Goal: Information Seeking & Learning: Learn about a topic

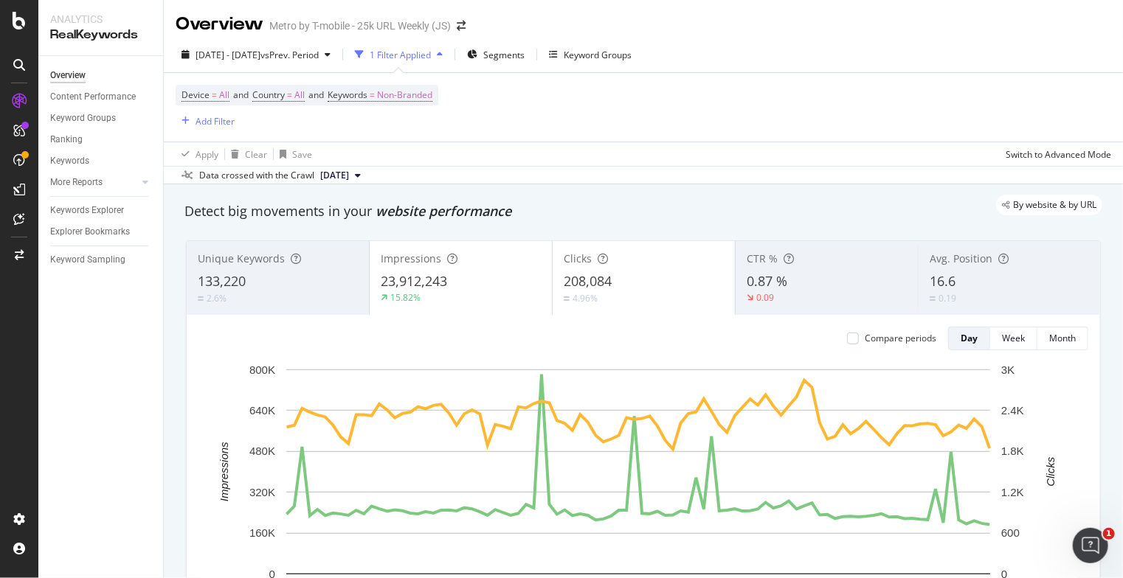
click at [124, 517] on div "Overview Content Performance Keyword Groups Ranking Keywords More Reports Count…" at bounding box center [100, 317] width 125 height 522
click at [203, 123] on div "Add Filter" at bounding box center [214, 121] width 39 height 13
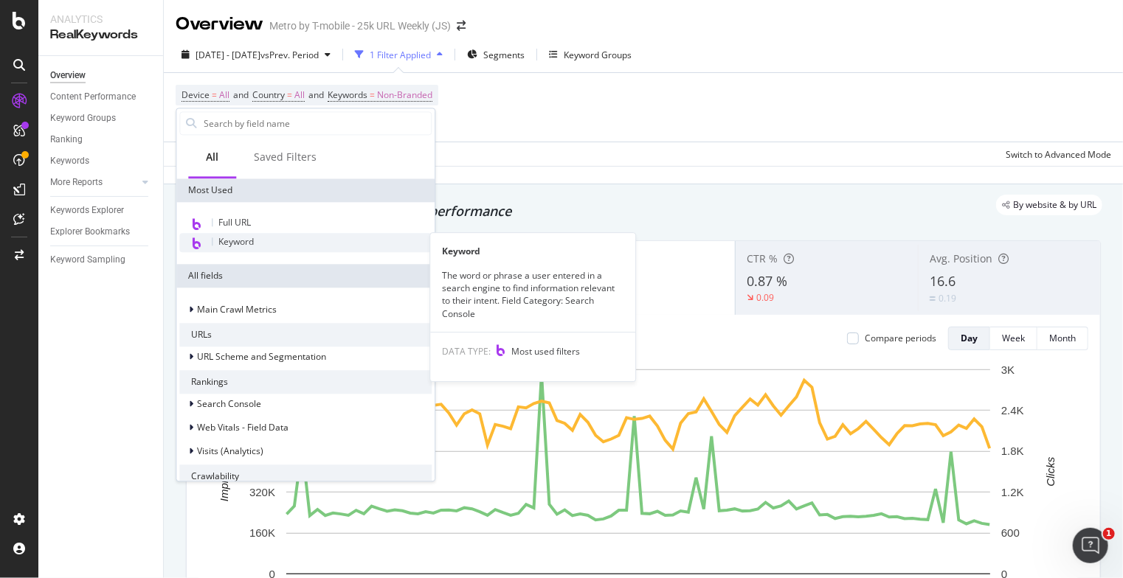
click at [243, 236] on span "Keyword" at bounding box center [235, 241] width 35 height 13
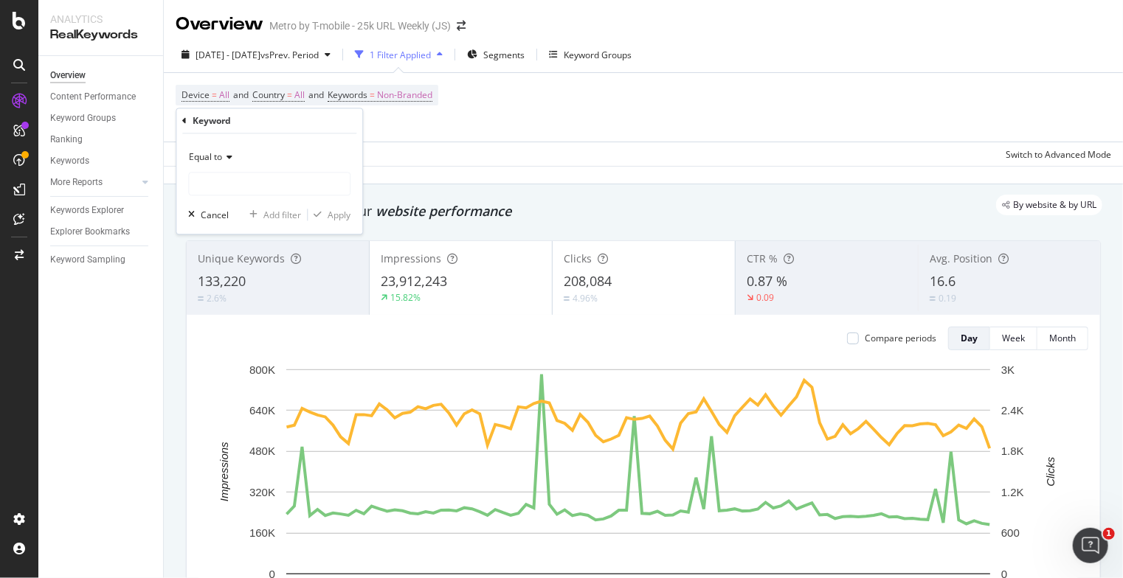
click at [233, 161] on div "Equal to" at bounding box center [269, 158] width 162 height 24
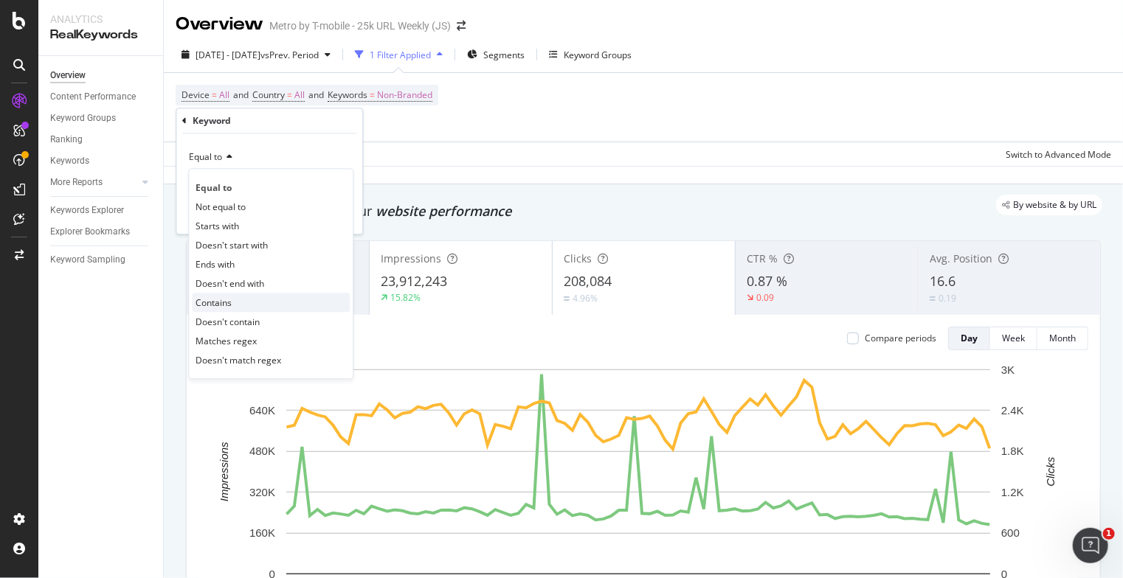
click at [224, 297] on span "Contains" at bounding box center [213, 303] width 36 height 13
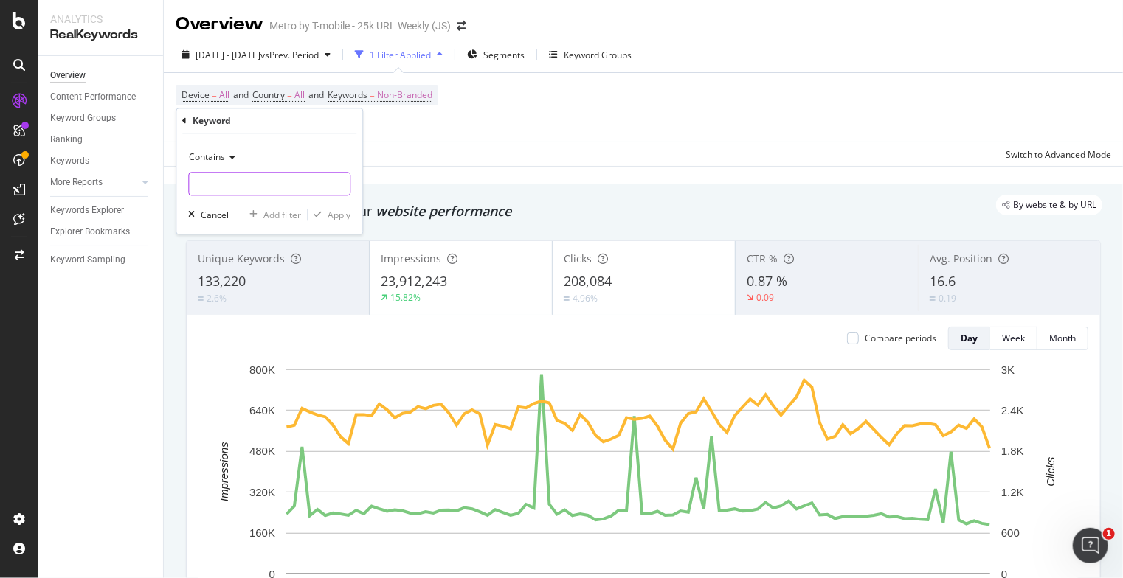
click at [225, 181] on input "text" at bounding box center [269, 185] width 161 height 24
type input "network pass"
click at [341, 215] on div "Apply" at bounding box center [338, 215] width 23 height 13
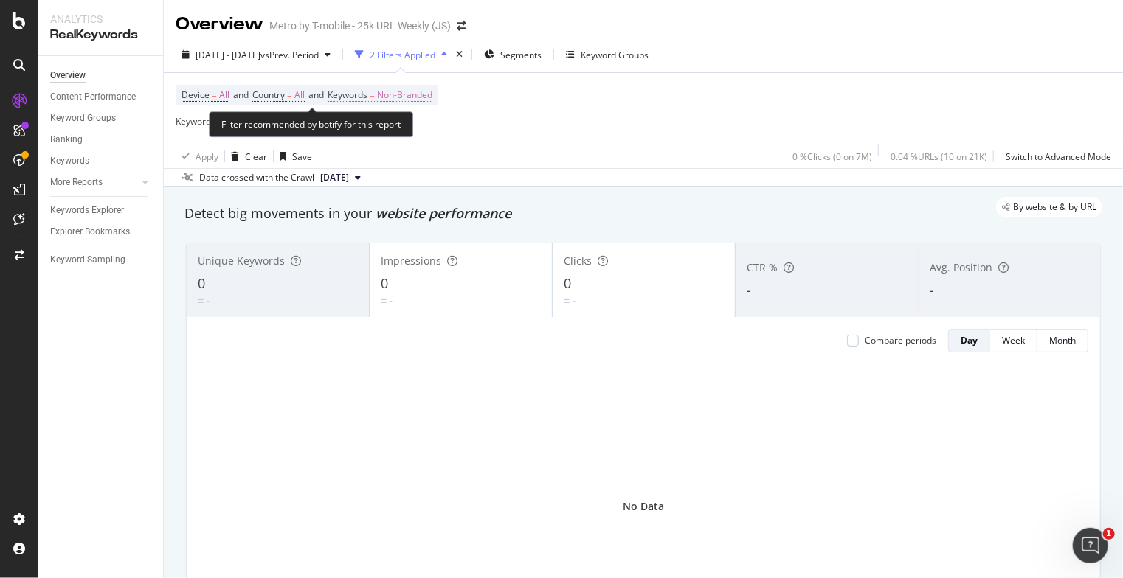
click at [399, 94] on span "Non-Branded" at bounding box center [404, 95] width 55 height 21
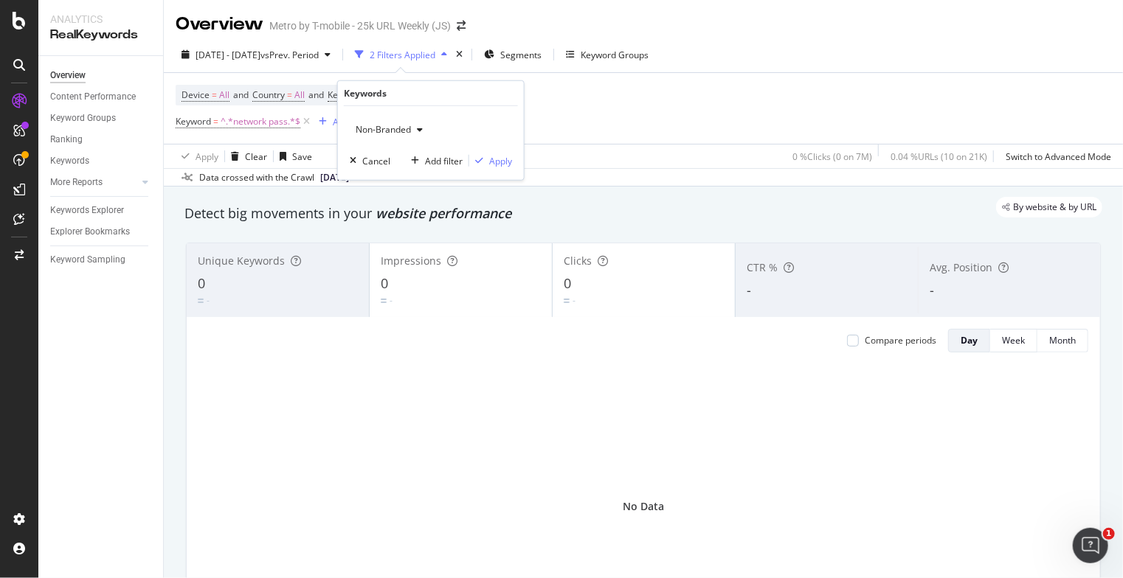
click at [395, 128] on span "Non-Branded" at bounding box center [380, 129] width 61 height 13
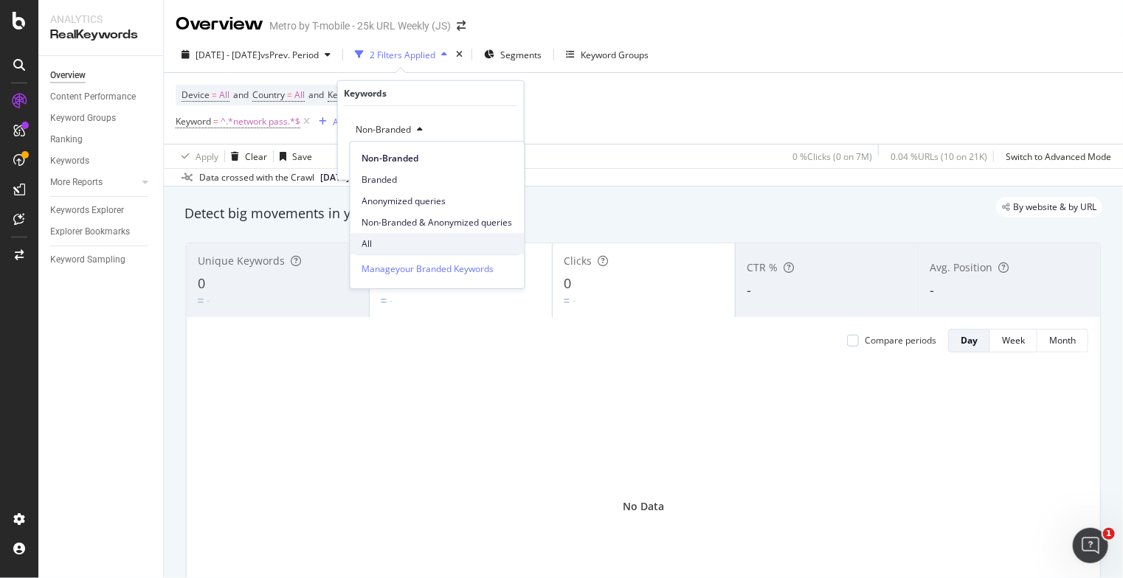
click at [369, 248] on span "All" at bounding box center [437, 243] width 150 height 13
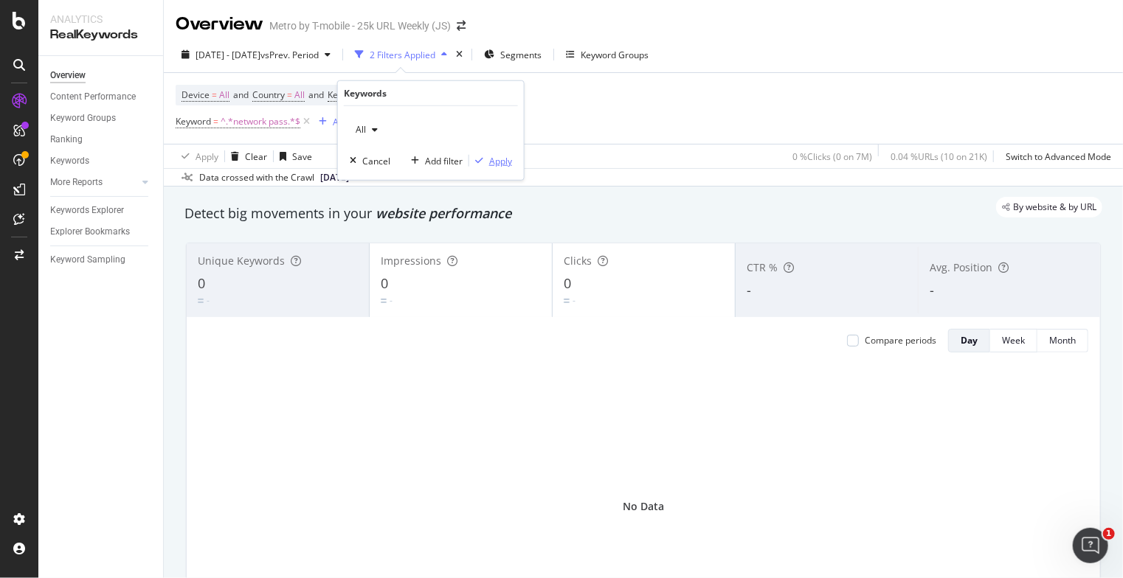
click at [488, 159] on div "button" at bounding box center [479, 160] width 20 height 9
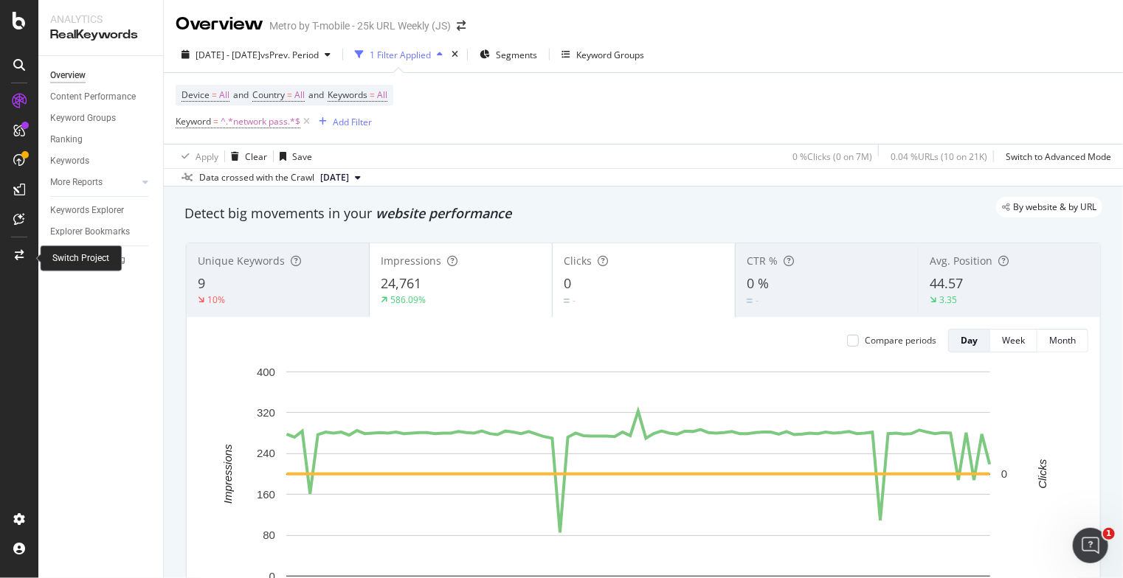
click at [26, 256] on div at bounding box center [18, 255] width 35 height 24
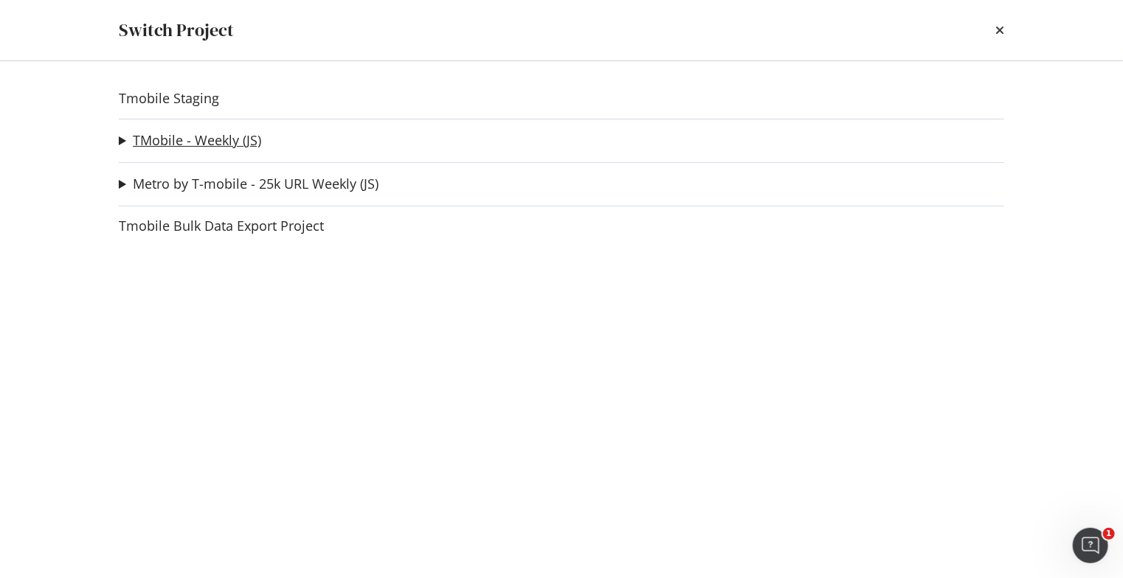
click at [222, 136] on link "TMobile - Weekly (JS)" at bounding box center [197, 140] width 128 height 15
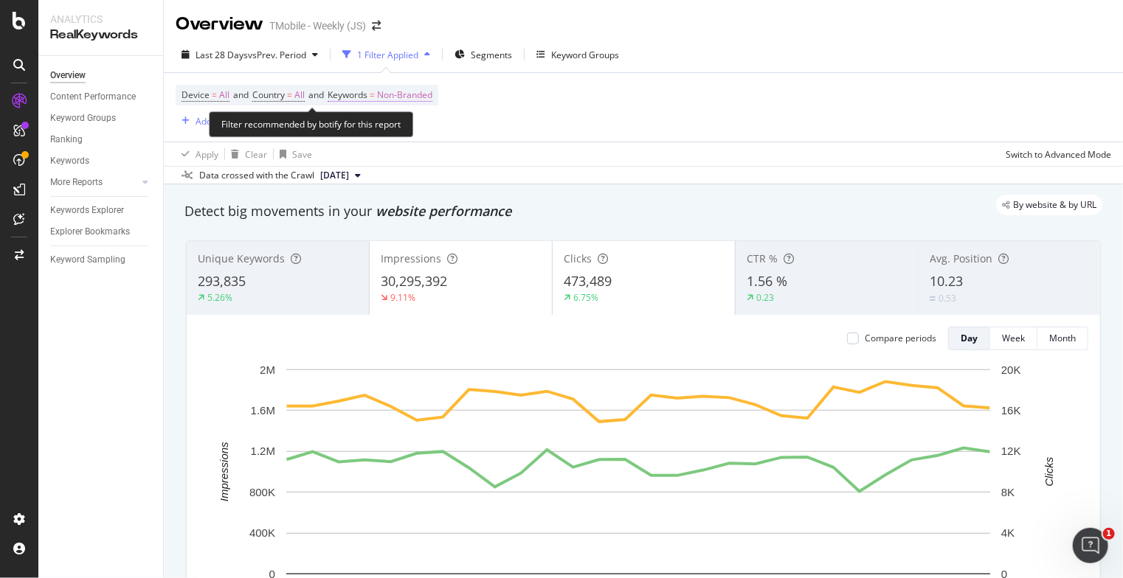
click at [400, 97] on span "Non-Branded" at bounding box center [404, 95] width 55 height 21
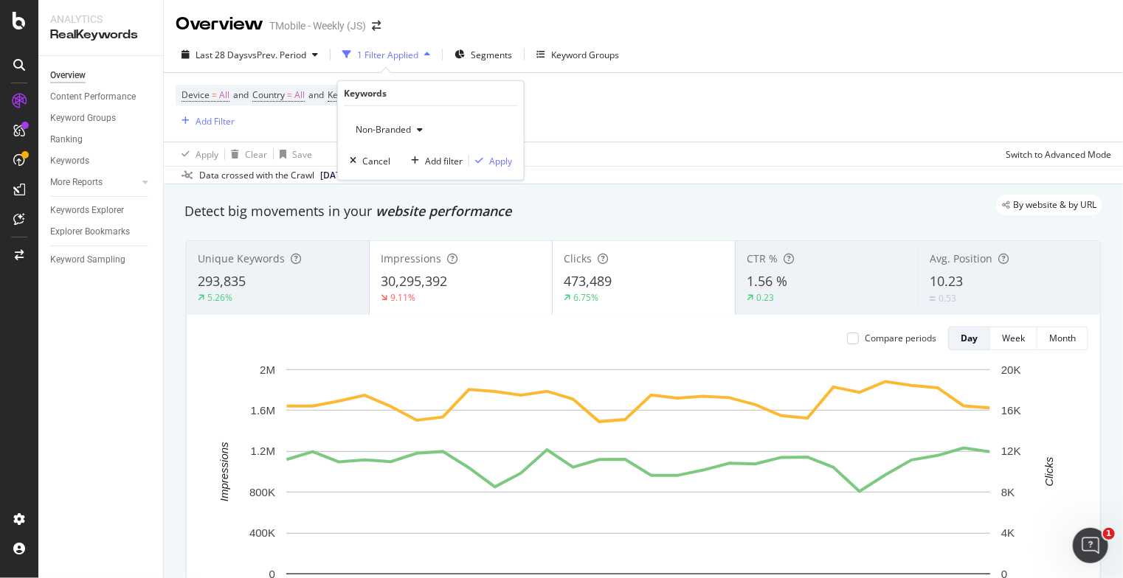
click at [392, 129] on span "Non-Branded" at bounding box center [380, 129] width 61 height 13
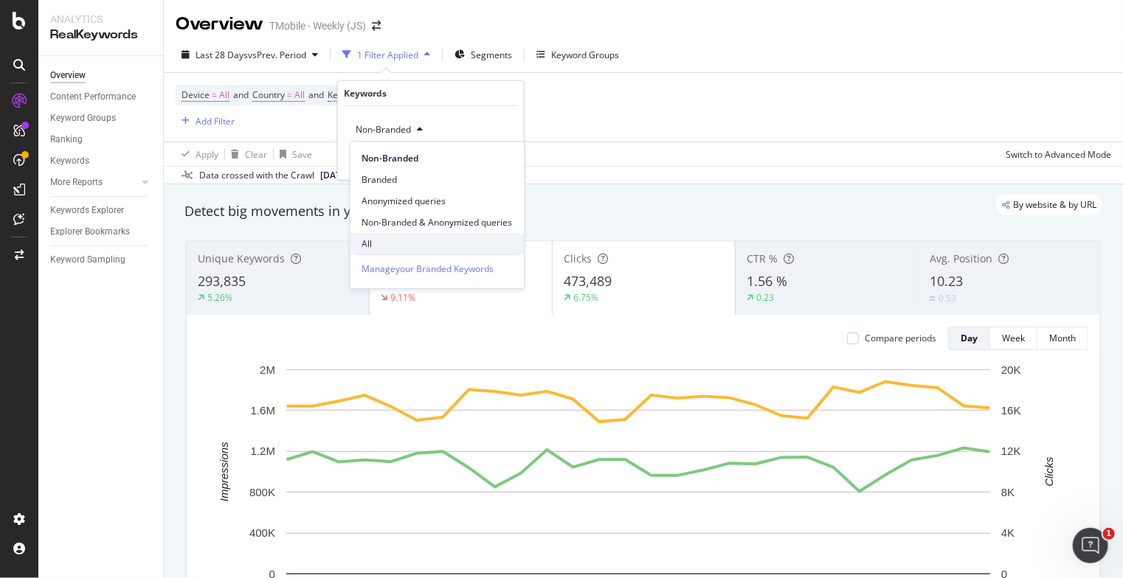
click at [369, 247] on span "All" at bounding box center [437, 243] width 150 height 13
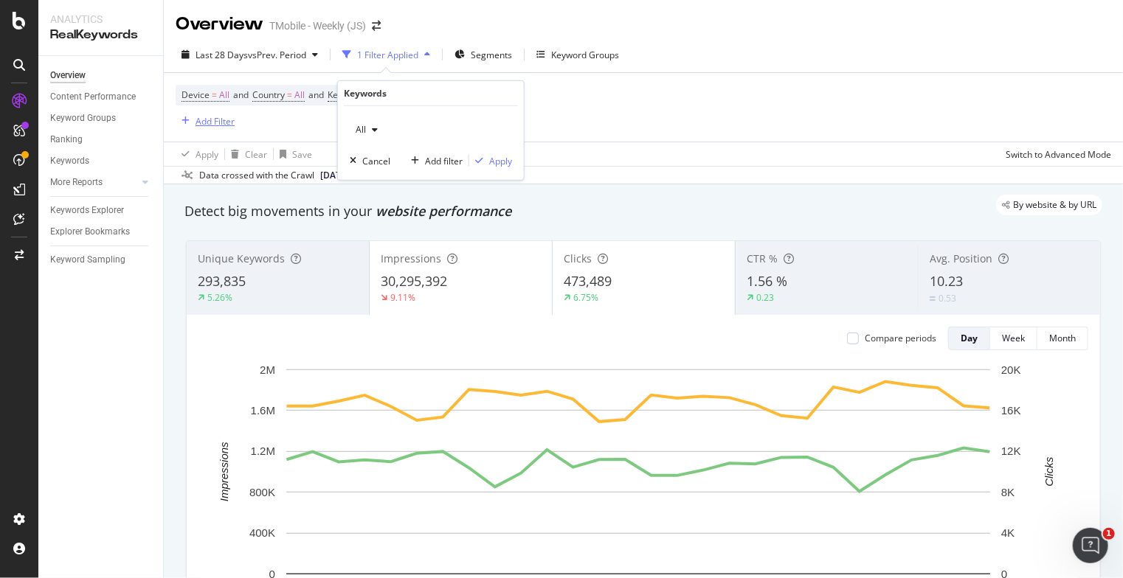
click at [215, 122] on div "Add Filter" at bounding box center [214, 121] width 39 height 13
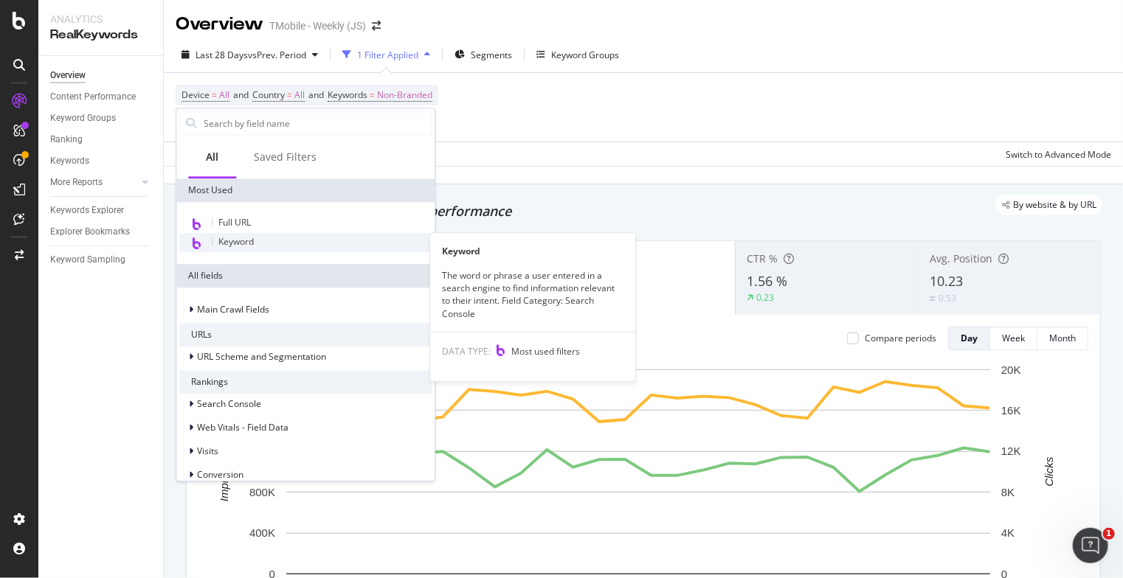
click at [253, 235] on span "Keyword" at bounding box center [235, 241] width 35 height 13
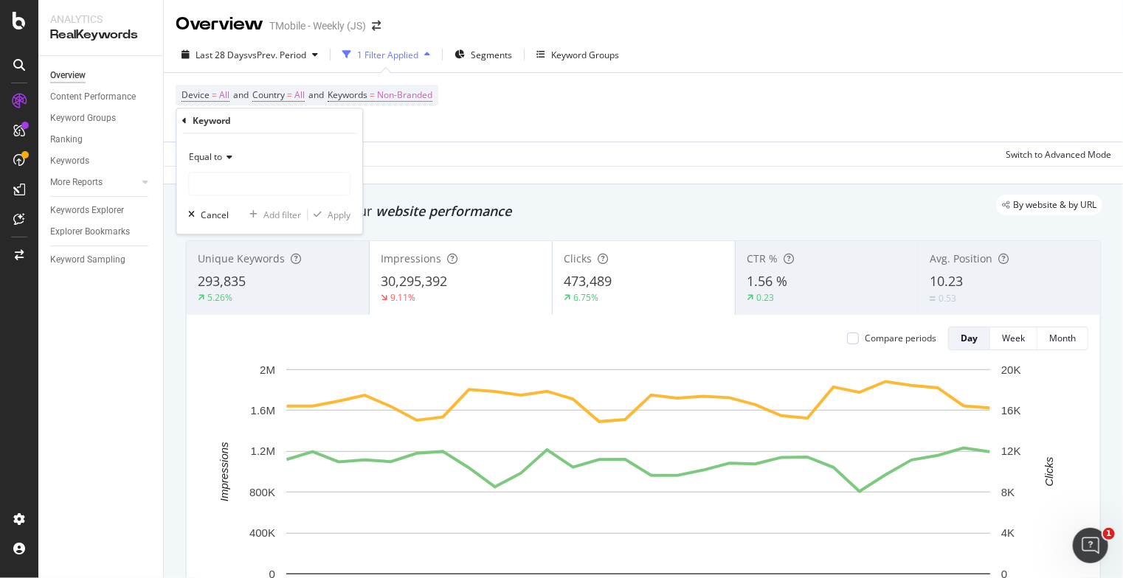
click at [232, 156] on icon at bounding box center [227, 157] width 10 height 9
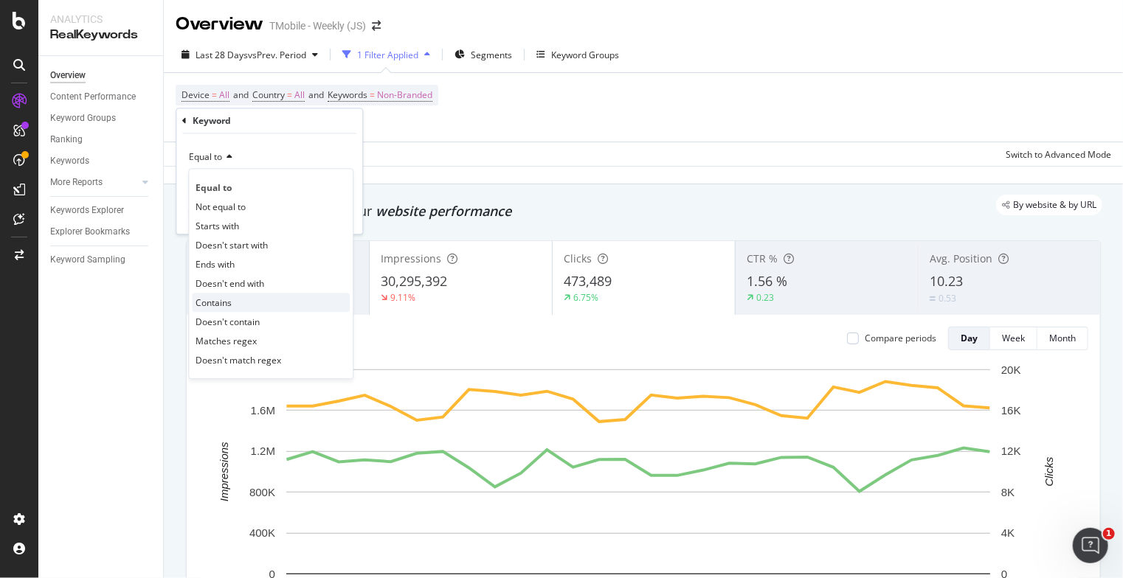
click at [227, 297] on span "Contains" at bounding box center [213, 303] width 36 height 13
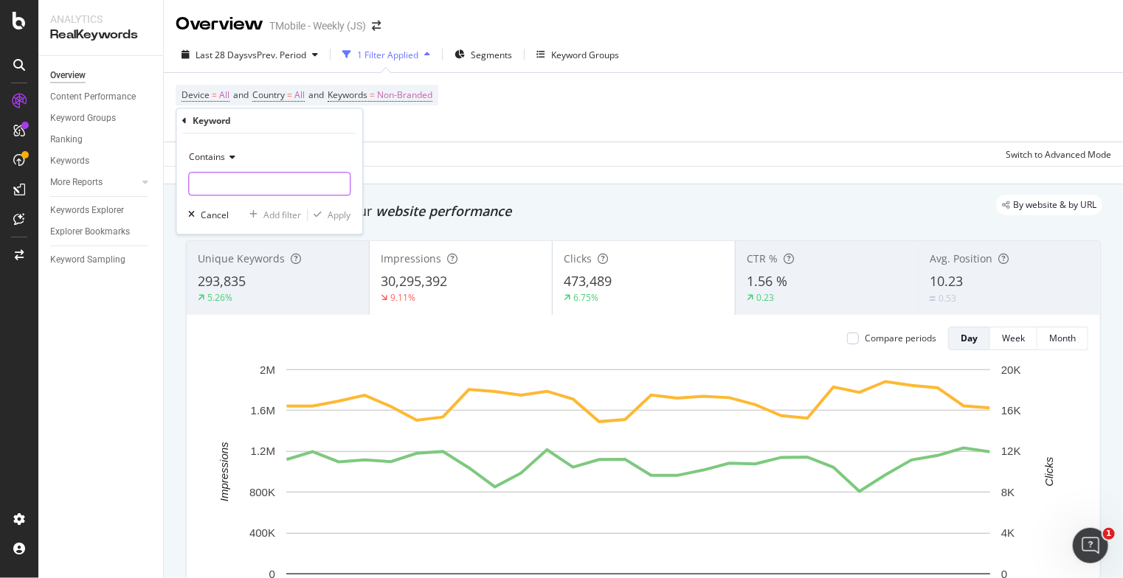
click at [245, 185] on input "text" at bounding box center [269, 185] width 161 height 24
type input "network pass"
click at [335, 215] on div "Apply" at bounding box center [338, 215] width 23 height 13
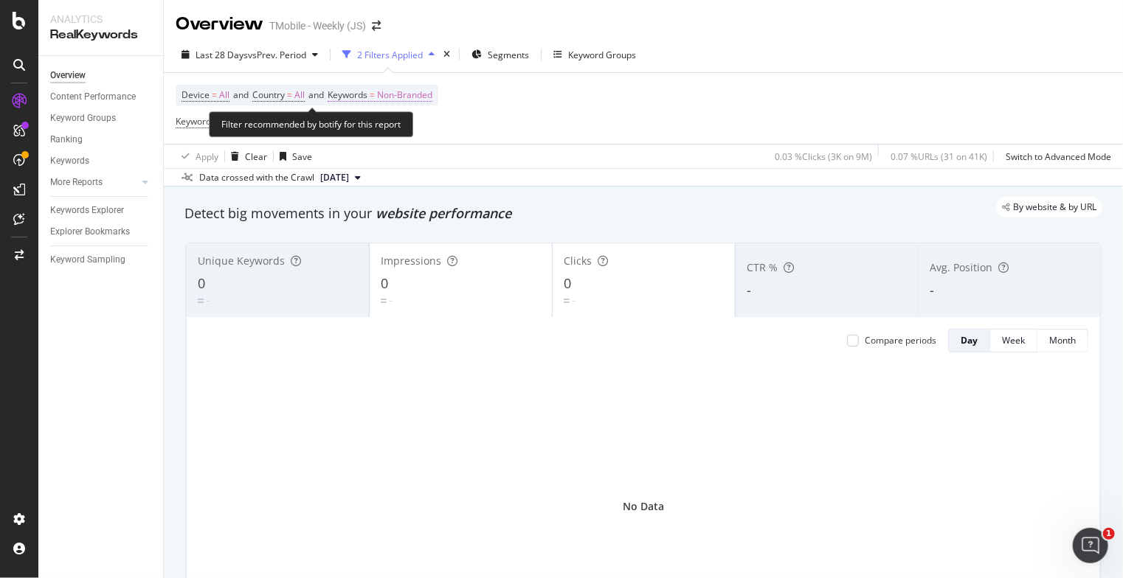
click at [418, 91] on span "Non-Branded" at bounding box center [404, 95] width 55 height 21
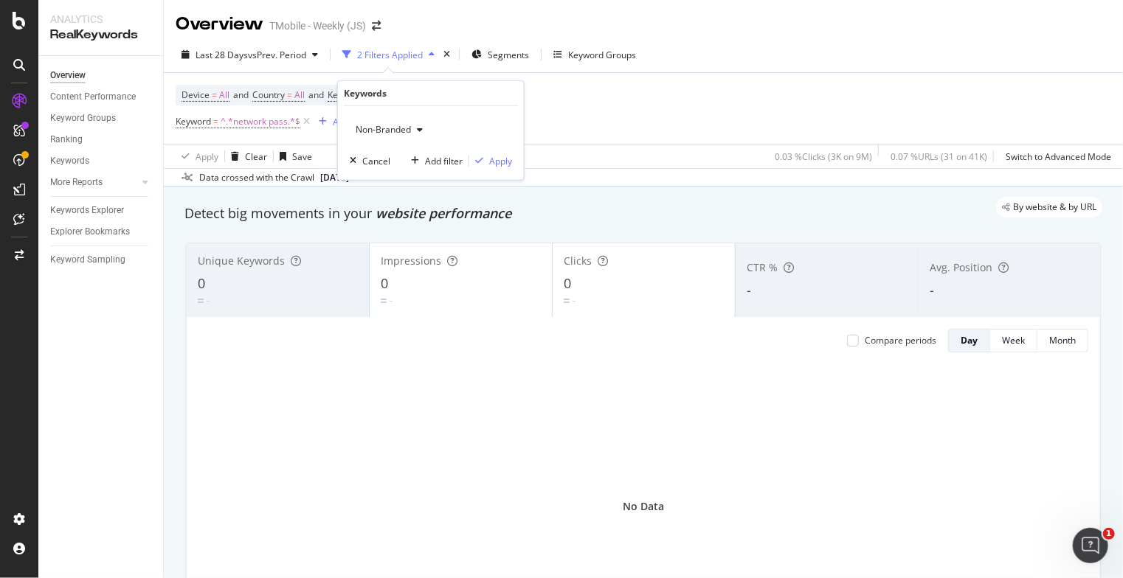
click at [395, 125] on span "Non-Branded" at bounding box center [380, 129] width 61 height 13
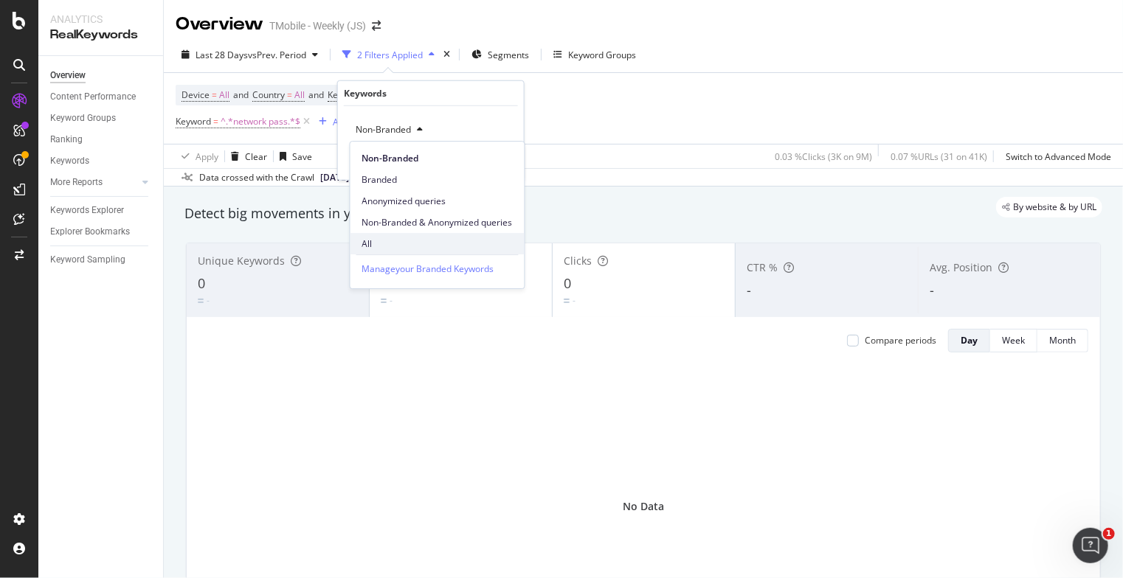
click at [381, 243] on span "All" at bounding box center [437, 243] width 150 height 13
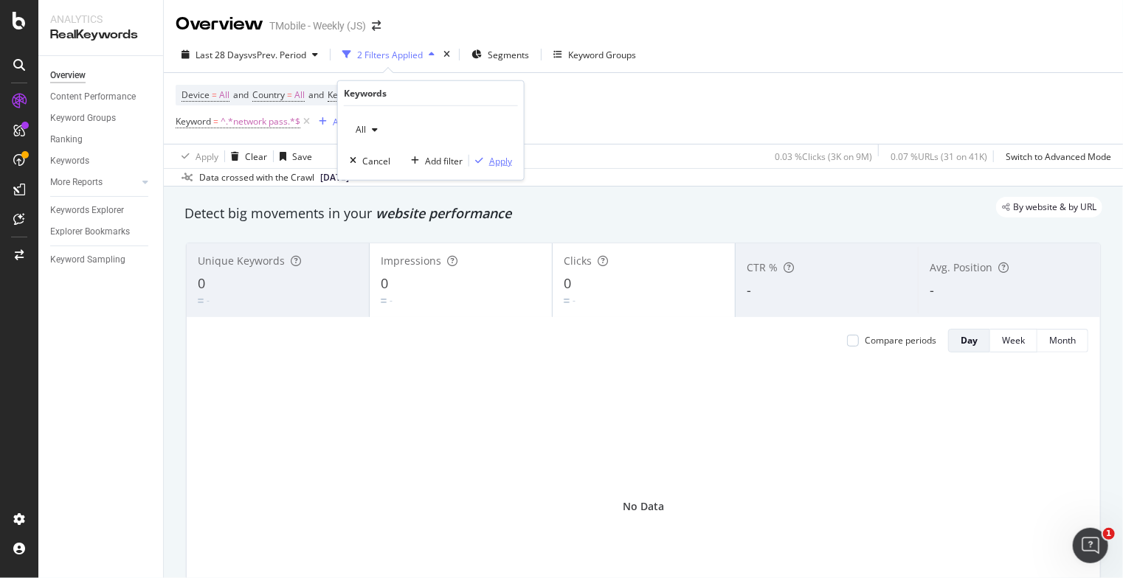
click at [505, 159] on div "Apply" at bounding box center [500, 160] width 23 height 13
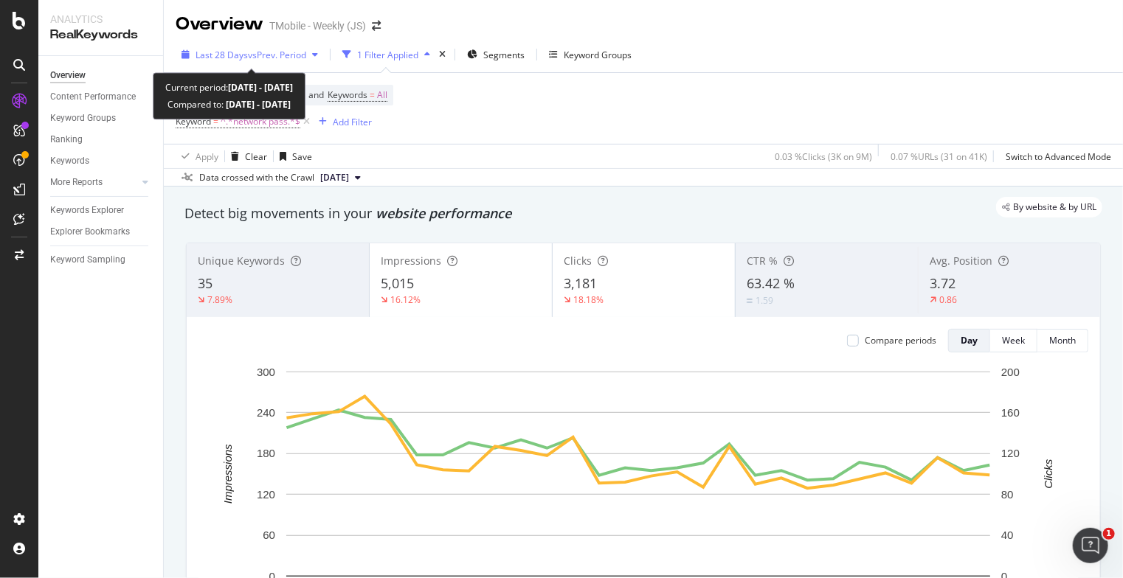
click at [264, 52] on span "vs Prev. Period" at bounding box center [277, 55] width 58 height 13
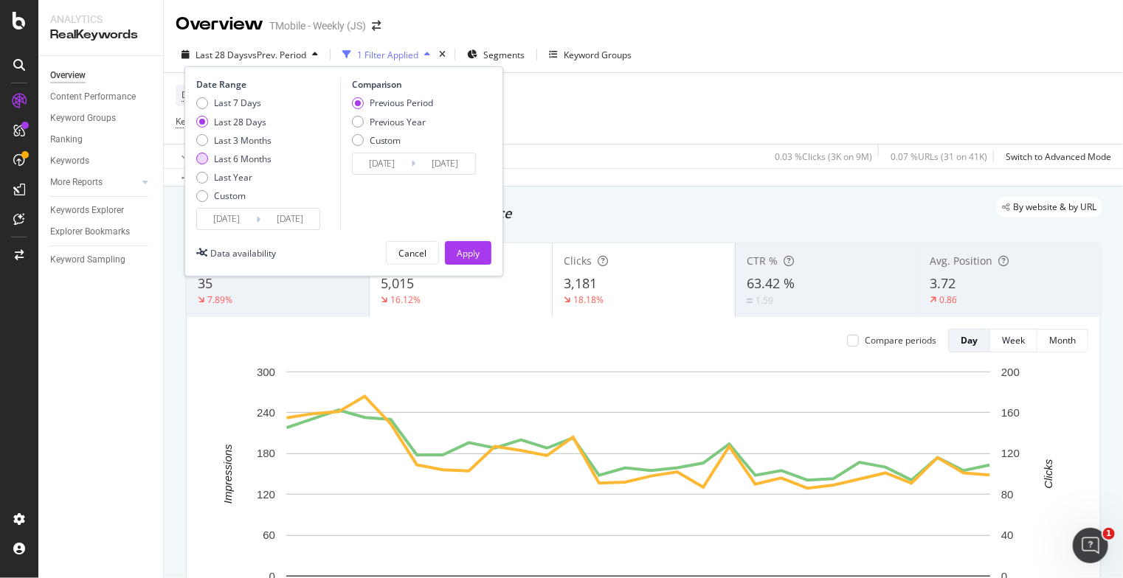
click at [201, 160] on div "Last 6 Months" at bounding box center [202, 159] width 12 height 12
type input "[DATE]"
click at [238, 215] on input "[DATE]" at bounding box center [226, 219] width 59 height 21
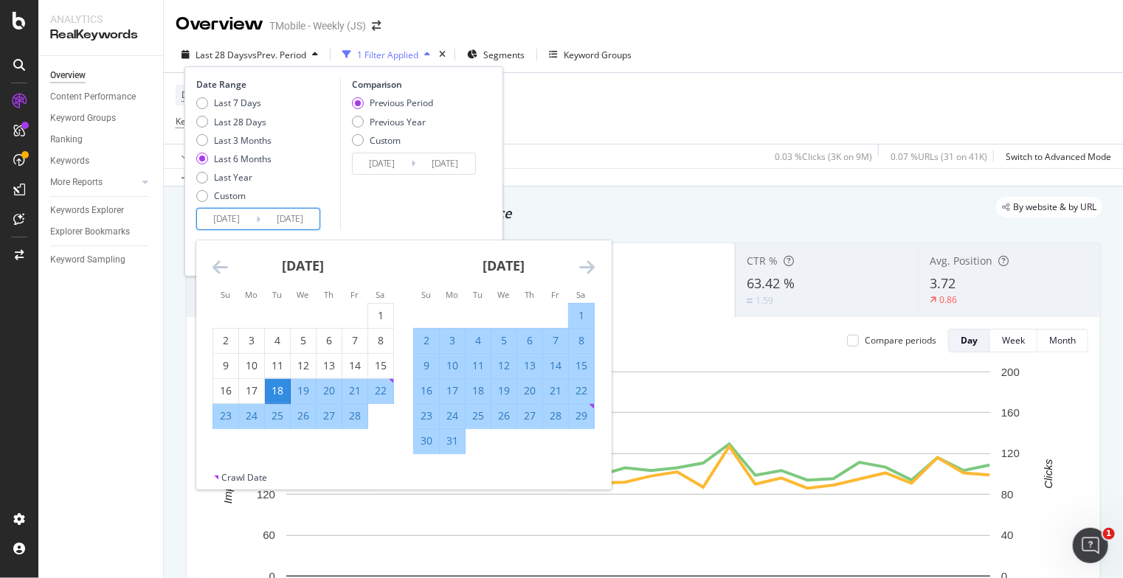
click at [221, 271] on icon "Move backward to switch to the previous month." at bounding box center [219, 267] width 15 height 18
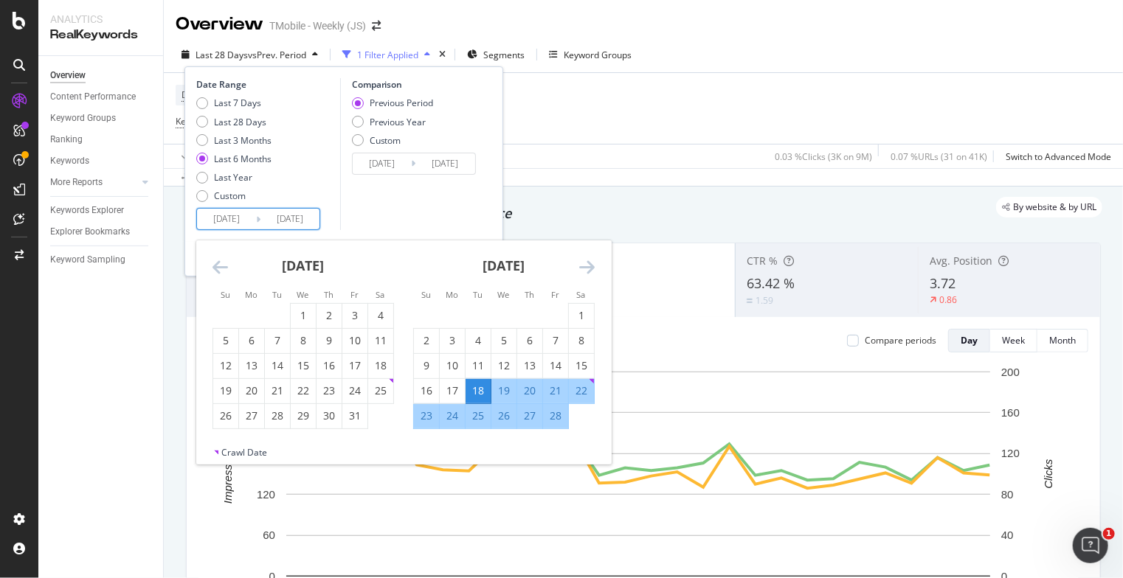
click at [221, 271] on icon "Move backward to switch to the previous month." at bounding box center [219, 267] width 15 height 18
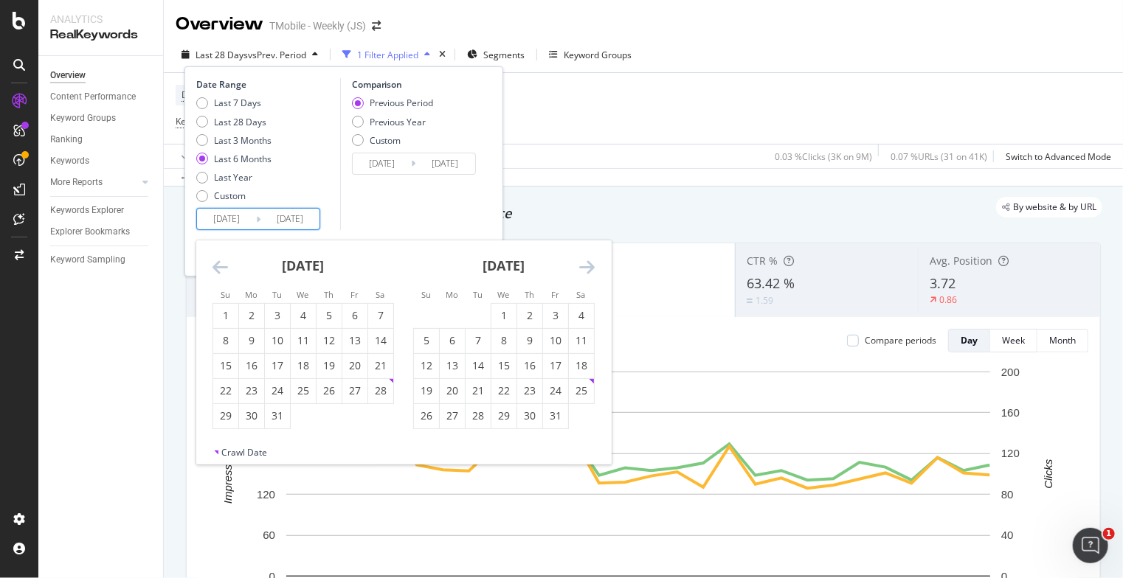
click at [588, 264] on icon "Move forward to switch to the next month." at bounding box center [586, 267] width 15 height 18
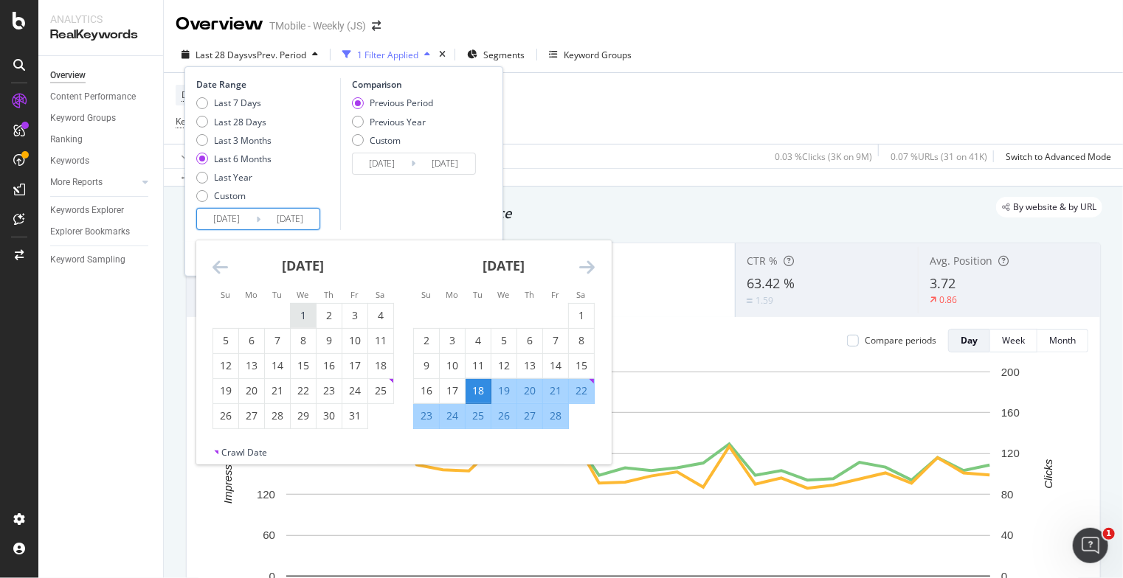
click at [307, 309] on div "1" at bounding box center [303, 315] width 25 height 15
type input "[DATE]"
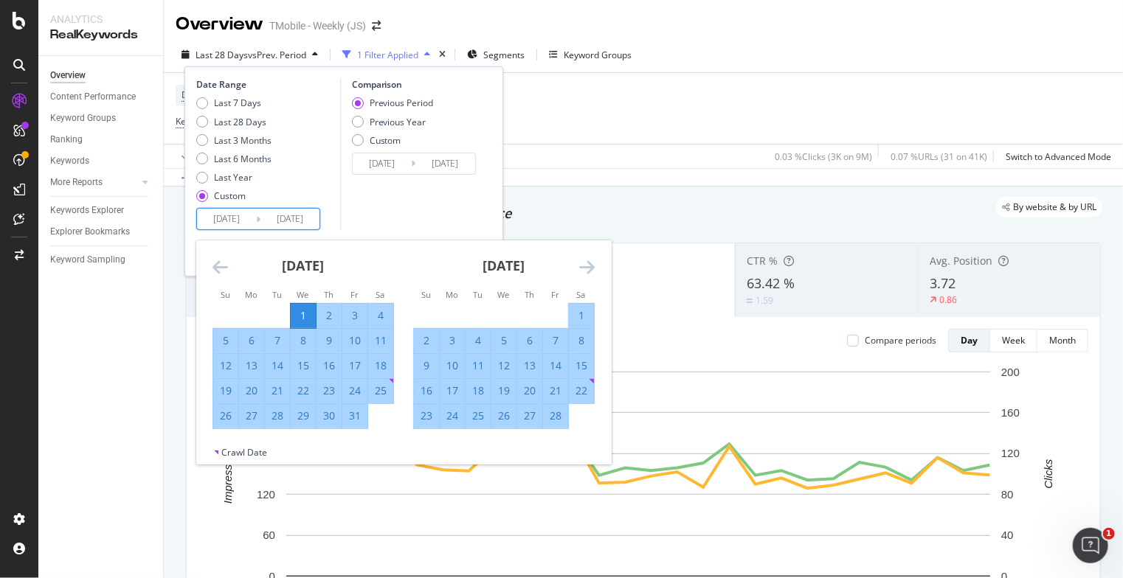
click at [591, 268] on icon "Move forward to switch to the next month." at bounding box center [586, 267] width 15 height 18
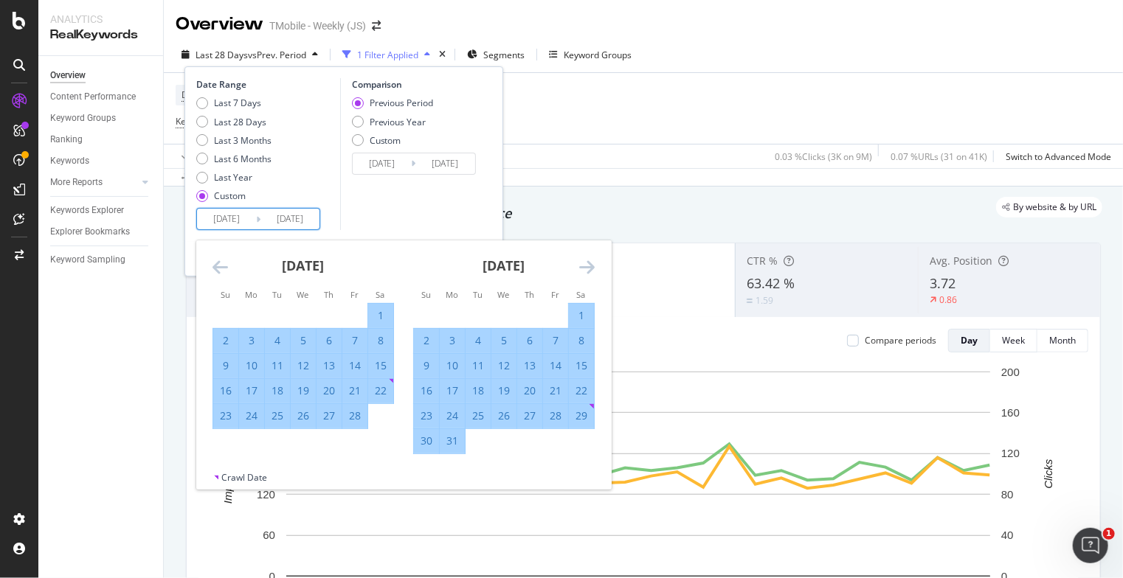
click at [591, 268] on icon "Move forward to switch to the next month." at bounding box center [586, 267] width 15 height 18
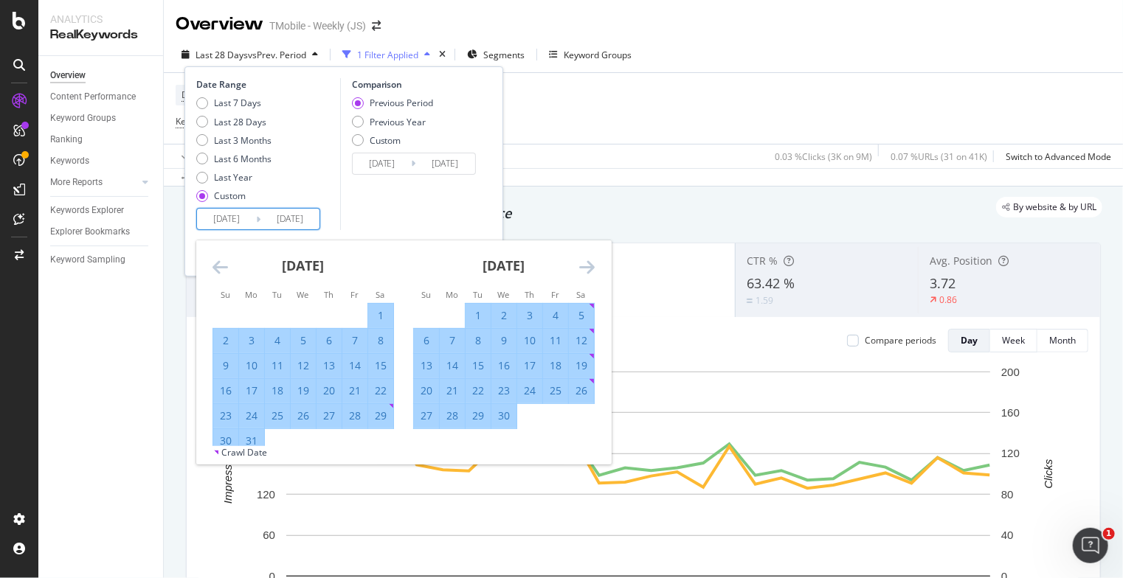
click at [591, 268] on icon "Move forward to switch to the next month." at bounding box center [586, 267] width 15 height 18
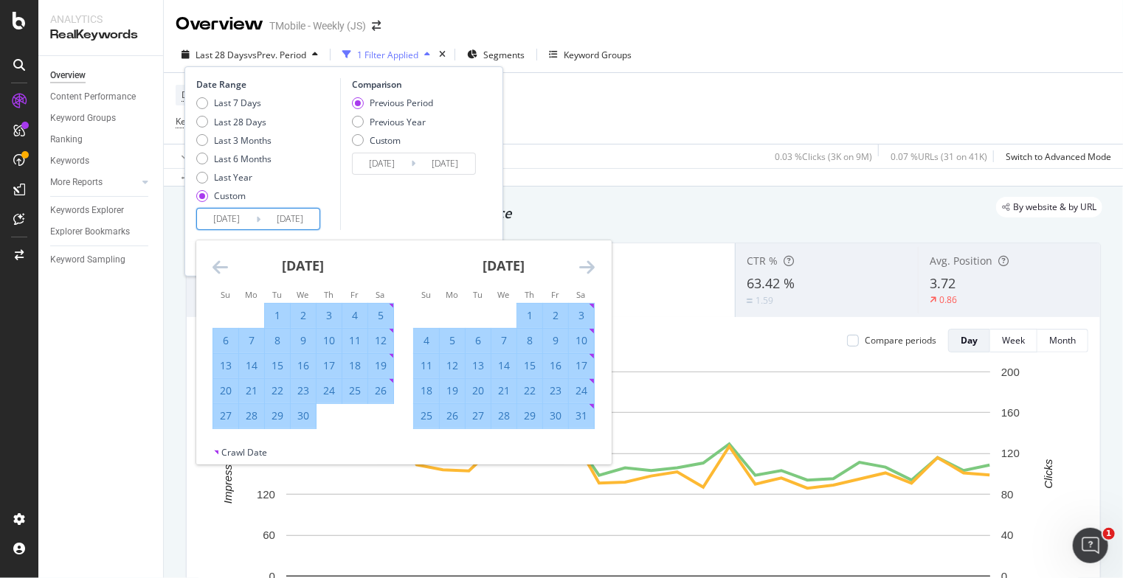
click at [591, 268] on icon "Move forward to switch to the next month." at bounding box center [586, 267] width 15 height 18
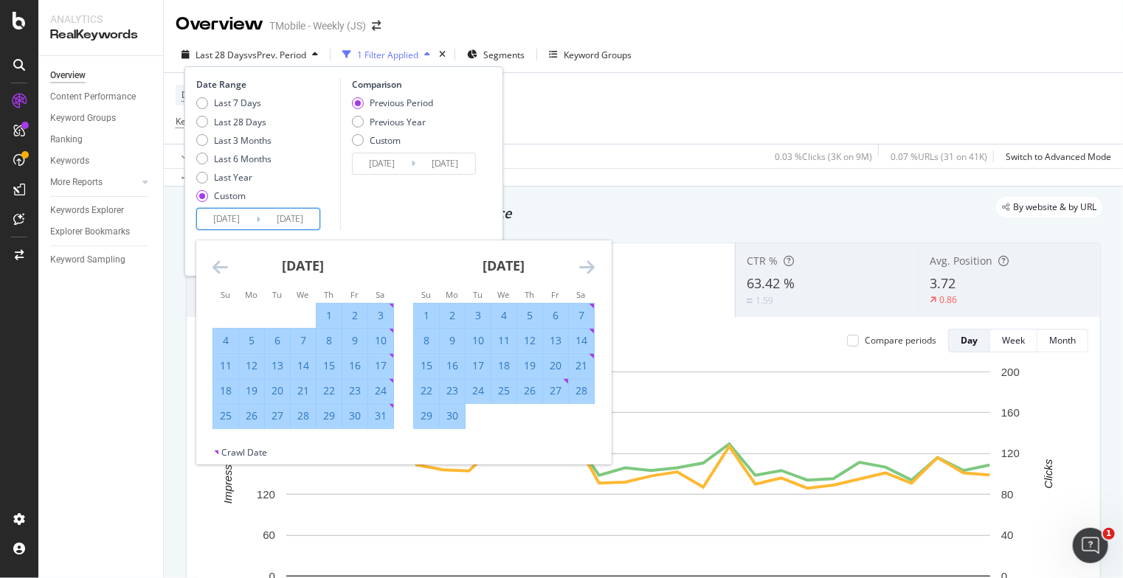
click at [591, 268] on icon "Move forward to switch to the next month." at bounding box center [586, 267] width 15 height 18
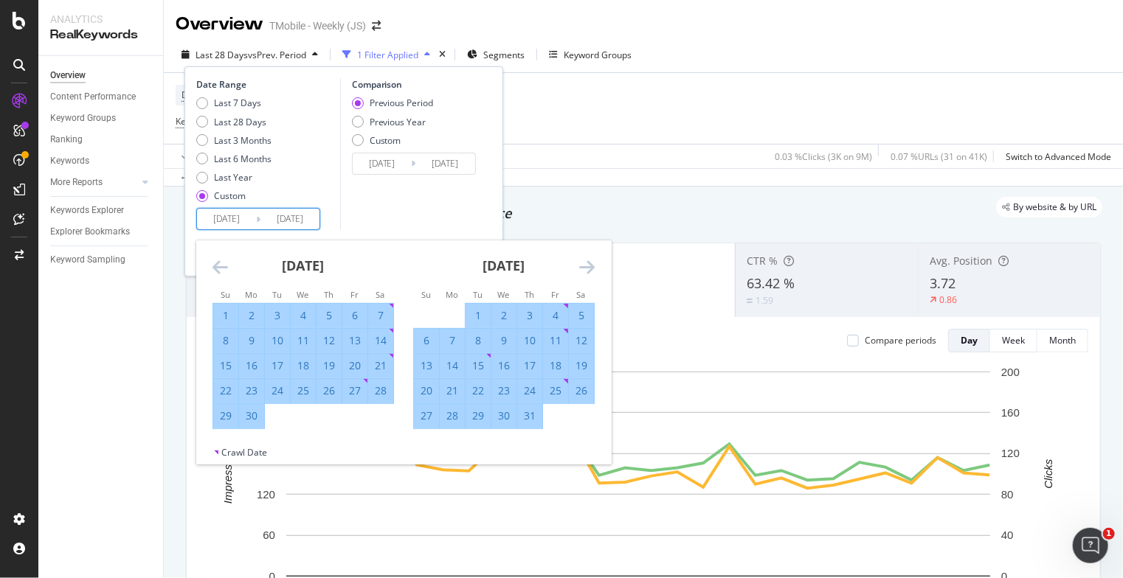
click at [591, 268] on icon "Move forward to switch to the next month." at bounding box center [586, 267] width 15 height 18
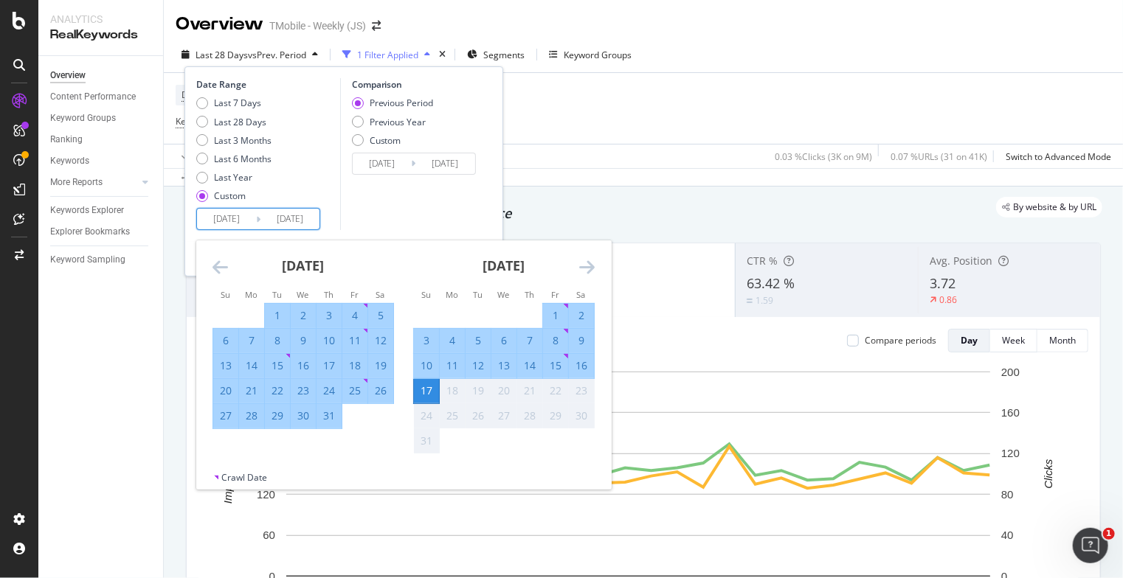
click at [426, 391] on div "17" at bounding box center [426, 391] width 25 height 15
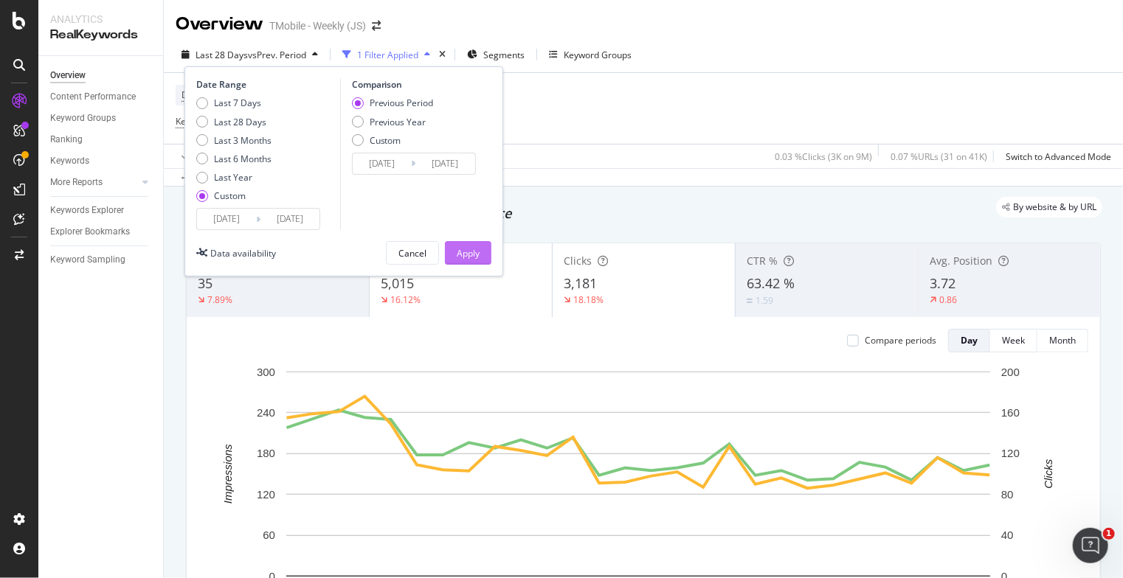
click at [487, 252] on button "Apply" at bounding box center [468, 253] width 46 height 24
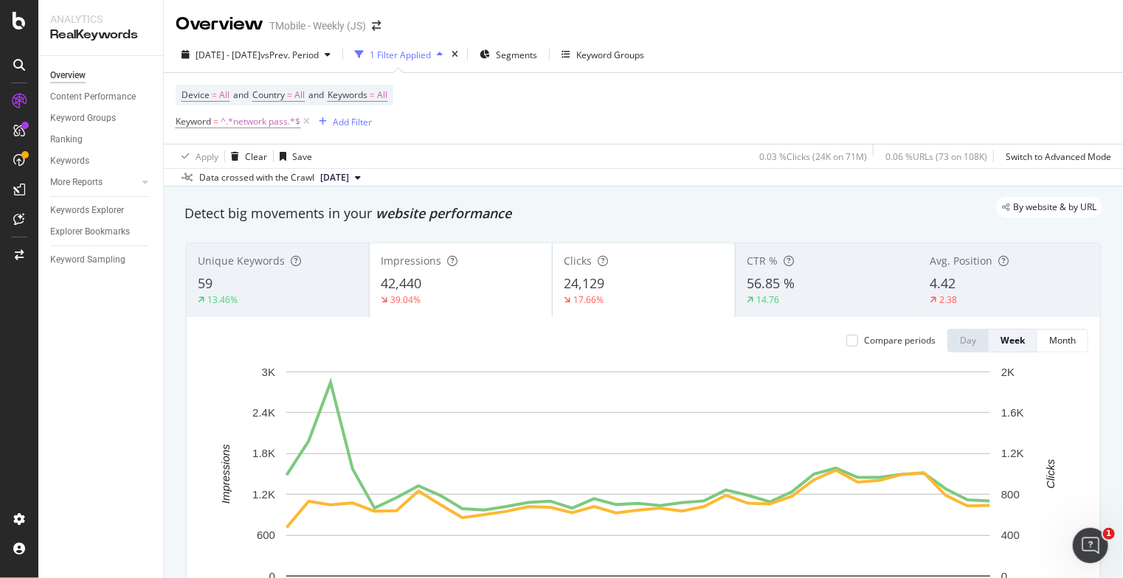
click at [838, 218] on div "Detect big movements in your website performance" at bounding box center [643, 213] width 918 height 19
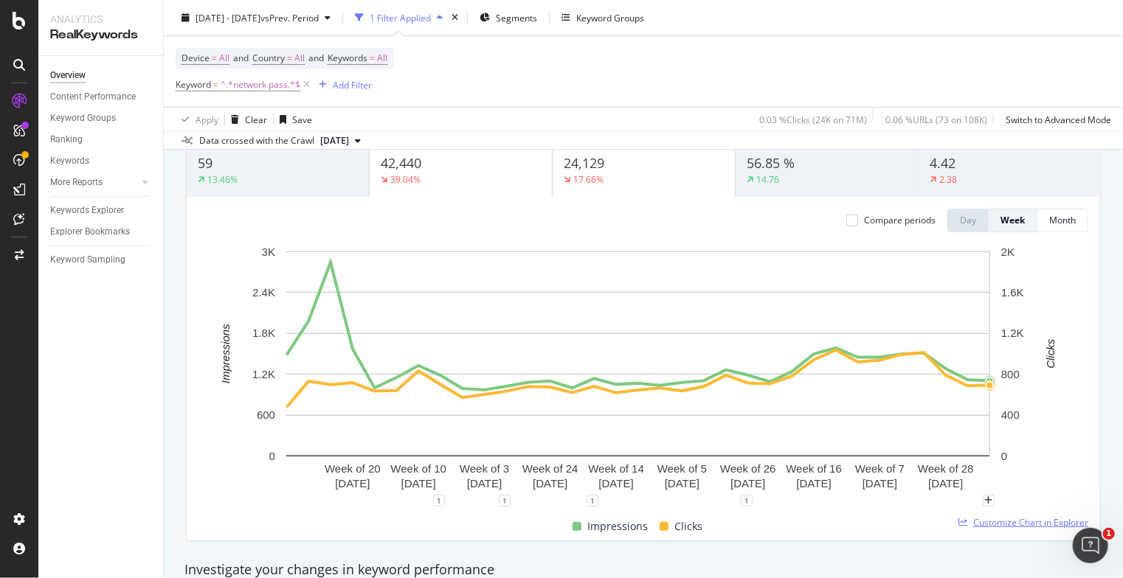
scroll to position [148, 0]
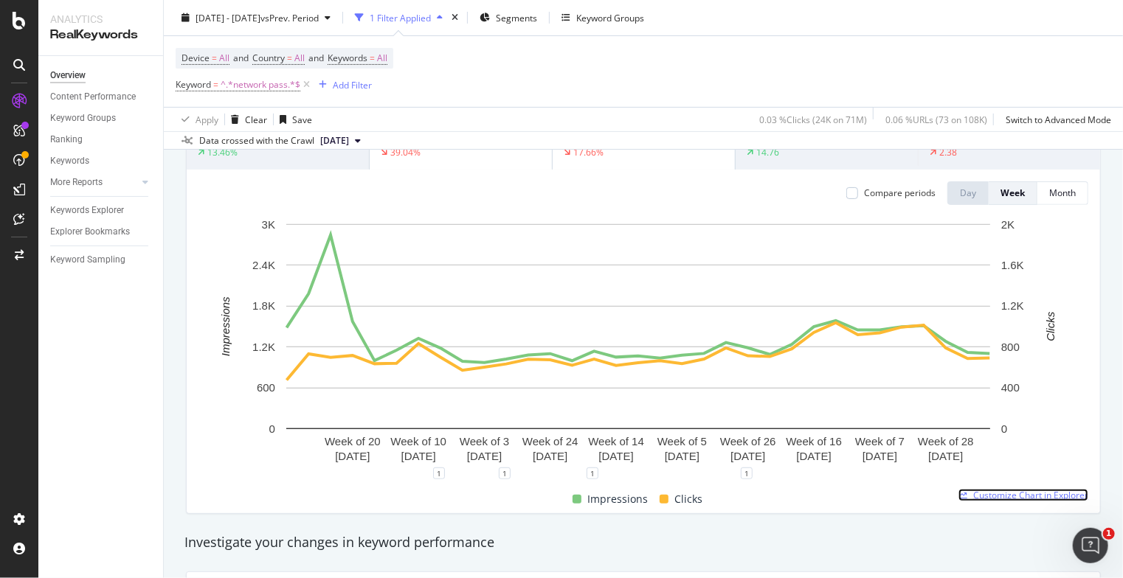
click at [1021, 494] on span "Customize Chart in Explorer" at bounding box center [1030, 495] width 115 height 13
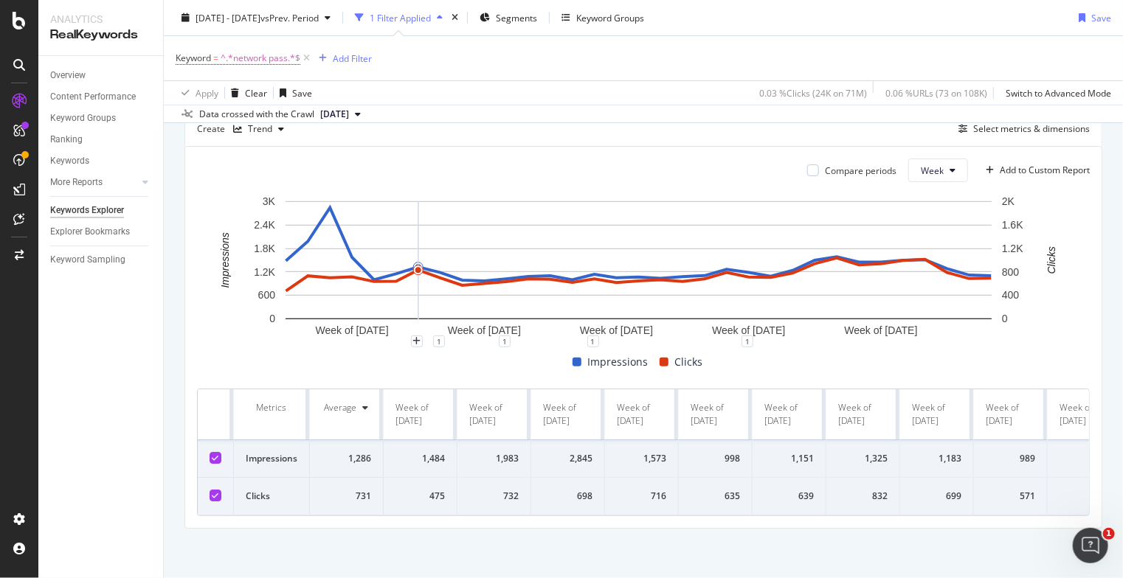
scroll to position [148, 0]
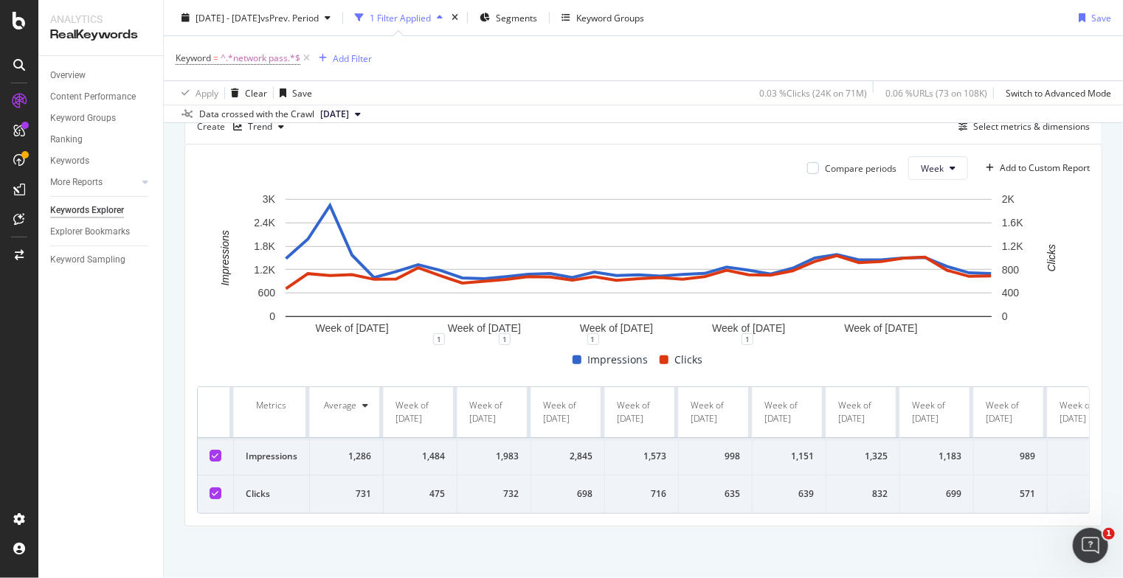
drag, startPoint x: 845, startPoint y: 453, endPoint x: 819, endPoint y: 362, distance: 94.3
click at [818, 365] on div "Impressions Clicks" at bounding box center [637, 360] width 892 height 18
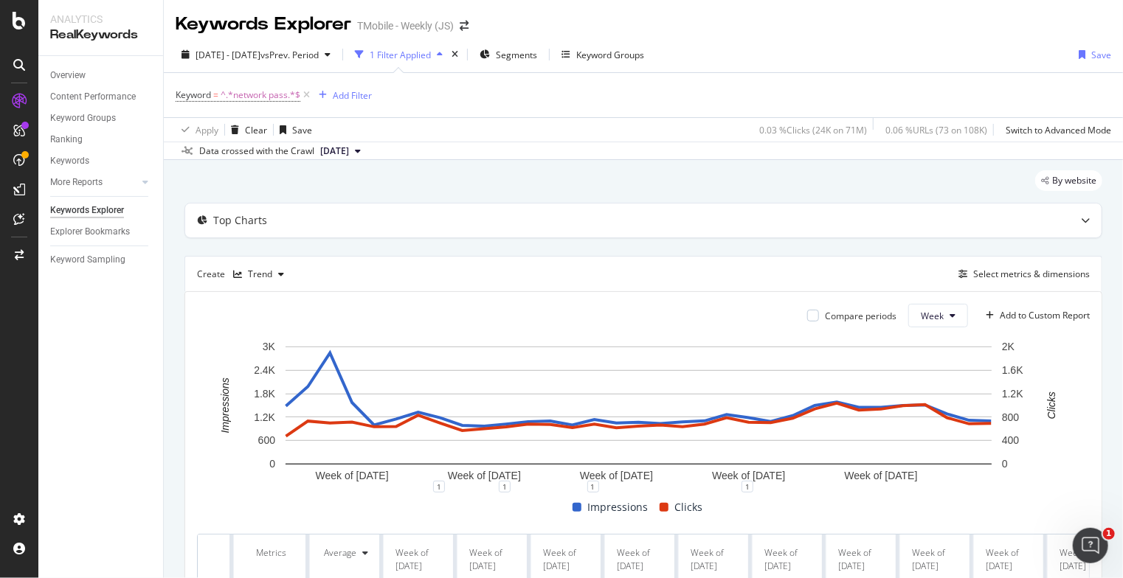
click at [837, 184] on div "By website" at bounding box center [643, 186] width 918 height 32
click at [949, 319] on icon at bounding box center [952, 315] width 6 height 9
click at [929, 386] on div "Month" at bounding box center [923, 395] width 50 height 27
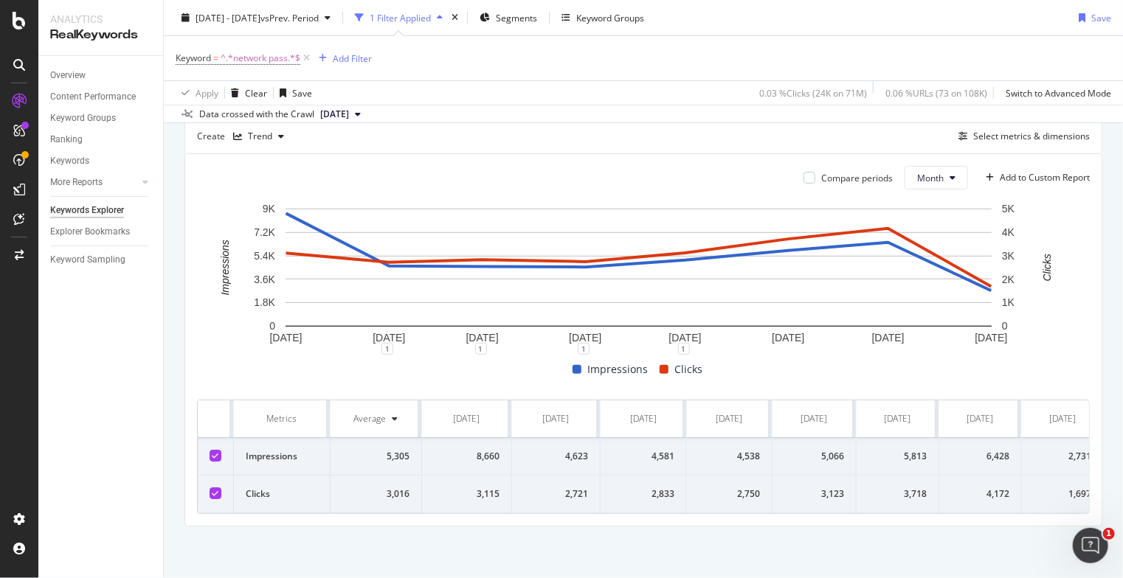
scroll to position [144, 0]
click at [212, 452] on icon at bounding box center [215, 455] width 7 height 7
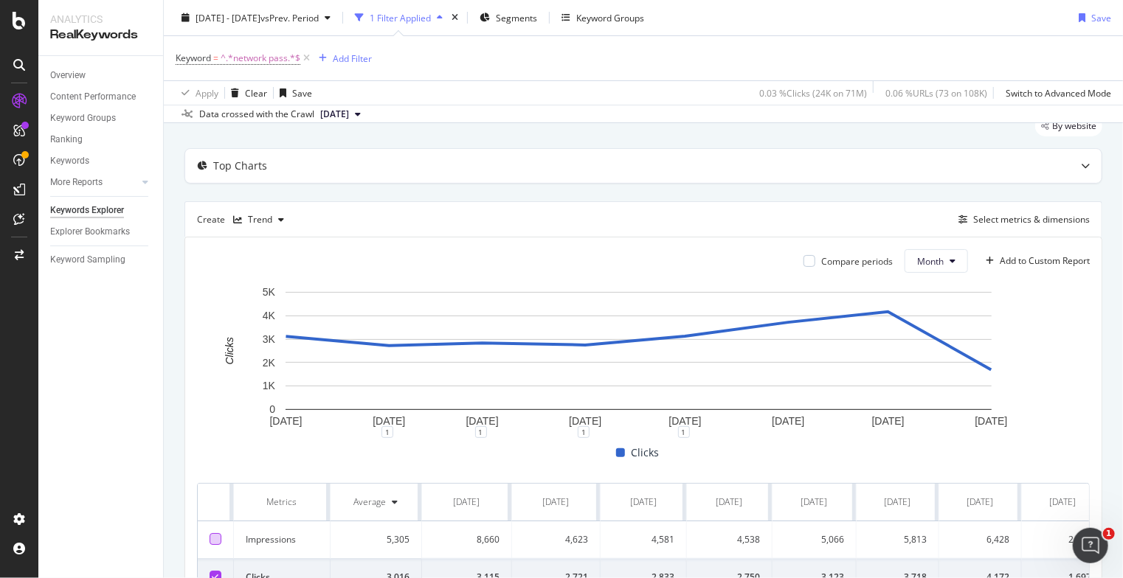
scroll to position [0, 0]
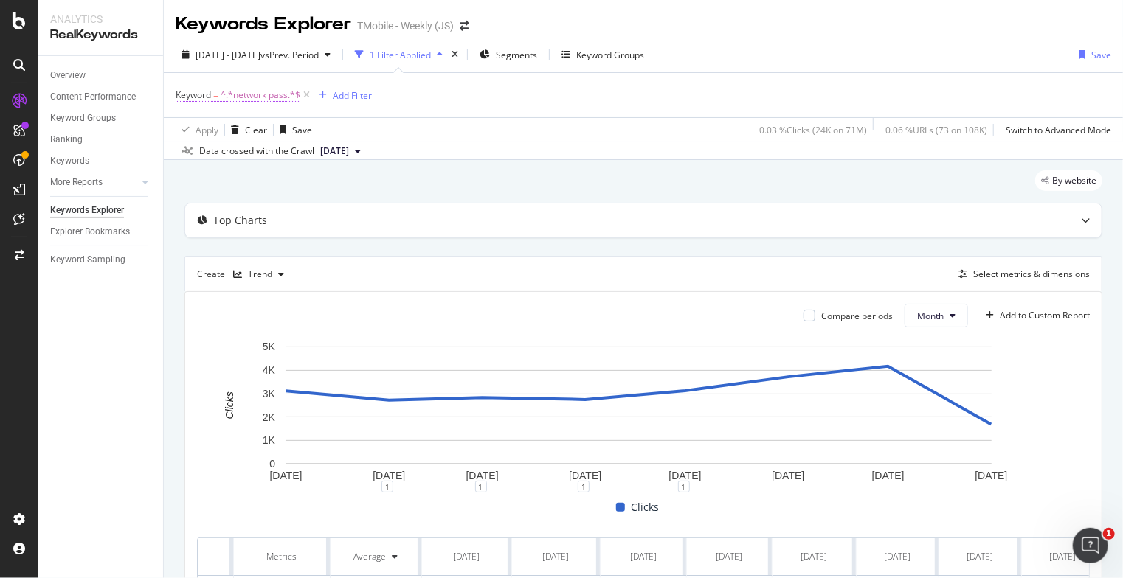
click at [263, 92] on span "^.*network pass.*$" at bounding box center [261, 95] width 80 height 21
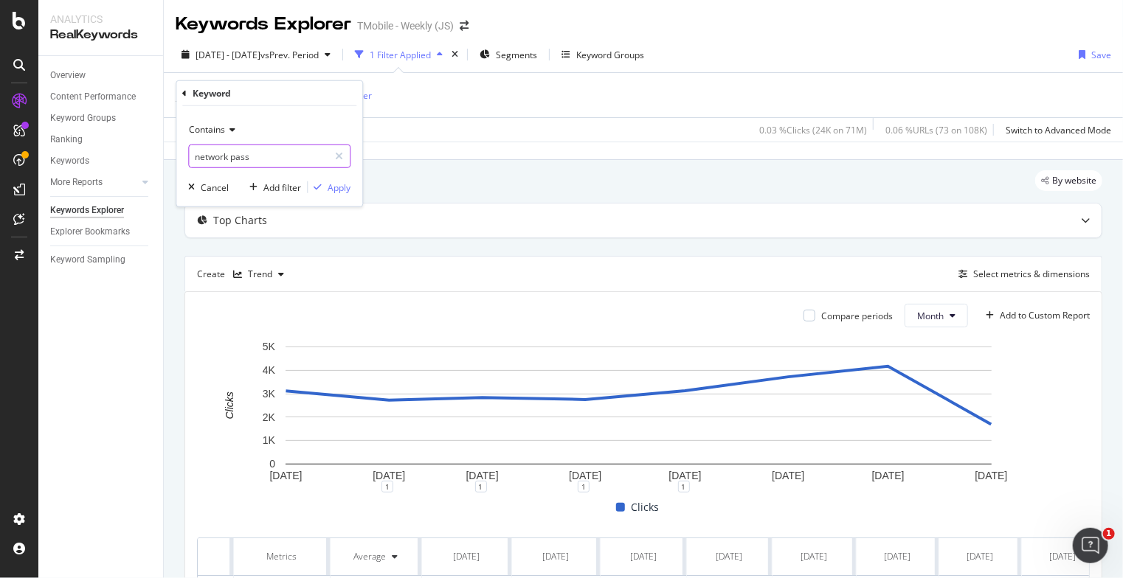
click at [254, 158] on input "network pass" at bounding box center [258, 157] width 139 height 24
type input "trial"
click at [325, 187] on div "button" at bounding box center [318, 187] width 20 height 9
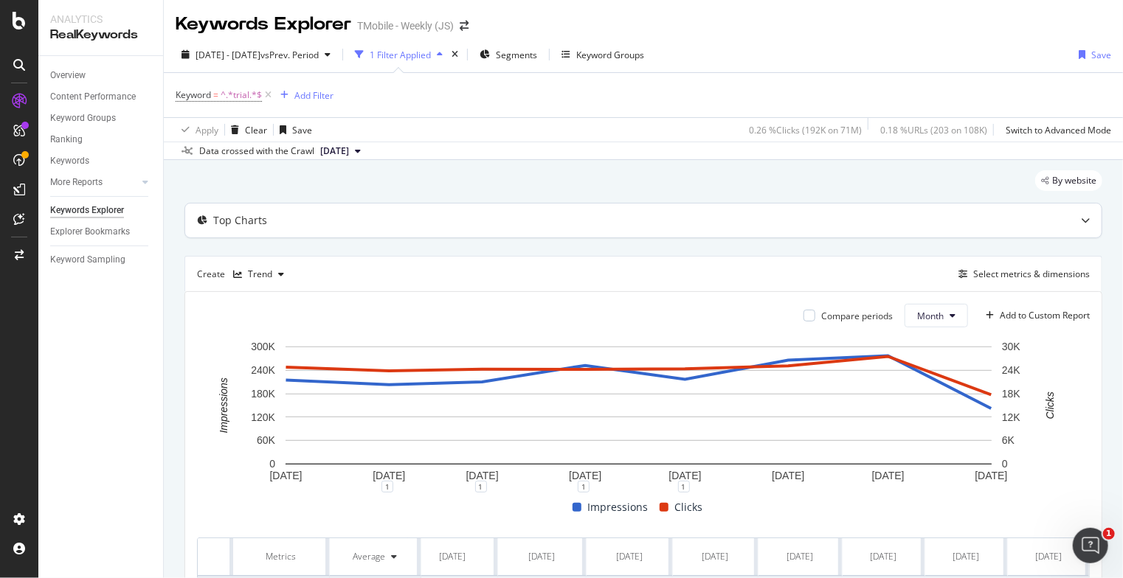
click at [1081, 221] on div at bounding box center [1085, 221] width 32 height 34
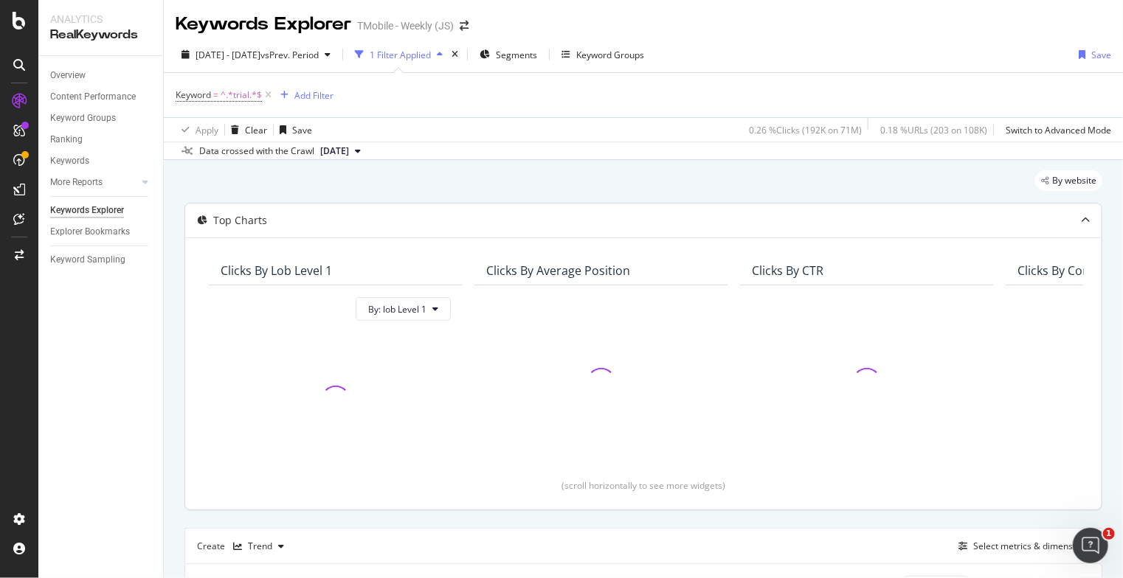
click at [1081, 221] on div at bounding box center [1085, 221] width 32 height 34
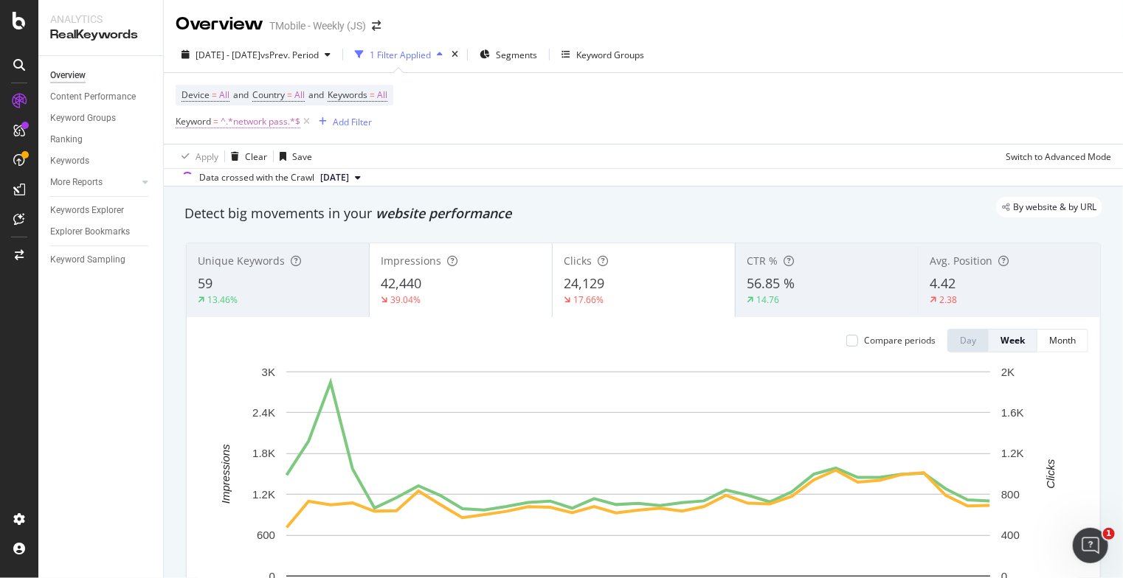
click at [267, 125] on span "^.*network pass.*$" at bounding box center [261, 121] width 80 height 21
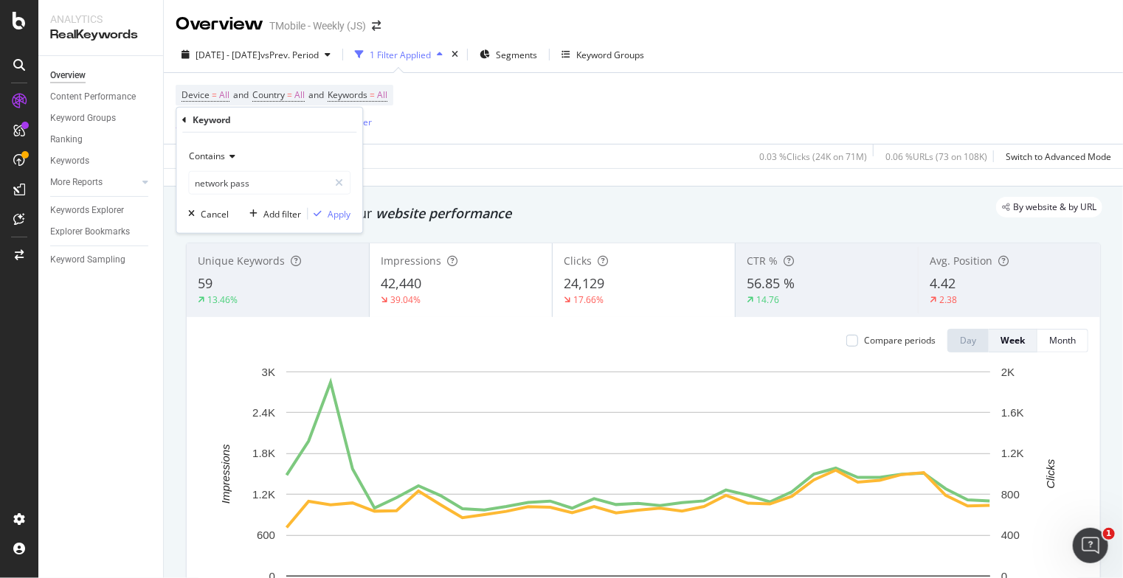
click at [246, 184] on input "network pass" at bounding box center [258, 183] width 139 height 24
type input "trial"
click at [331, 216] on div "Apply" at bounding box center [338, 213] width 23 height 13
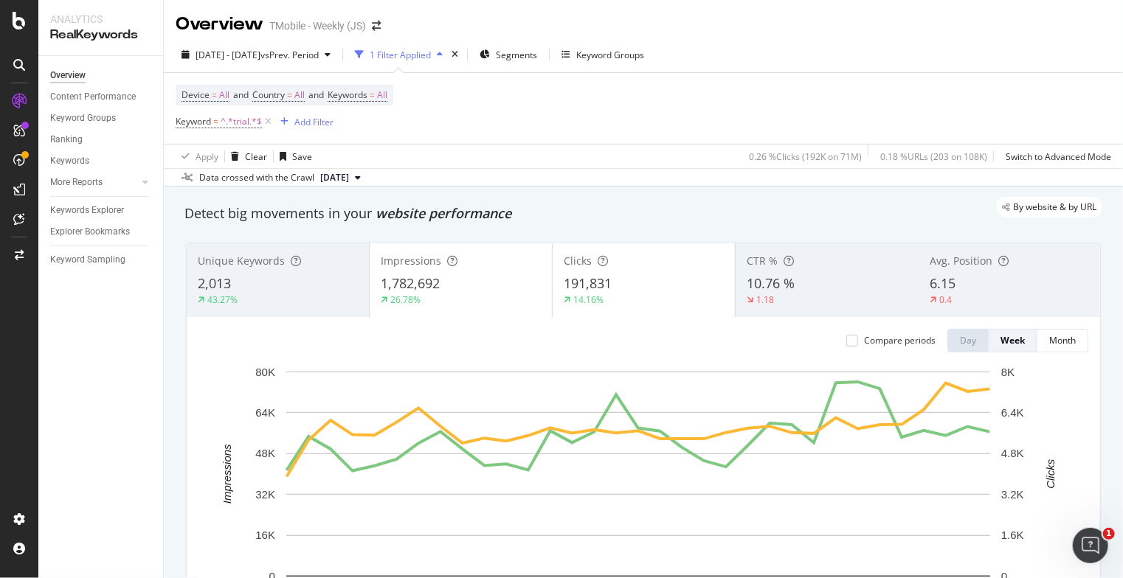
scroll to position [221, 0]
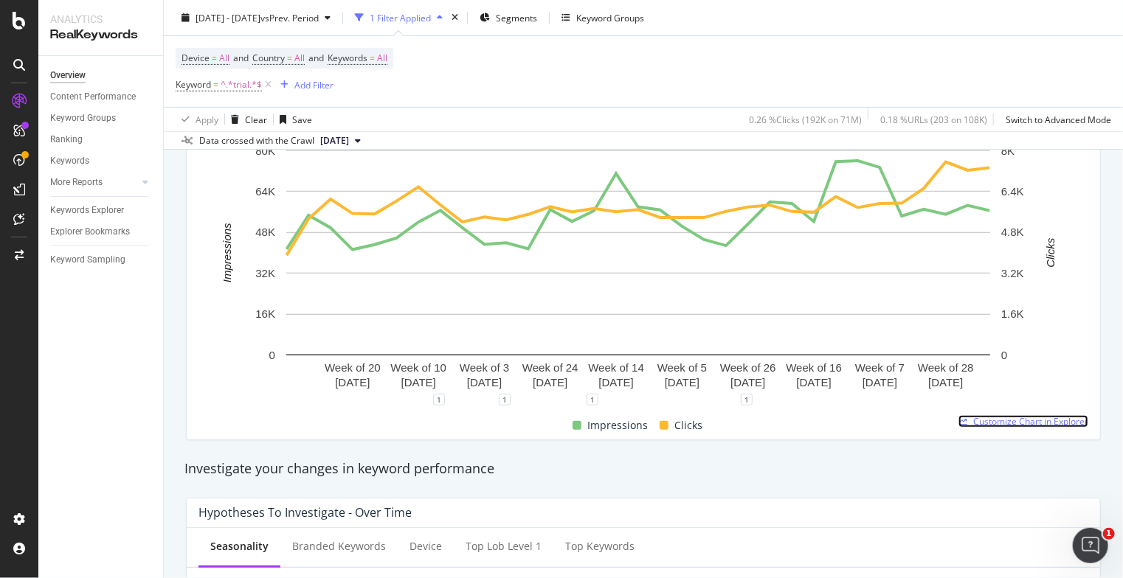
click at [1017, 422] on span "Customize Chart in Explorer" at bounding box center [1030, 421] width 115 height 13
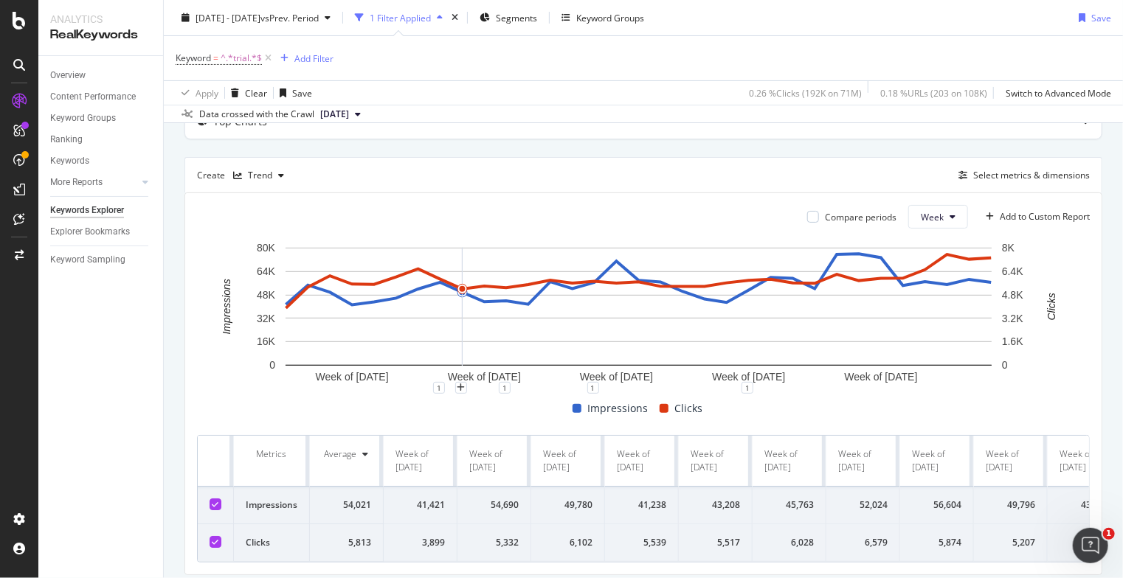
scroll to position [148, 0]
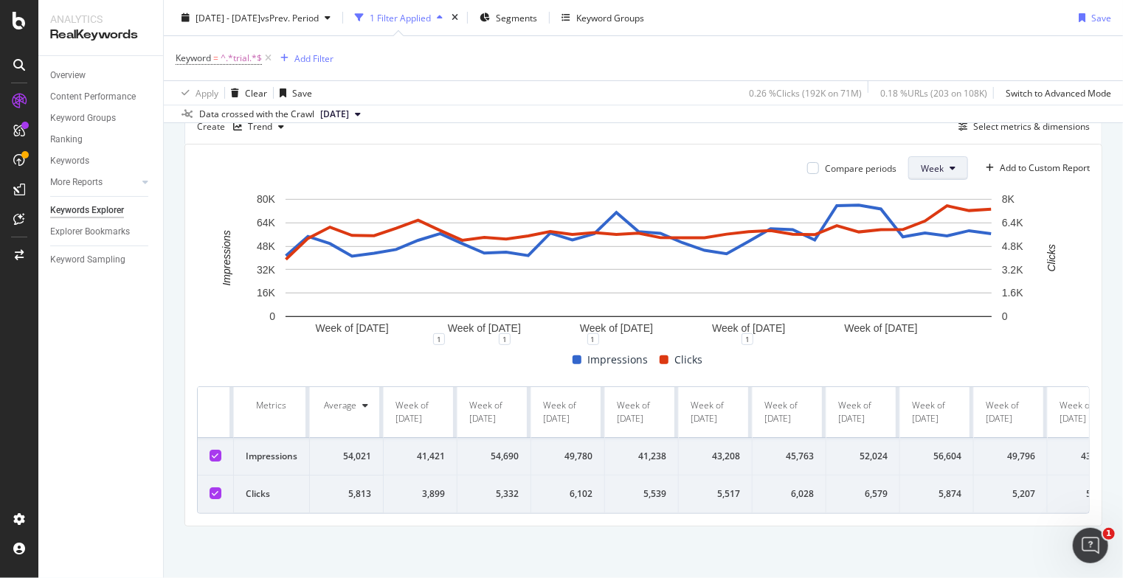
click at [949, 167] on icon at bounding box center [952, 168] width 6 height 9
click at [920, 247] on span "Month" at bounding box center [922, 251] width 27 height 13
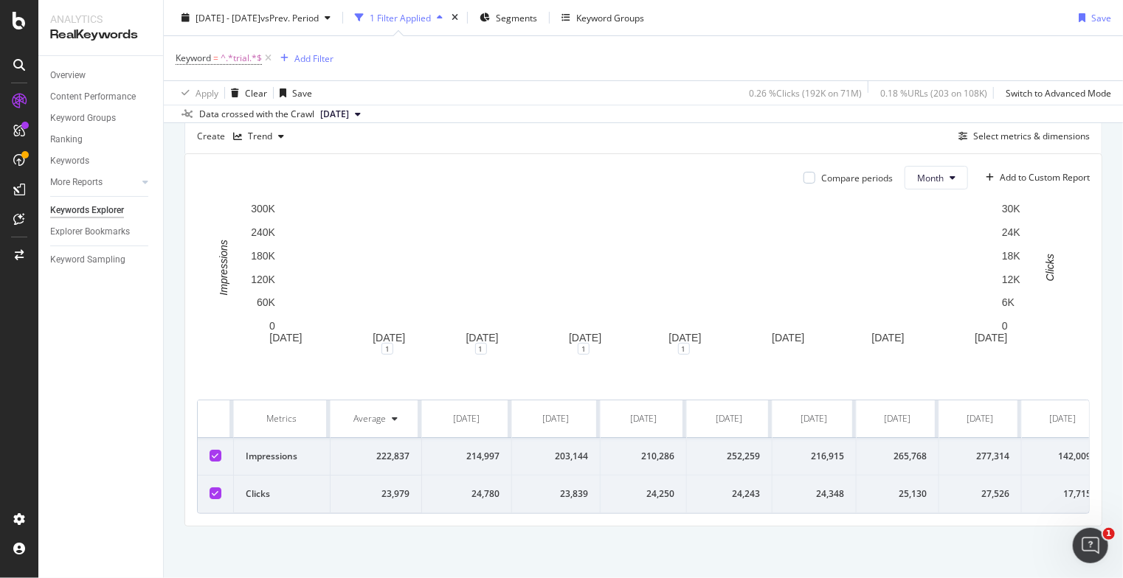
scroll to position [144, 0]
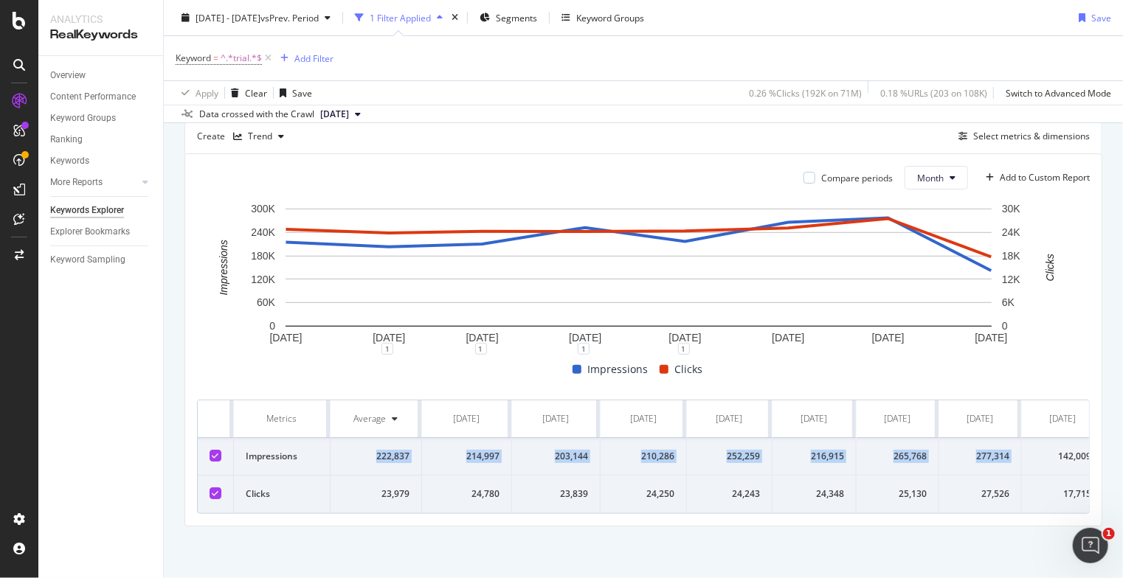
drag, startPoint x: 378, startPoint y: 448, endPoint x: 1049, endPoint y: 454, distance: 671.2
click at [1049, 454] on tr "Impressions 222,837 214,997 203,144 210,286 252,259 216,915 265,768 277,314 142…" at bounding box center [650, 457] width 905 height 38
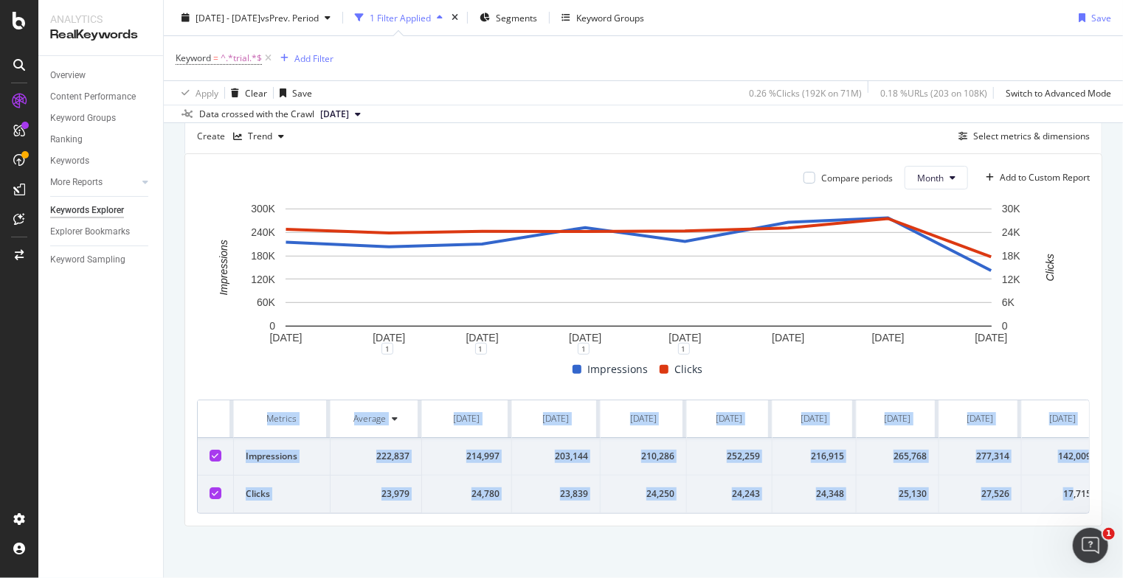
scroll to position [0, 24]
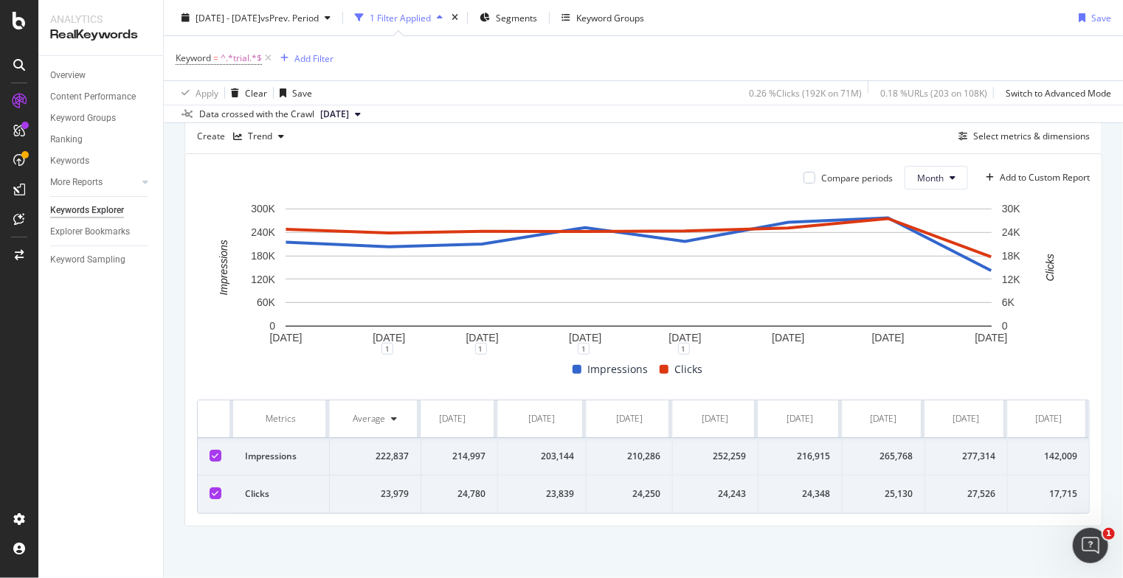
drag, startPoint x: 246, startPoint y: 406, endPoint x: 1127, endPoint y: 492, distance: 884.8
click at [1122, 492] on html "Analytics RealKeywords Overview Content Performance Keyword Groups Ranking Keyw…" at bounding box center [561, 289] width 1123 height 578
copy thead
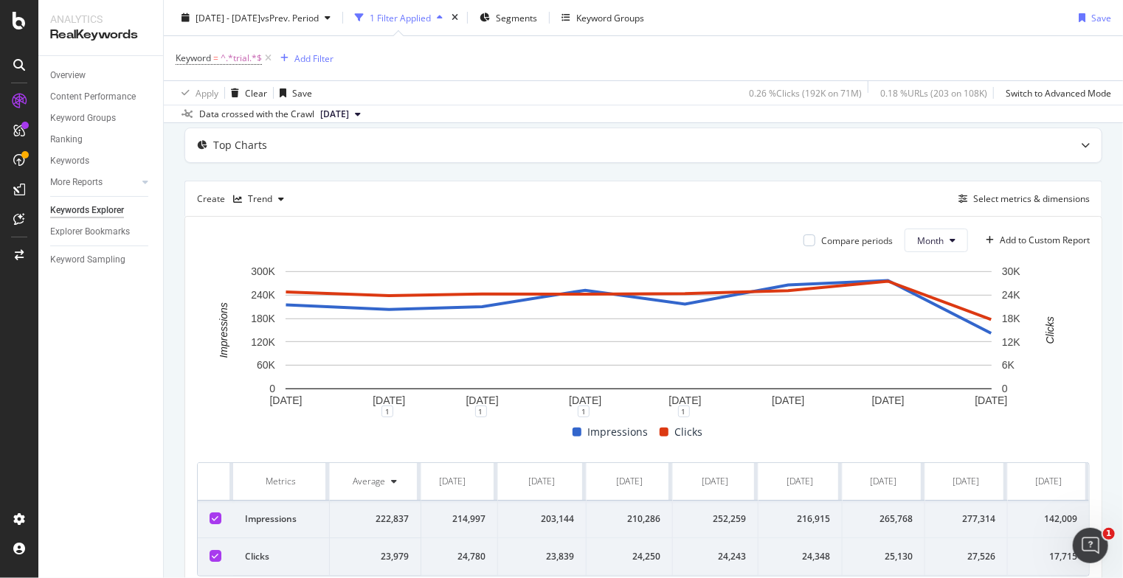
scroll to position [0, 0]
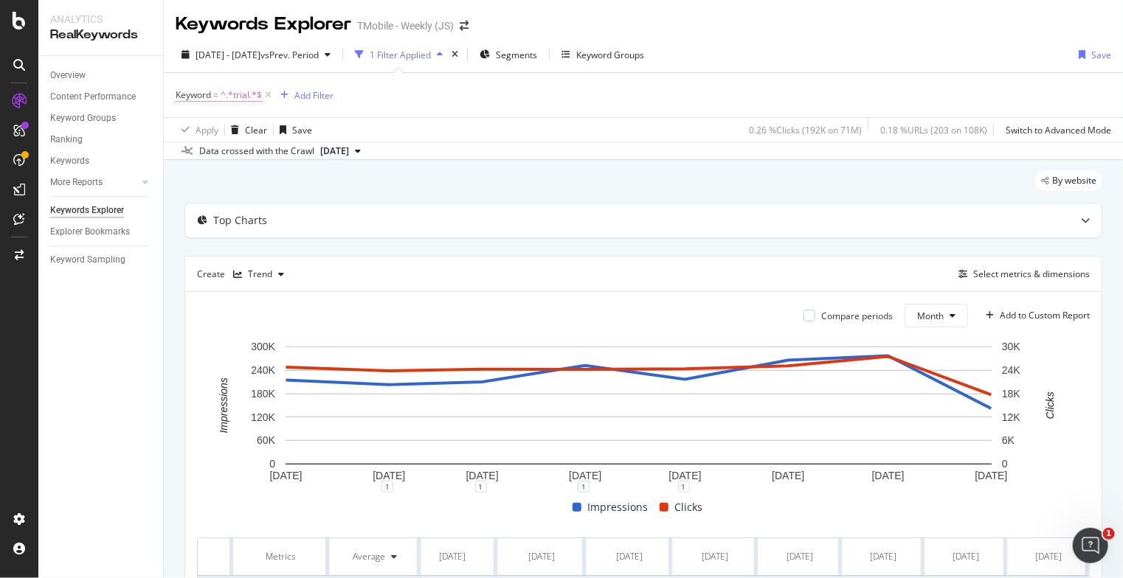
click at [249, 94] on span "^.*trial.*$" at bounding box center [241, 95] width 41 height 21
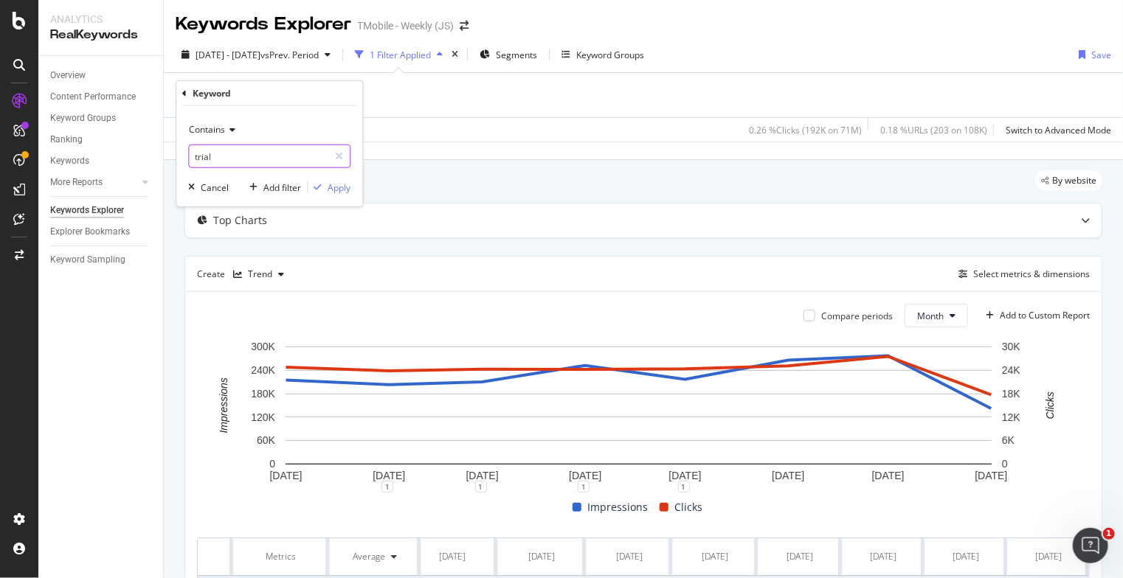
click at [218, 157] on input "trial" at bounding box center [258, 157] width 139 height 24
type input "network pass"
click at [342, 184] on div "Apply" at bounding box center [338, 187] width 23 height 13
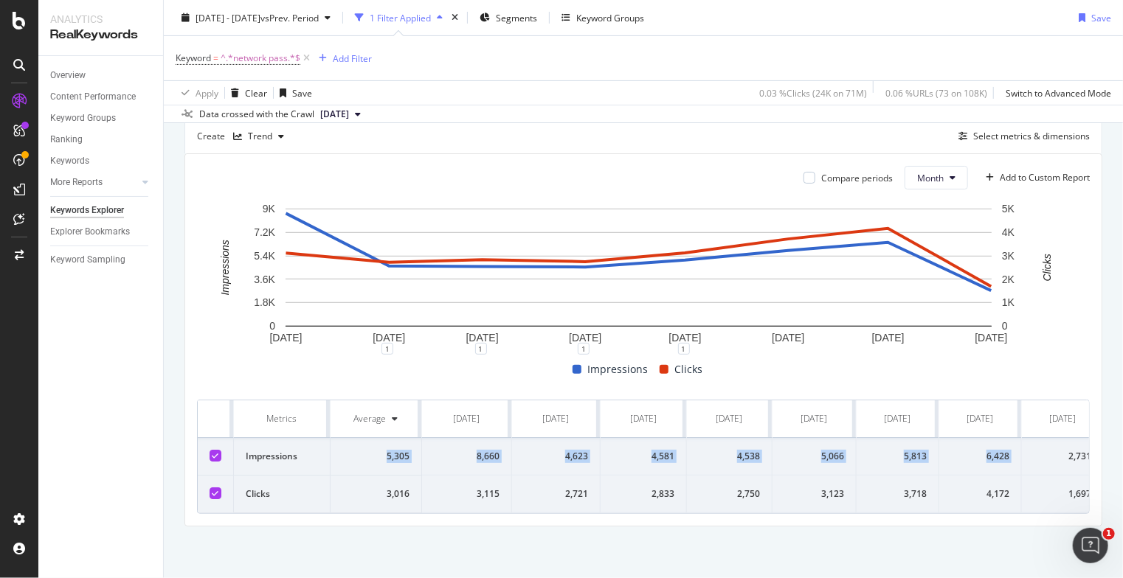
scroll to position [0, 24]
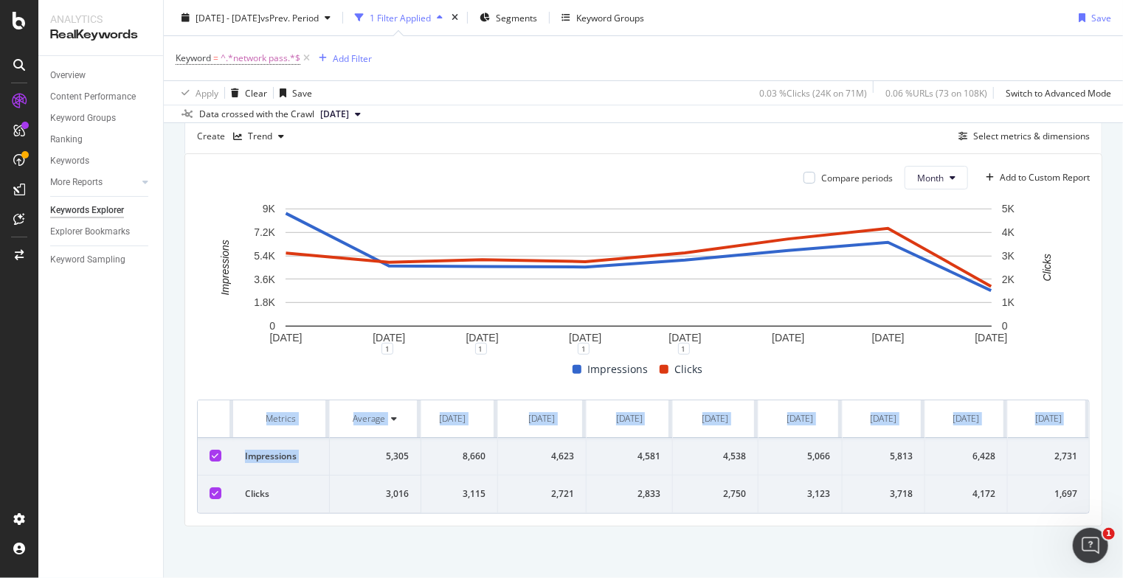
drag, startPoint x: 386, startPoint y: 445, endPoint x: 1108, endPoint y: 458, distance: 721.5
click at [1108, 458] on div "By website Top Charts Create Trend Select metrics & dimensions Compare periods …" at bounding box center [643, 300] width 959 height 556
copy table "Metrics Average [DATE] [DATE] [DATE] [DATE] [DATE] [DATE] [DATE] [DATE] Impress…"
click at [267, 447] on td "Impressions" at bounding box center [281, 457] width 97 height 38
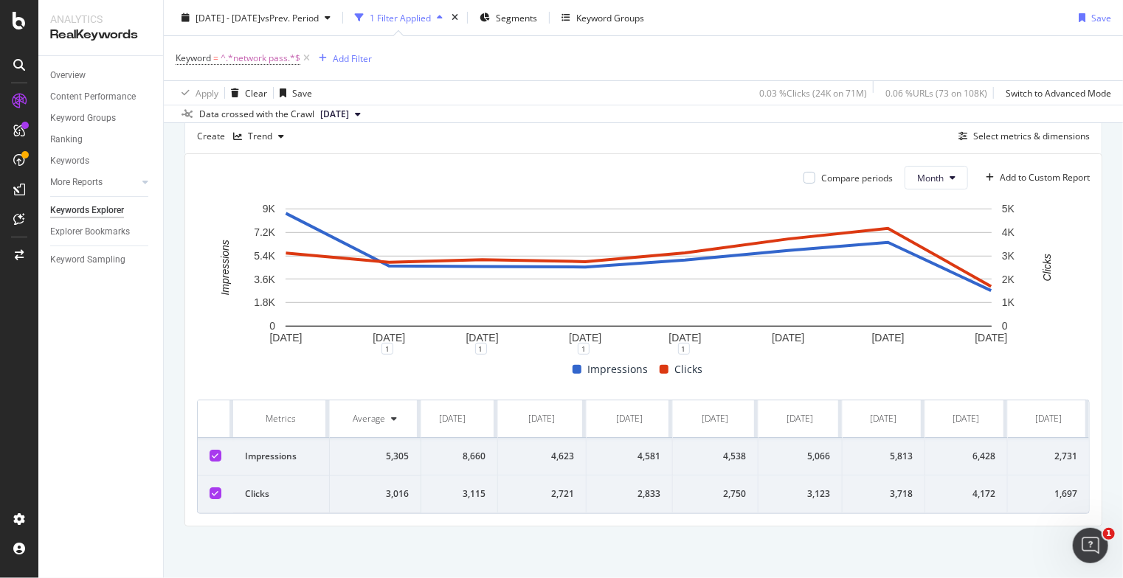
click at [242, 445] on td "Impressions" at bounding box center [281, 457] width 97 height 38
drag, startPoint x: 247, startPoint y: 448, endPoint x: 962, endPoint y: 464, distance: 714.9
click at [962, 464] on tr "Impressions 5,305 8,660 4,623 4,581 4,538 5,066 5,813 6,428 2,731" at bounding box center [636, 457] width 905 height 38
click at [200, 438] on td at bounding box center [216, 457] width 36 height 38
drag, startPoint x: 245, startPoint y: 445, endPoint x: 1089, endPoint y: 495, distance: 845.2
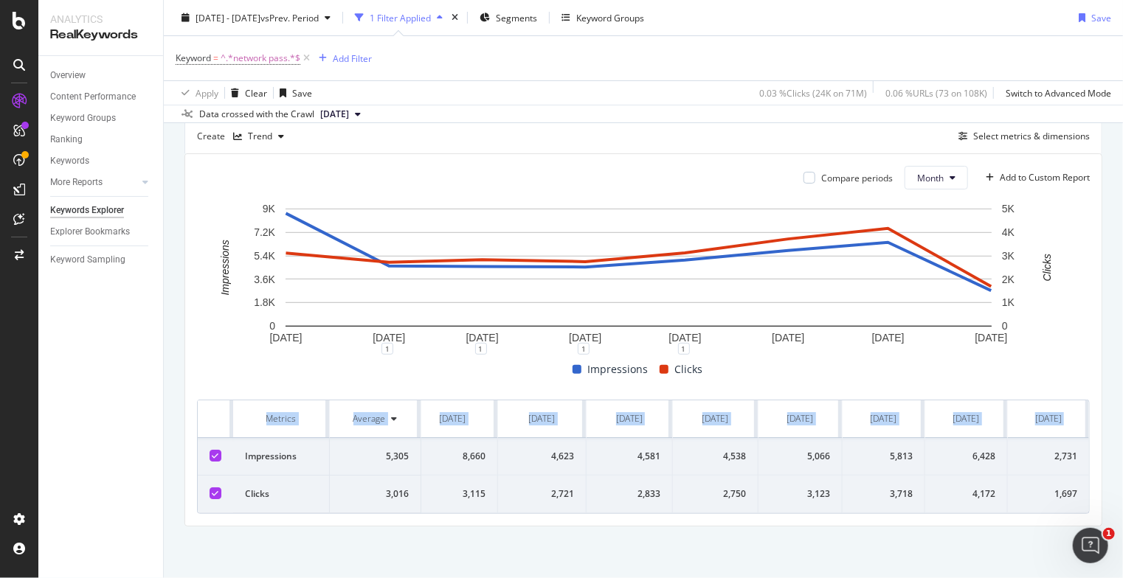
click at [1089, 495] on div "Compare periods Month Add to Custom Report [DATE] [DATE] [DATE] [DATE] [DATE] […" at bounding box center [643, 340] width 916 height 372
copy table "Metrics Average [DATE] [DATE] [DATE] [DATE] [DATE] [DATE] [DATE] [DATE]"
click at [347, 450] on div "5,305" at bounding box center [374, 456] width 67 height 13
drag, startPoint x: 386, startPoint y: 448, endPoint x: 1095, endPoint y: 474, distance: 708.5
click at [1095, 474] on div "By website Top Charts Create Trend Select metrics & dimensions Compare periods …" at bounding box center [643, 300] width 959 height 556
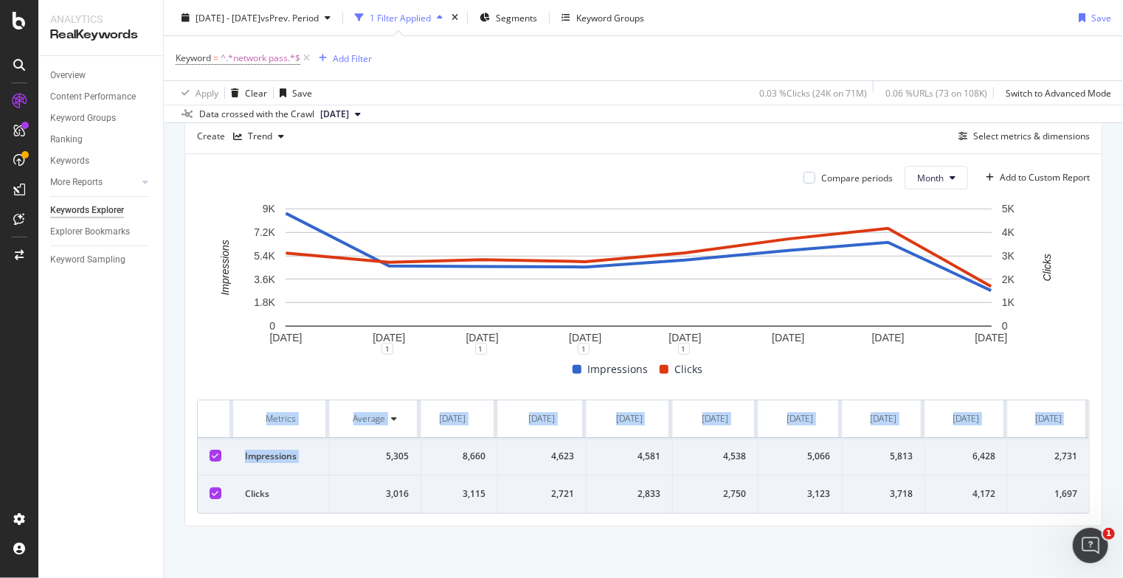
click at [344, 476] on td "3,016" at bounding box center [375, 495] width 91 height 38
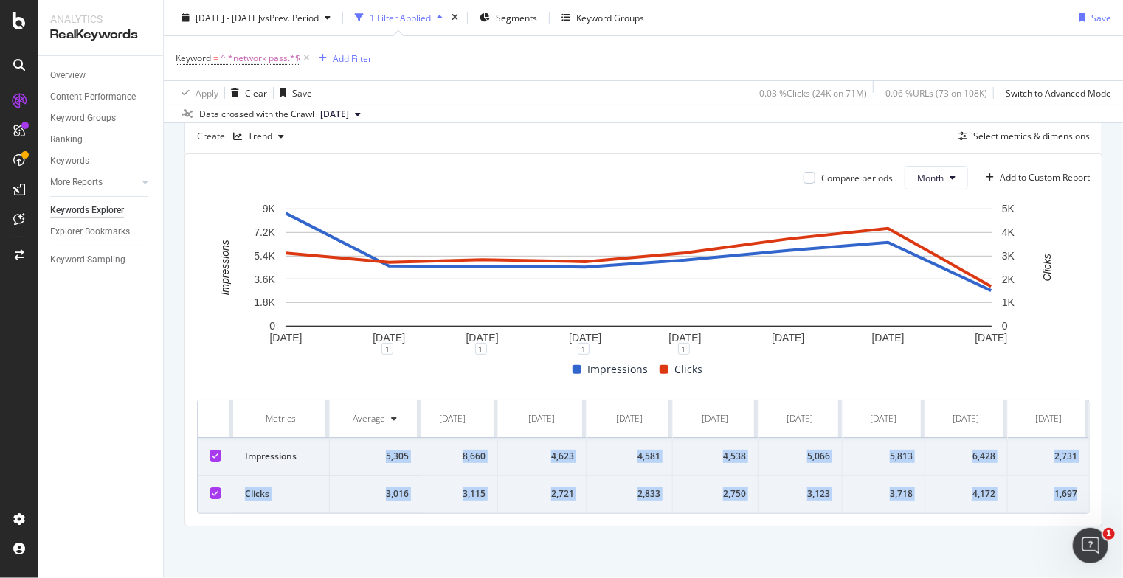
drag, startPoint x: 386, startPoint y: 445, endPoint x: 1064, endPoint y: 486, distance: 679.8
click at [1064, 486] on tbody "Impressions 5,305 8,660 4,623 4,581 4,538 5,066 5,813 6,428 2,731 Clicks 3,016 …" at bounding box center [636, 475] width 905 height 75
copy tbody "5,305 8,660 4,623 4,581 4,538 5,066 5,813 6,428 2,731 Clicks 3,016 3,115 2,721 …"
click at [935, 166] on button "Month" at bounding box center [935, 178] width 63 height 24
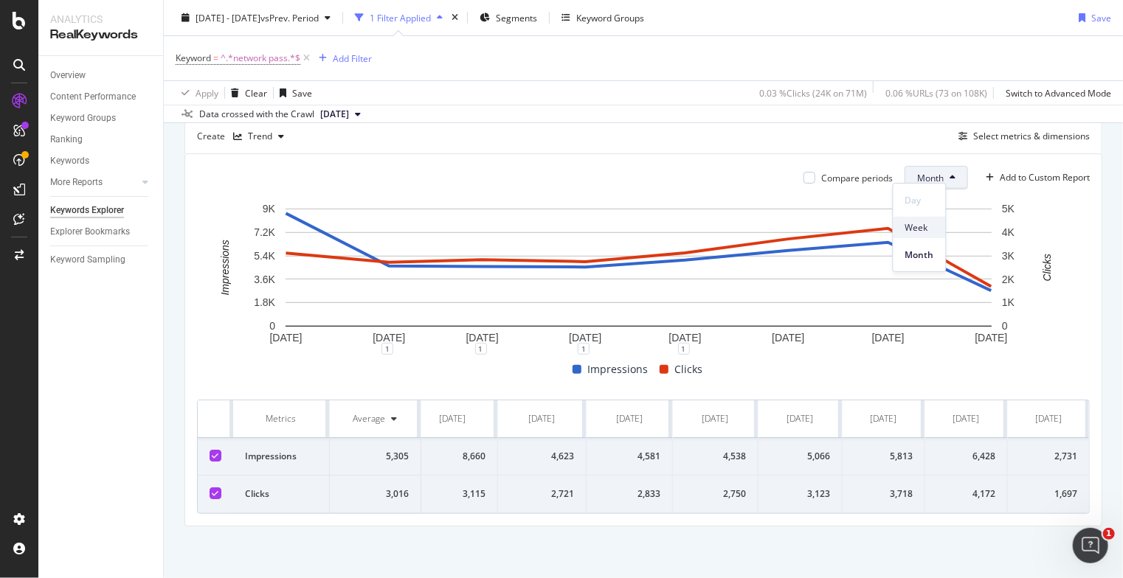
click at [918, 231] on span "Week" at bounding box center [919, 227] width 29 height 13
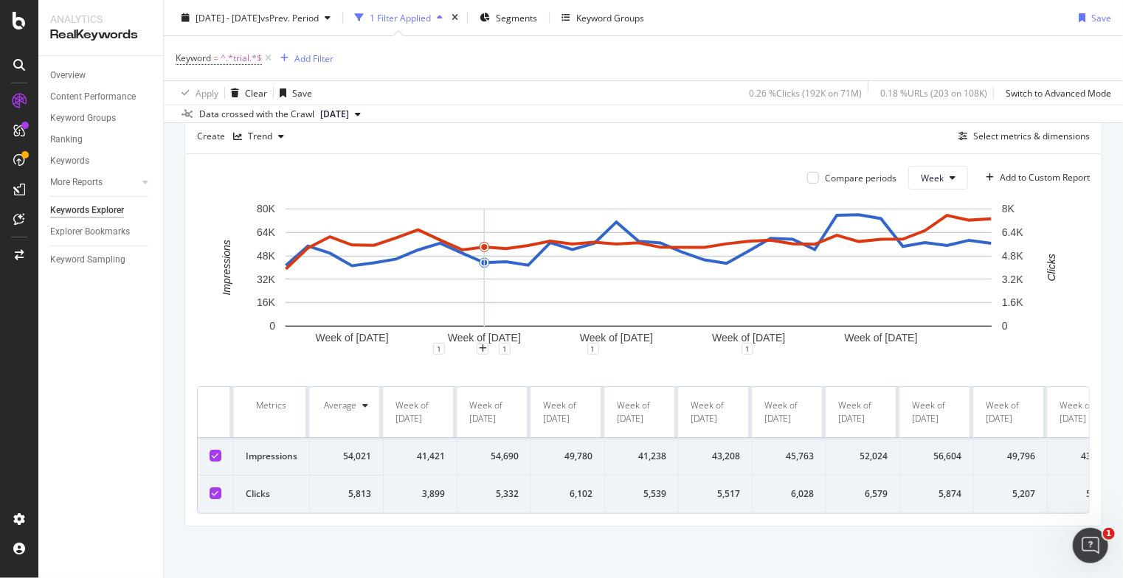
scroll to position [144, 0]
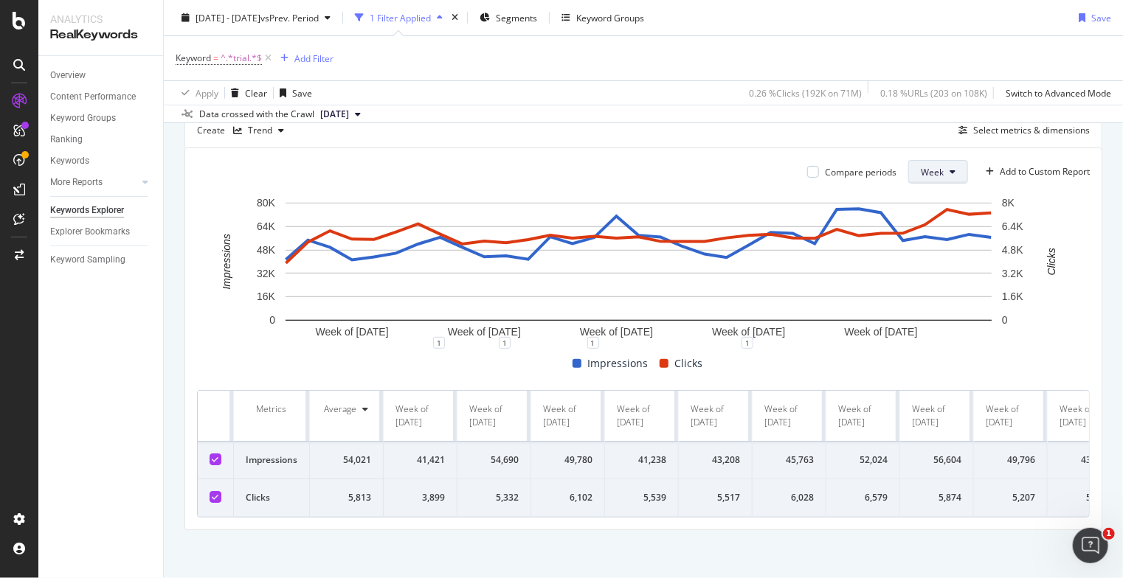
click at [918, 177] on button "Week" at bounding box center [938, 172] width 60 height 24
click at [920, 255] on span "Month" at bounding box center [922, 255] width 27 height 13
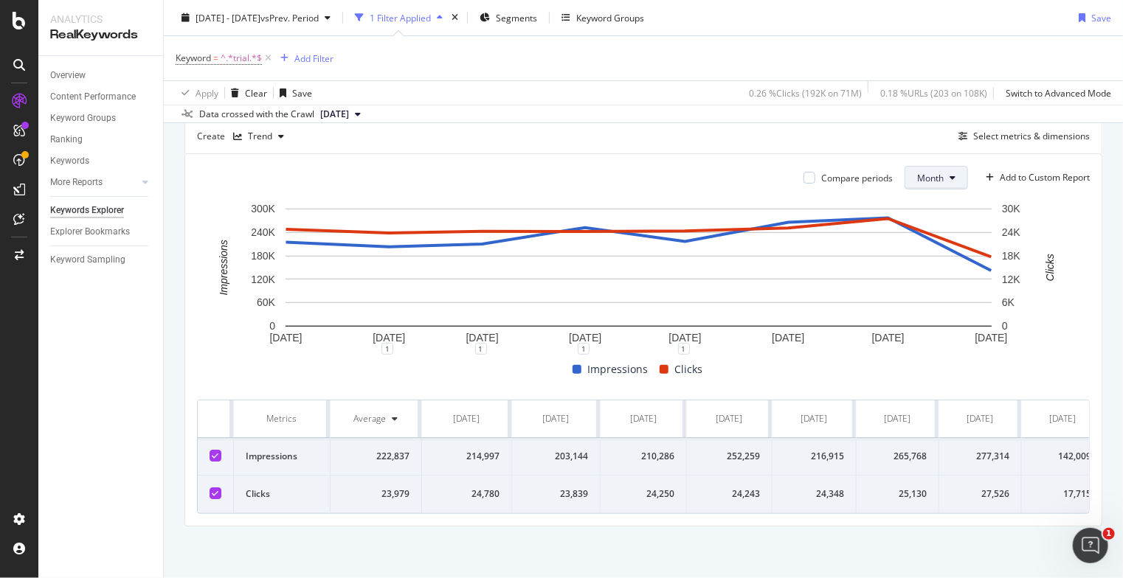
click at [917, 174] on span "Month" at bounding box center [930, 178] width 27 height 13
click at [908, 223] on span "Week" at bounding box center [919, 227] width 29 height 13
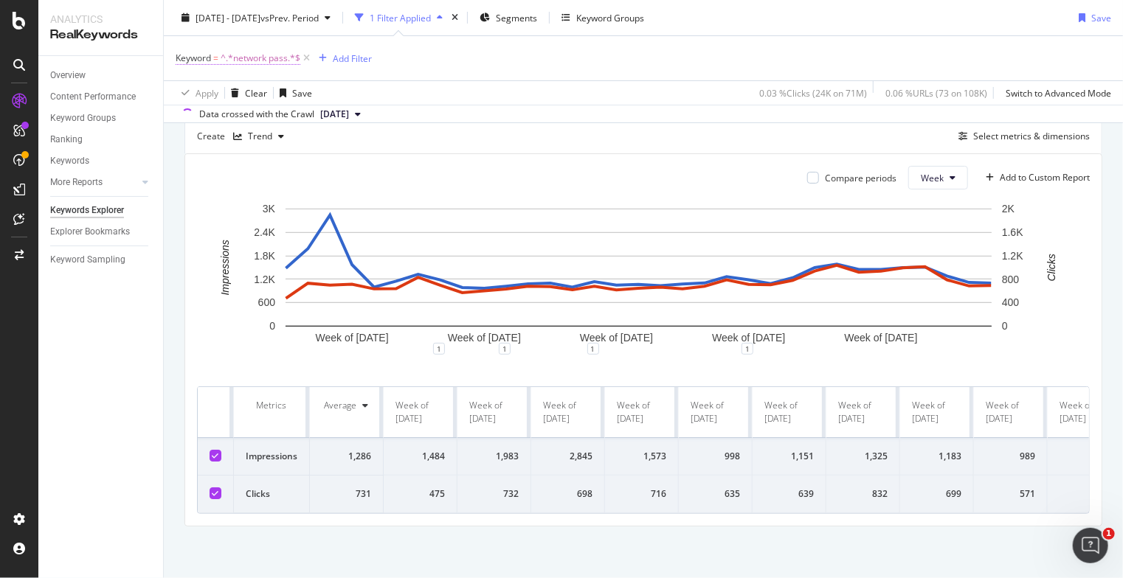
click at [282, 60] on span "^.*network pass.*$" at bounding box center [261, 58] width 80 height 21
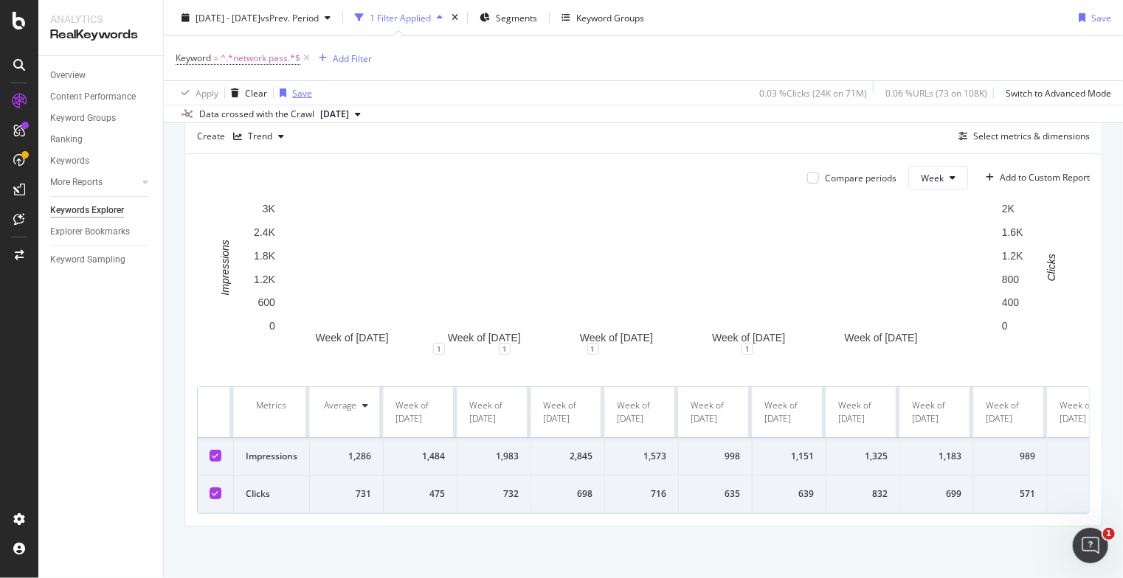
scroll to position [144, 0]
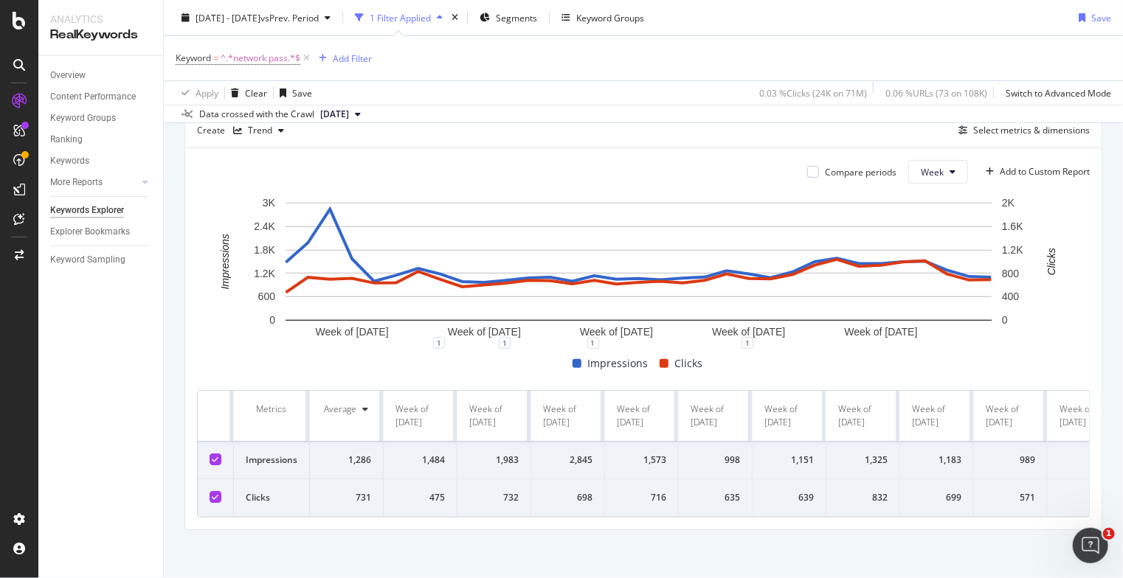
click at [255, 69] on div "Keyword = ^.*network pass.*$ Add Filter" at bounding box center [643, 58] width 935 height 44
click at [257, 64] on span "^.*network pass.*$" at bounding box center [261, 58] width 80 height 21
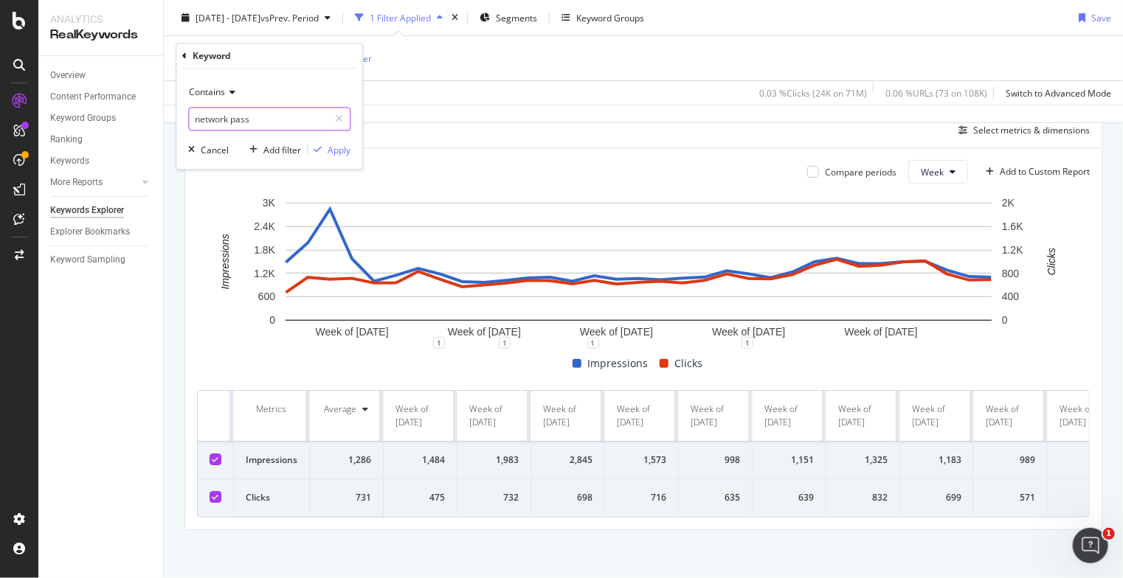
click at [241, 117] on input "network pass" at bounding box center [258, 120] width 139 height 24
type input "trial"
click at [346, 153] on div "Apply" at bounding box center [338, 150] width 23 height 13
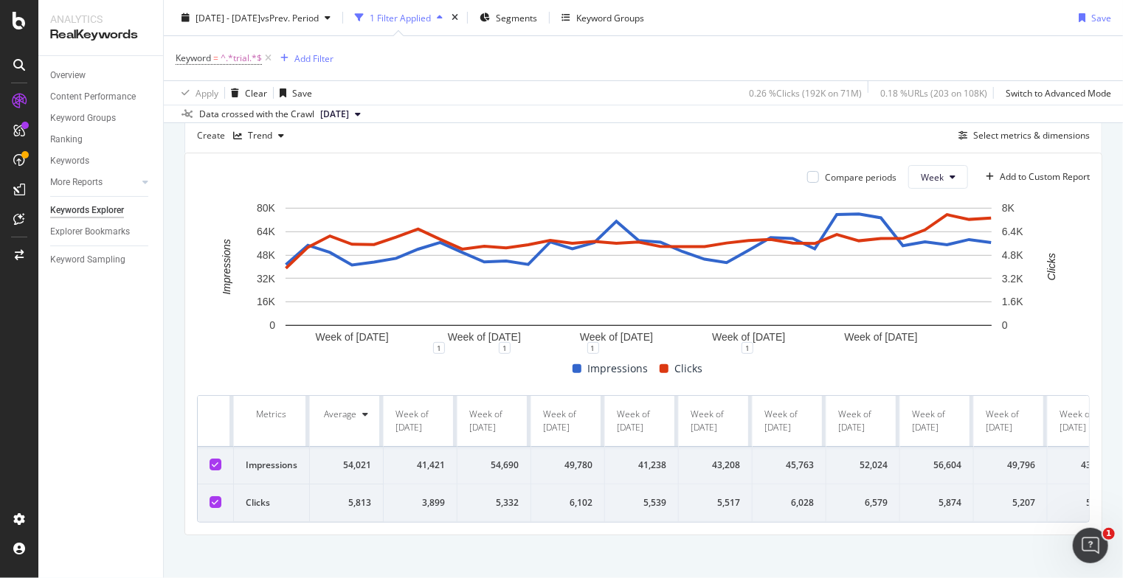
scroll to position [144, 0]
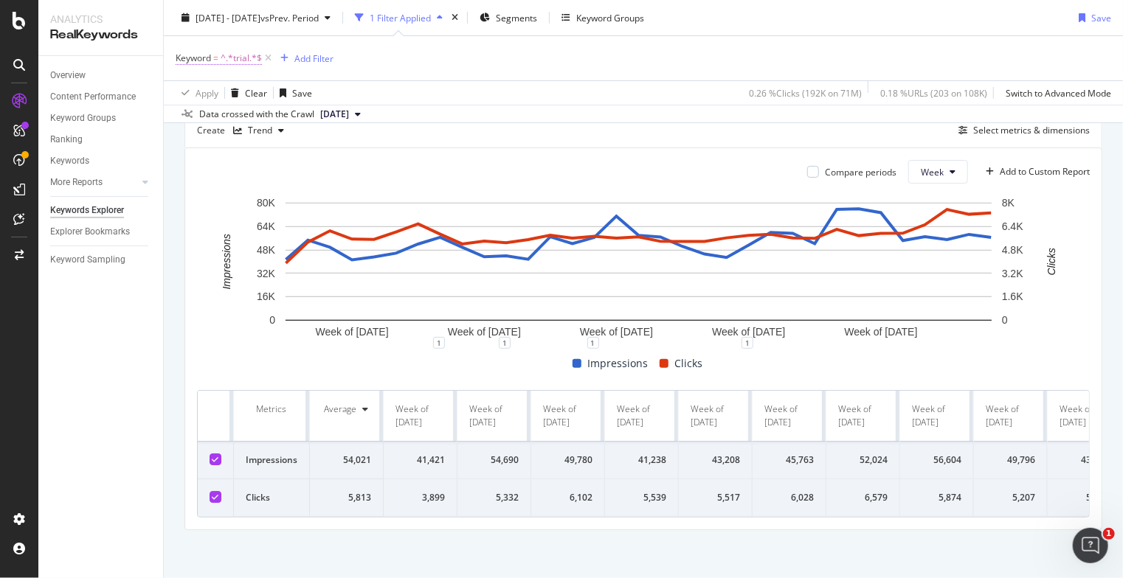
click at [237, 58] on span "^.*trial.*$" at bounding box center [241, 58] width 41 height 21
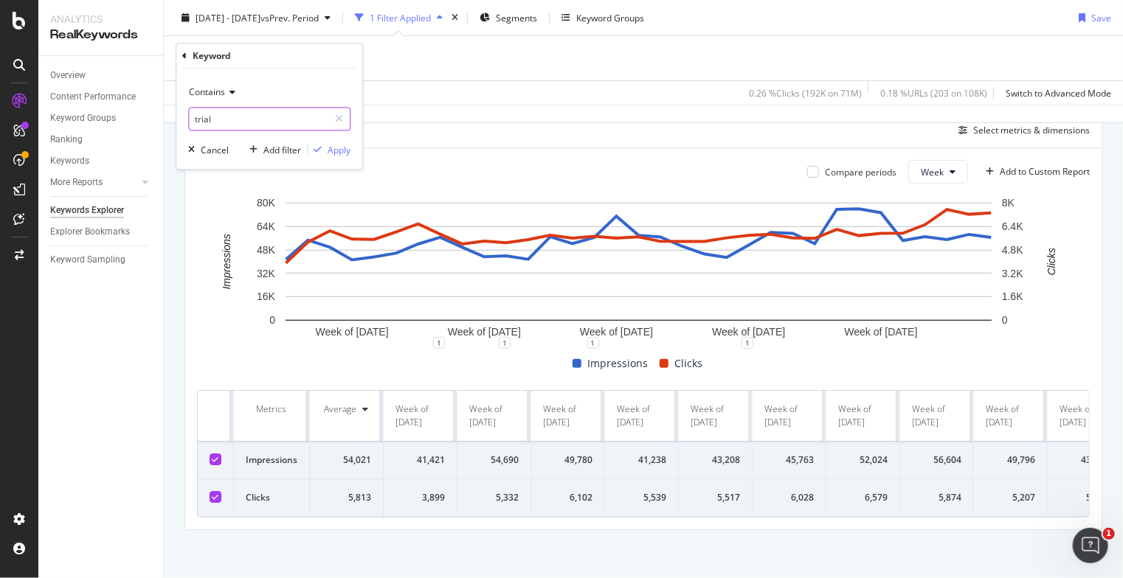
click at [214, 117] on input "trial" at bounding box center [258, 120] width 139 height 24
type input "t"
type input "mobile trial"
click at [332, 150] on div "Apply" at bounding box center [338, 150] width 23 height 13
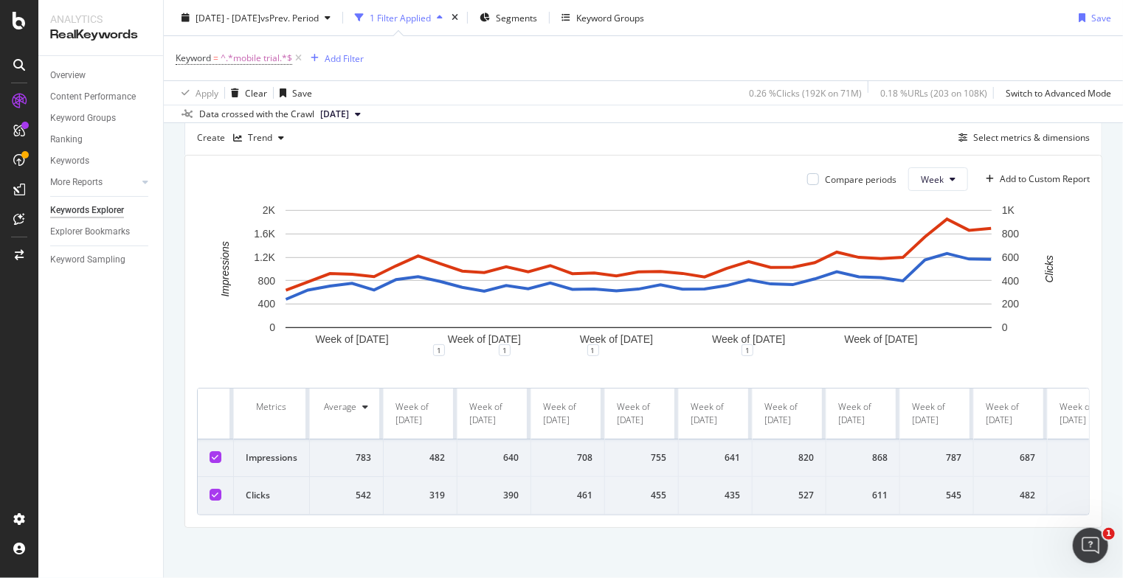
scroll to position [144, 0]
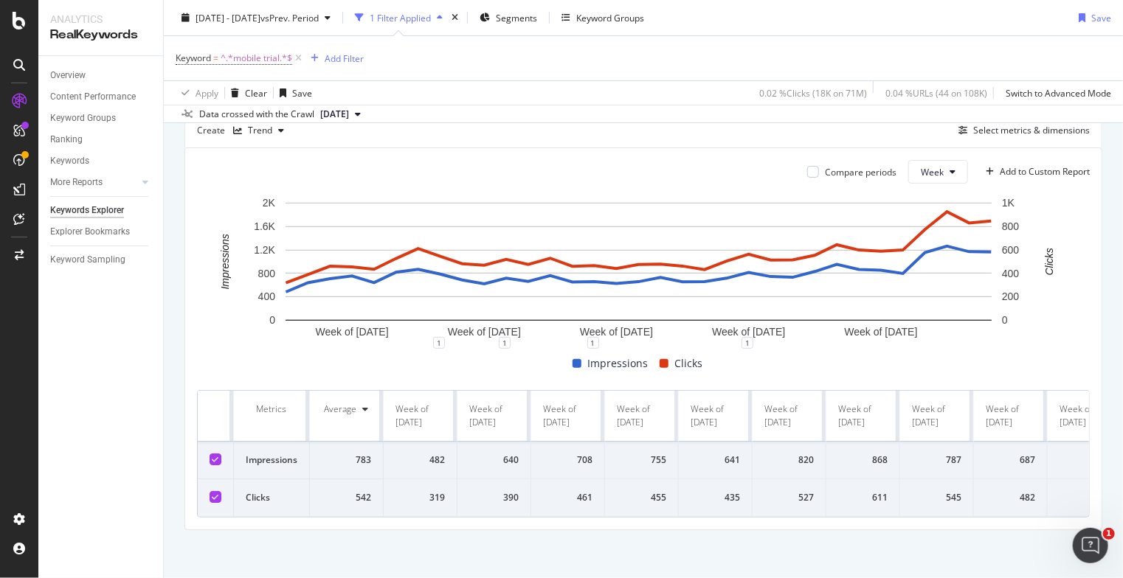
click at [350, 505] on div "542" at bounding box center [346, 497] width 49 height 13
drag, startPoint x: 357, startPoint y: 513, endPoint x: 1039, endPoint y: 505, distance: 682.3
copy tr "542 319 390 461 455 435 527 611 545 482"
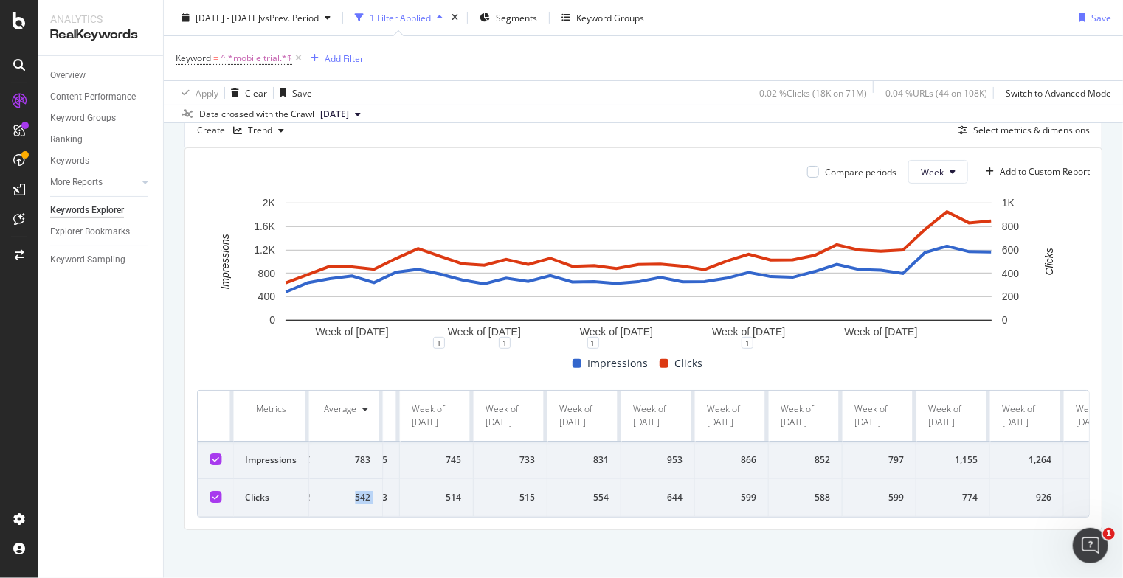
scroll to position [0, 1738]
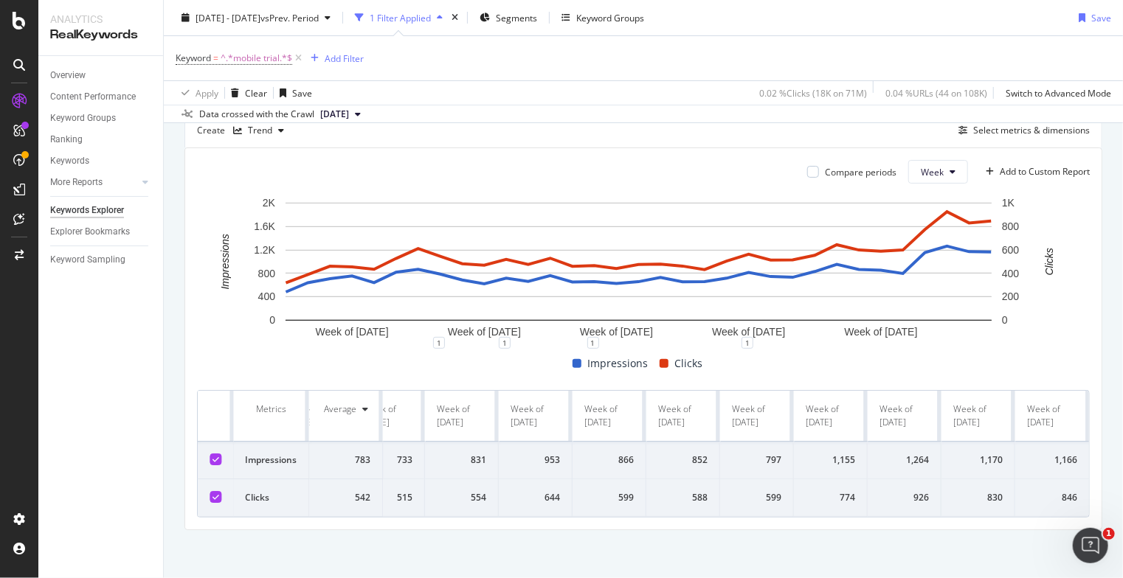
click at [1018, 479] on td "1,166" at bounding box center [1052, 461] width 74 height 38
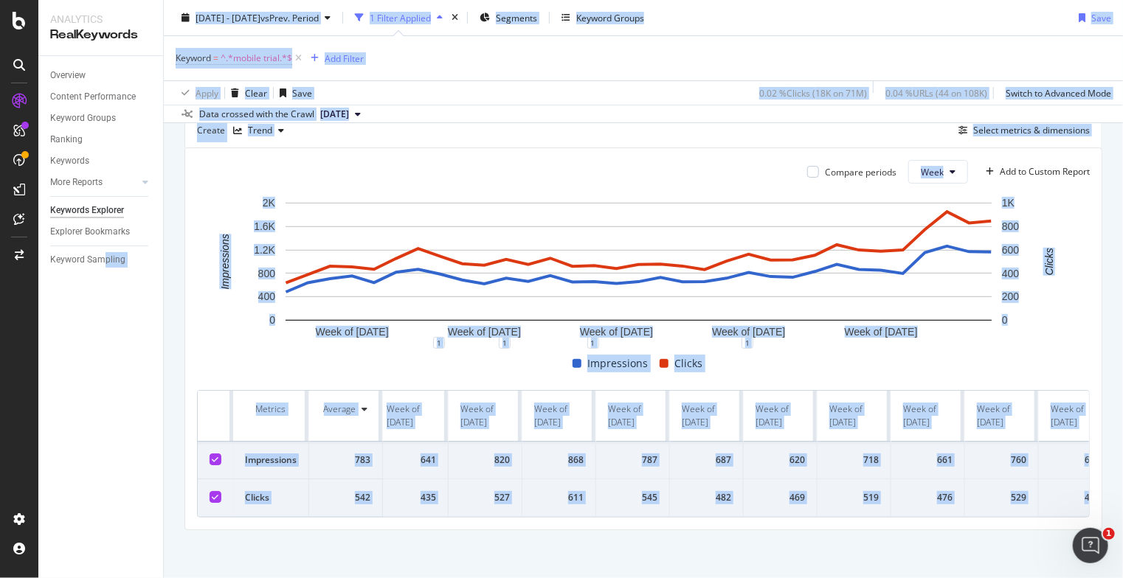
scroll to position [0, 0]
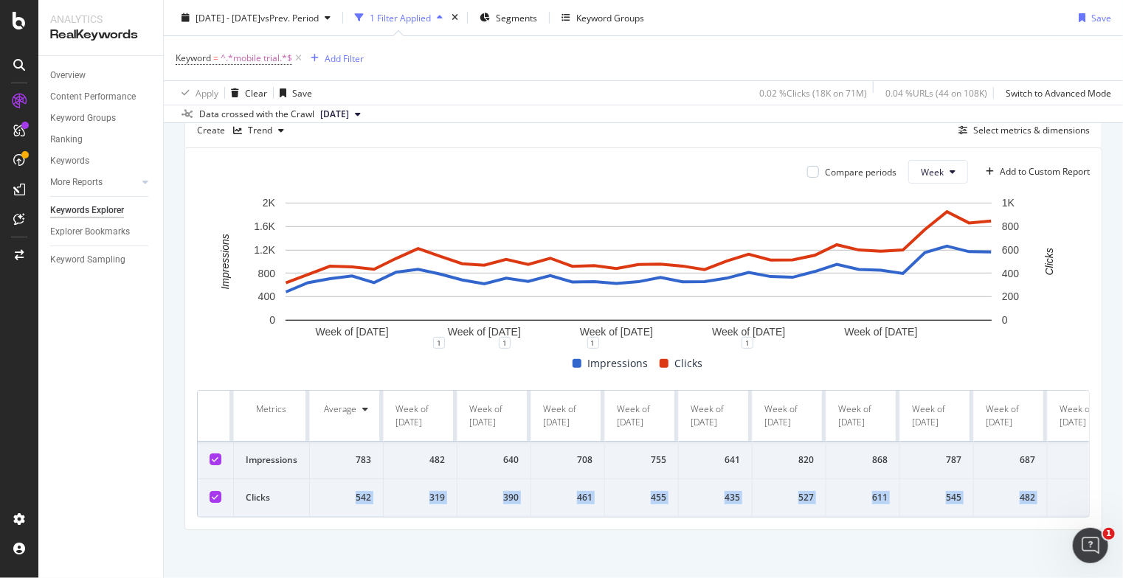
drag, startPoint x: 1067, startPoint y: 510, endPoint x: 355, endPoint y: 514, distance: 711.8
copy tr "542 319 390 461 455 435 527 611 545 482 469 519 476 529 460 466 441 475 479 462…"
click at [327, 420] on th "Average" at bounding box center [347, 416] width 74 height 51
click at [212, 454] on div at bounding box center [215, 460] width 12 height 12
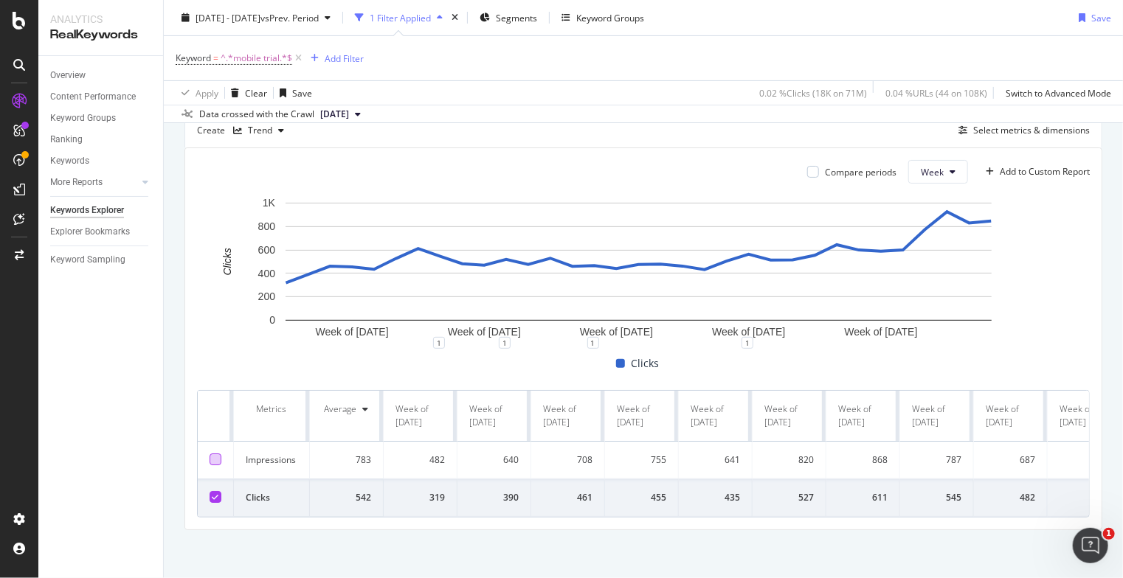
click at [257, 415] on th "Metrics" at bounding box center [272, 416] width 76 height 51
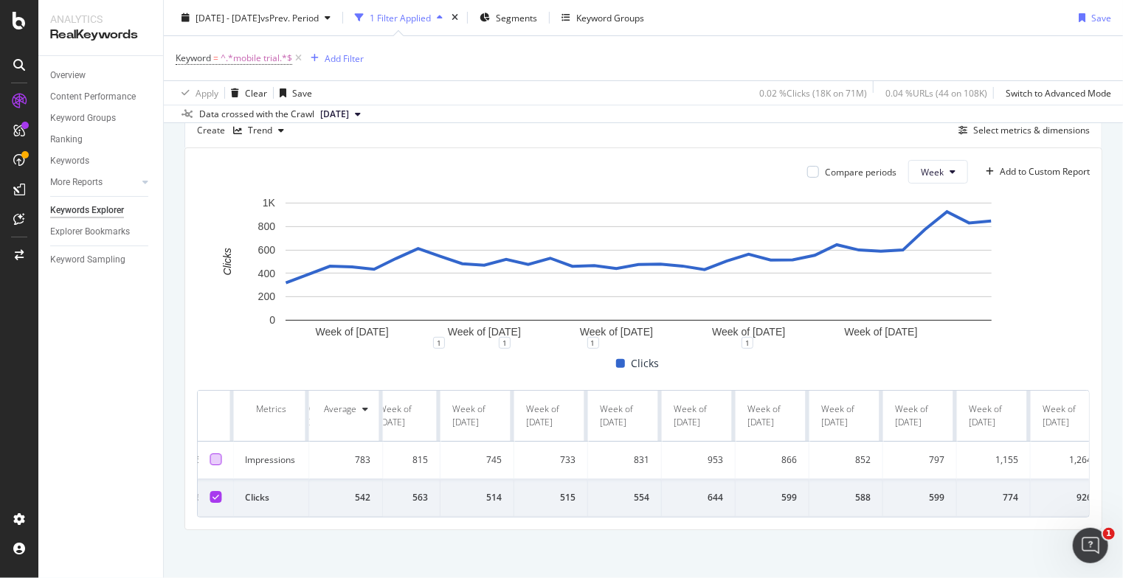
scroll to position [0, 1738]
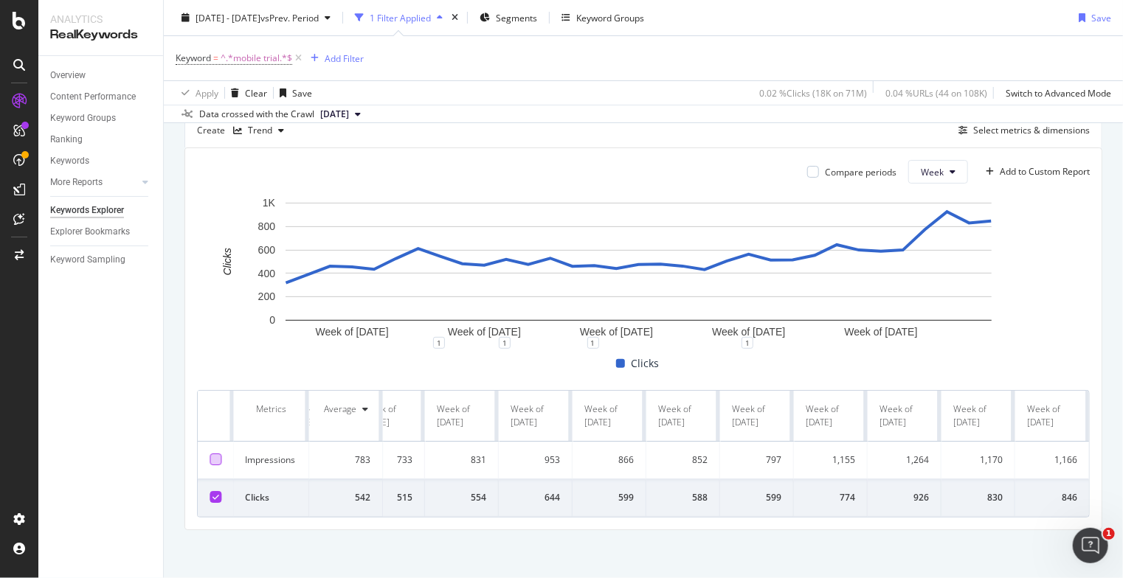
drag, startPoint x: 395, startPoint y: 408, endPoint x: 1062, endPoint y: 424, distance: 667.0
copy tr "Week of [DATE] Week of [DATE] Week of [DATE] Week of [DATE] Week of [DATE] Week…"
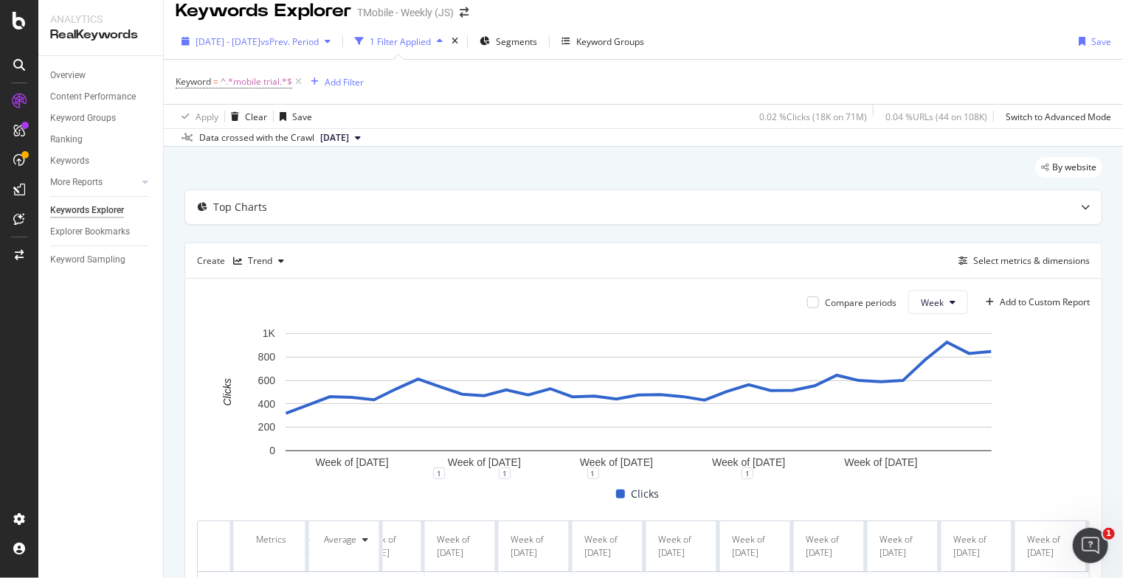
scroll to position [0, 0]
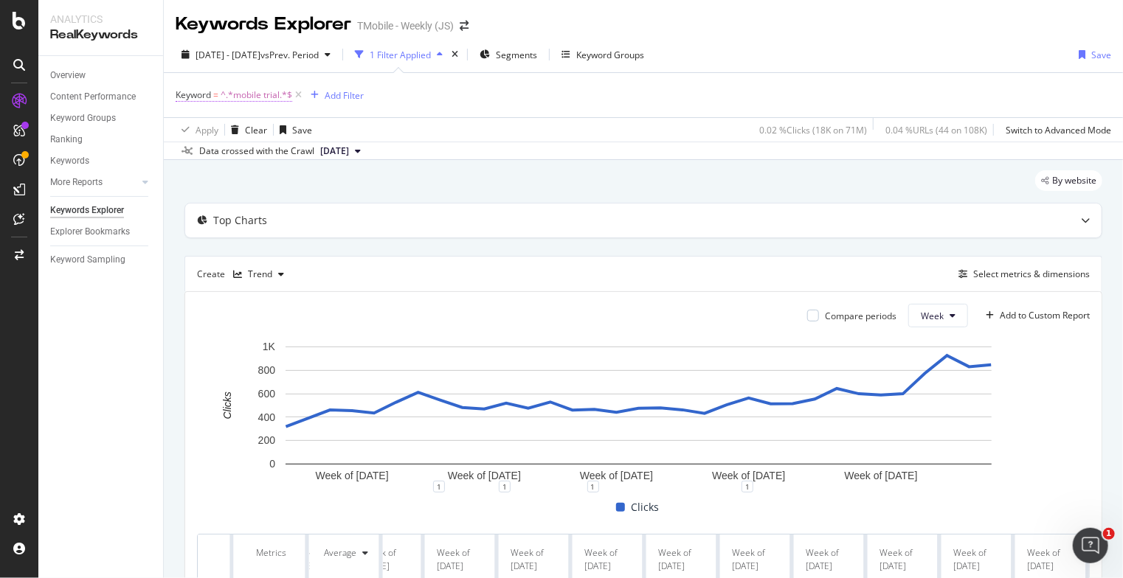
click at [266, 97] on span "^.*mobile trial.*$" at bounding box center [257, 95] width 72 height 21
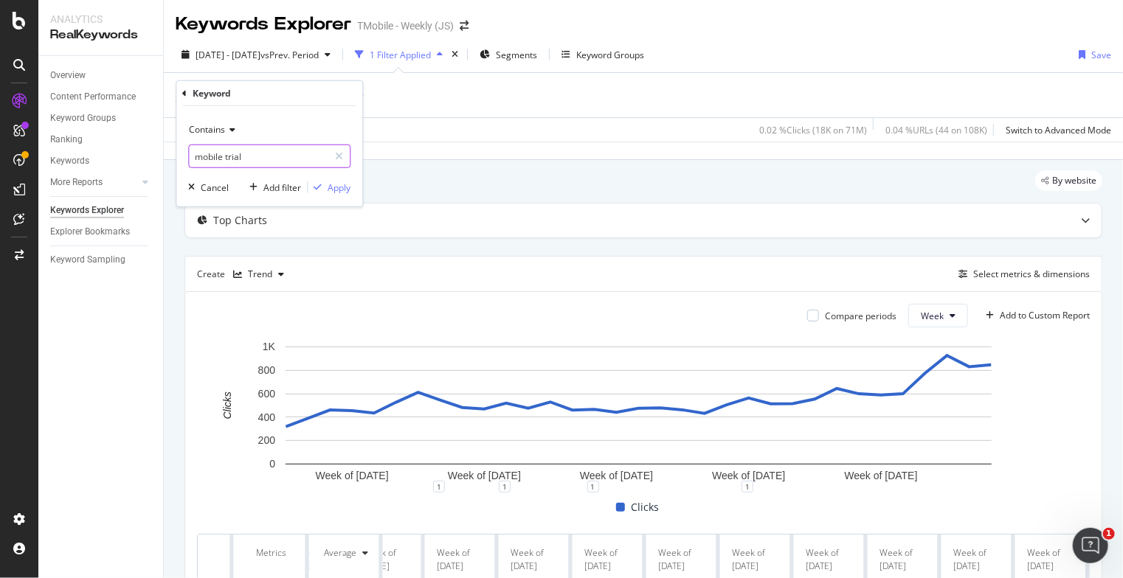
click at [263, 160] on input "mobile trial" at bounding box center [258, 157] width 139 height 24
type input "network pass"
click at [325, 185] on div "button" at bounding box center [318, 187] width 20 height 9
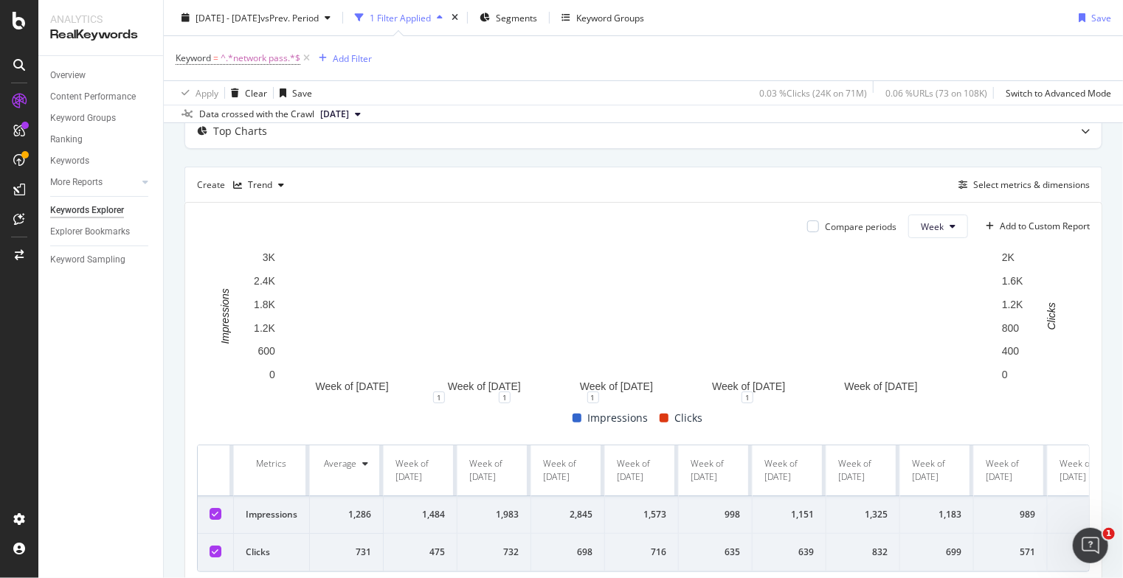
scroll to position [148, 0]
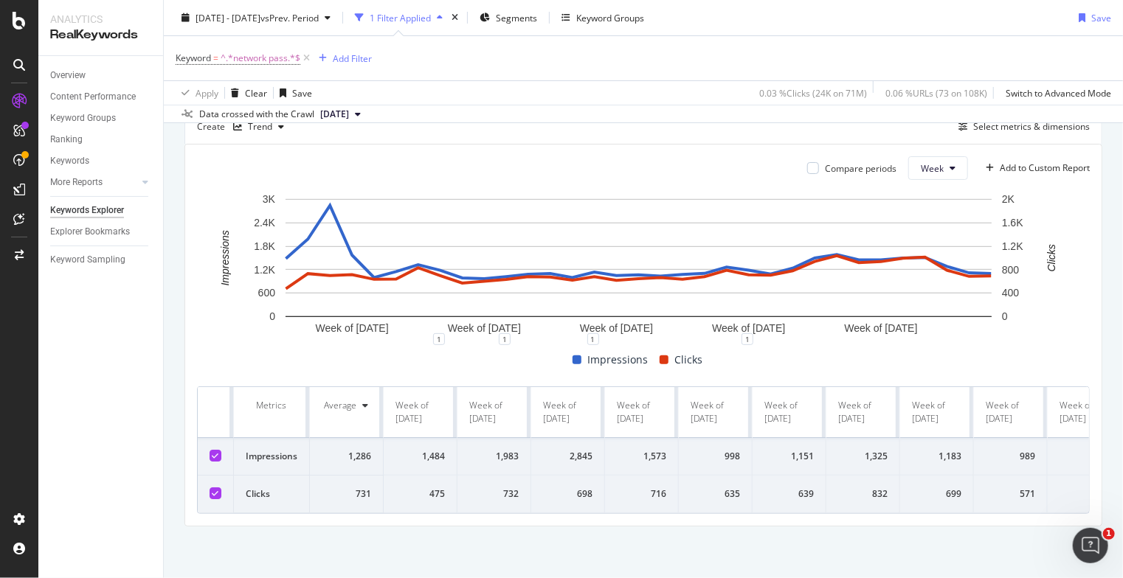
click at [223, 457] on td at bounding box center [216, 457] width 36 height 38
click at [216, 456] on icon at bounding box center [215, 455] width 7 height 7
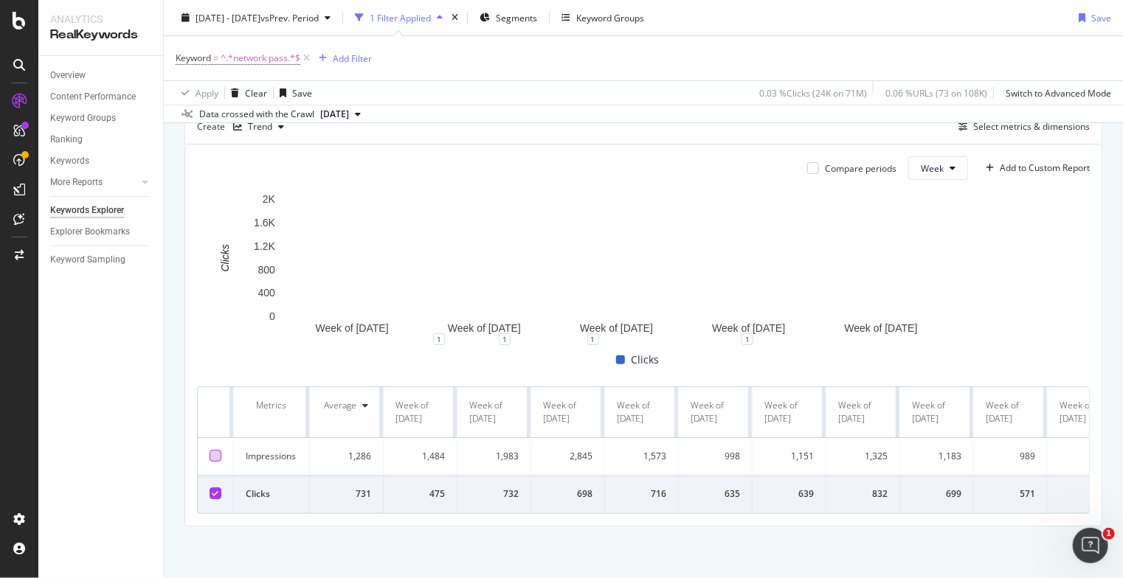
scroll to position [156, 0]
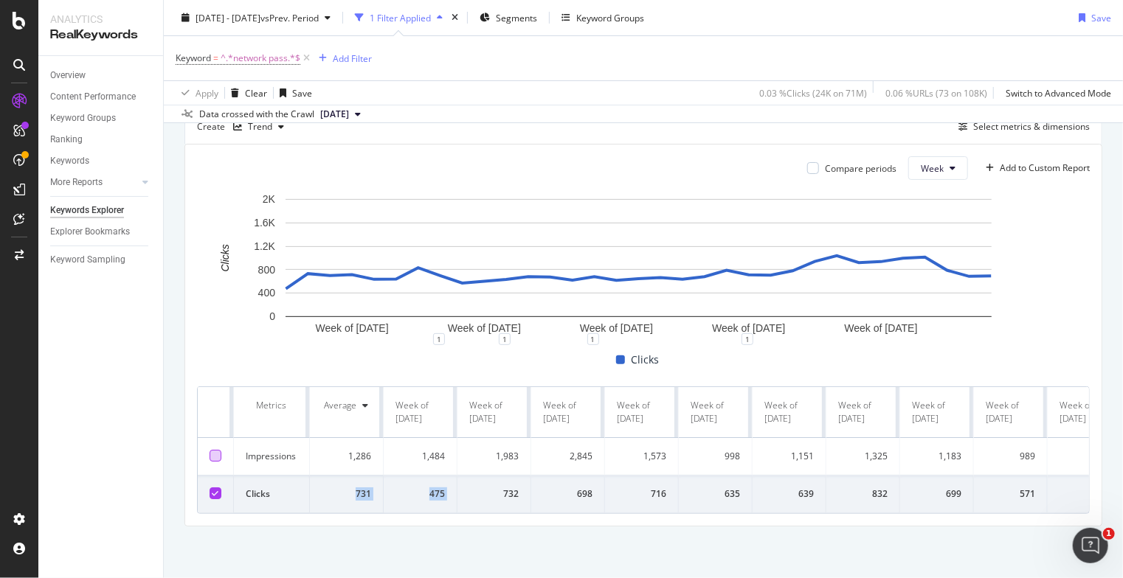
drag, startPoint x: 348, startPoint y: 486, endPoint x: 480, endPoint y: 486, distance: 132.0
click at [482, 488] on div "732" at bounding box center [493, 494] width 49 height 13
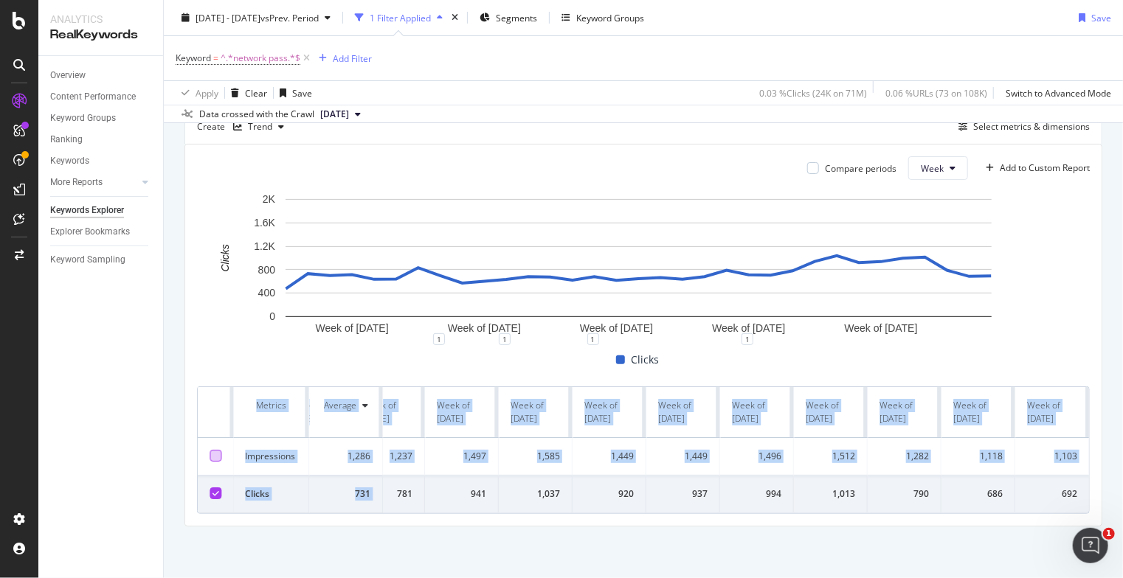
drag, startPoint x: 428, startPoint y: 486, endPoint x: 1127, endPoint y: 471, distance: 699.4
click at [1122, 471] on html "Analytics RealKeywords Overview Content Performance Keyword Groups Ranking Keyw…" at bounding box center [561, 289] width 1123 height 578
copy table "Metrics Average Week of [DATE] Week of [DATE] Week of [DATE] Week of [DATE] Wee…"
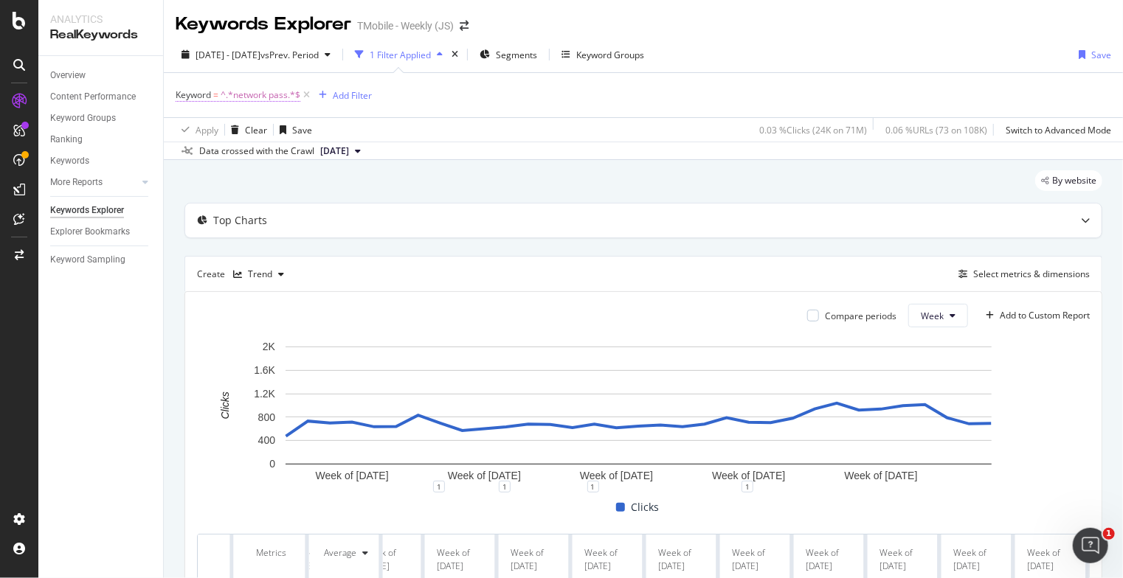
click at [273, 94] on span "^.*network pass.*$" at bounding box center [261, 95] width 80 height 21
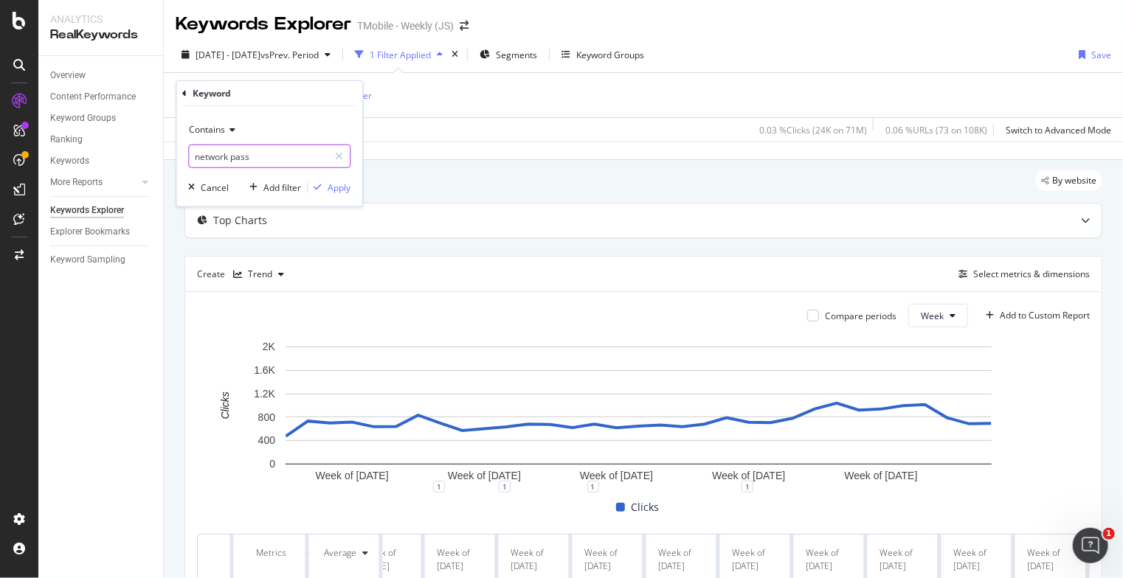
click at [236, 159] on input "network pass" at bounding box center [258, 157] width 139 height 24
type input "mobile trial"
click at [342, 189] on div "Apply" at bounding box center [338, 187] width 23 height 13
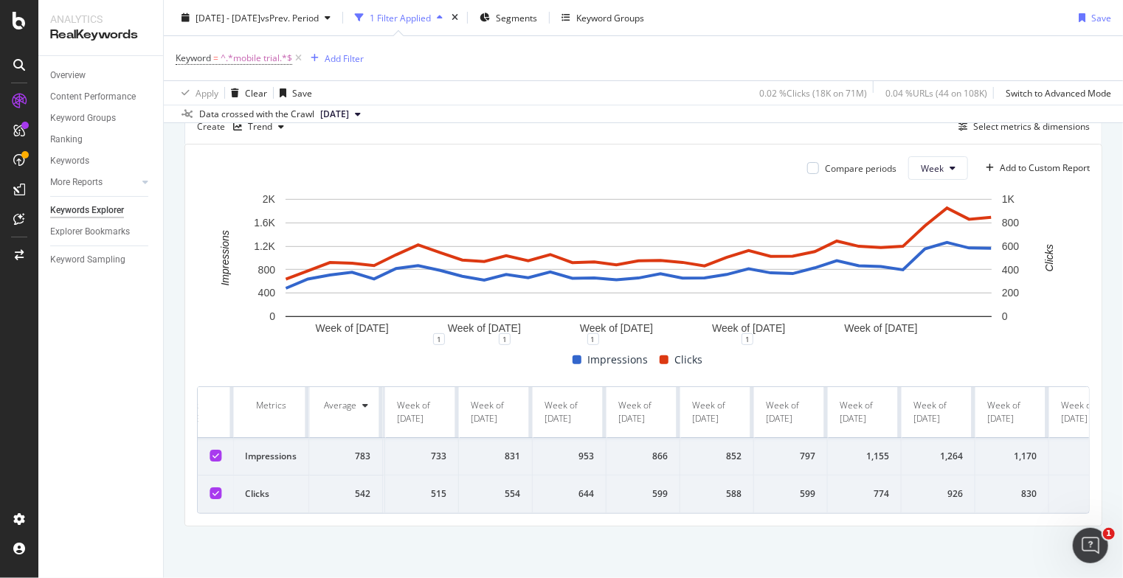
scroll to position [0, 1738]
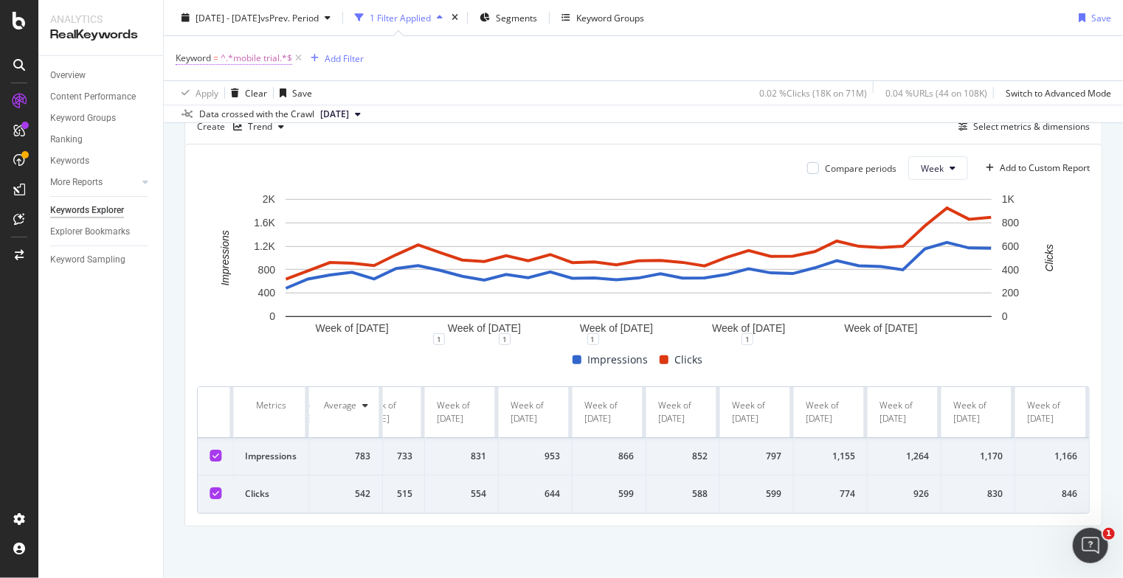
click at [242, 54] on span "^.*mobile trial.*$" at bounding box center [257, 58] width 72 height 21
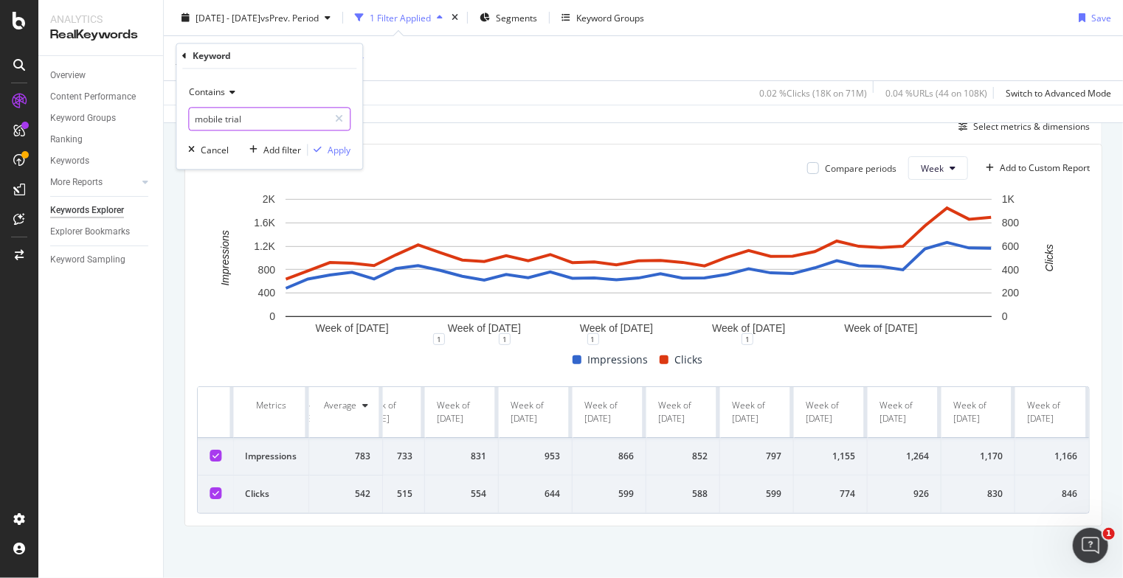
click at [216, 119] on input "mobile trial" at bounding box center [258, 120] width 139 height 24
drag, startPoint x: 226, startPoint y: 119, endPoint x: 156, endPoint y: 113, distance: 70.4
click at [156, 113] on body "Analytics RealKeywords Overview Content Performance Keyword Groups Ranking Keyw…" at bounding box center [561, 289] width 1123 height 578
click at [212, 120] on input "mobile trial" at bounding box center [258, 120] width 139 height 24
drag, startPoint x: 224, startPoint y: 118, endPoint x: 165, endPoint y: 108, distance: 59.8
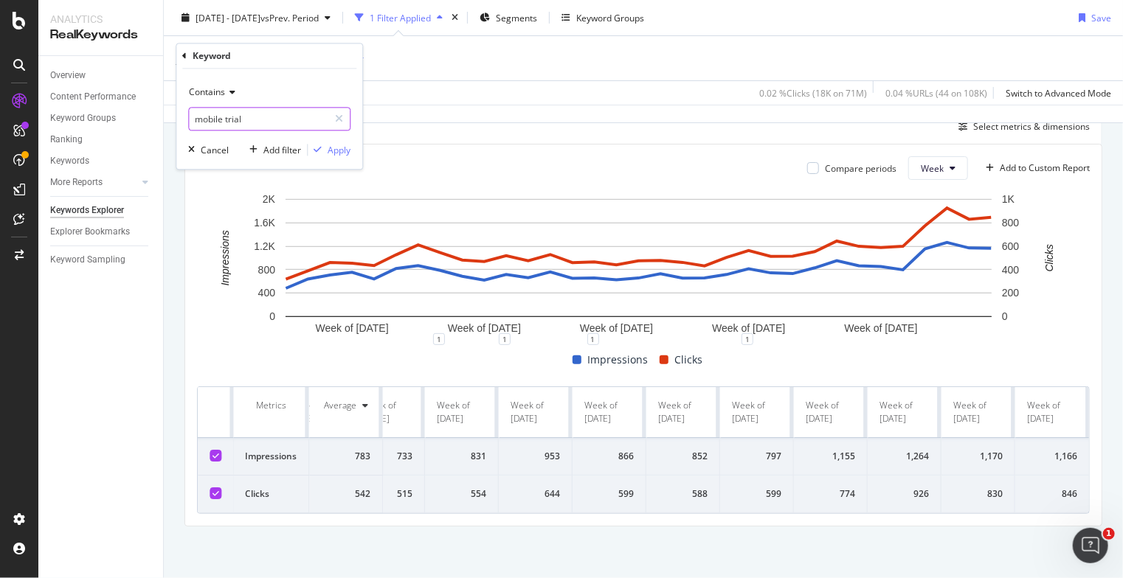
click at [165, 108] on body "Analytics RealKeywords Overview Content Performance Keyword Groups Ranking Keyw…" at bounding box center [561, 289] width 1123 height 578
click at [201, 114] on input "mobile trial" at bounding box center [258, 120] width 139 height 24
drag, startPoint x: 224, startPoint y: 118, endPoint x: 192, endPoint y: 114, distance: 32.7
click at [192, 114] on input "mobile trial" at bounding box center [258, 120] width 139 height 24
type input "trial"
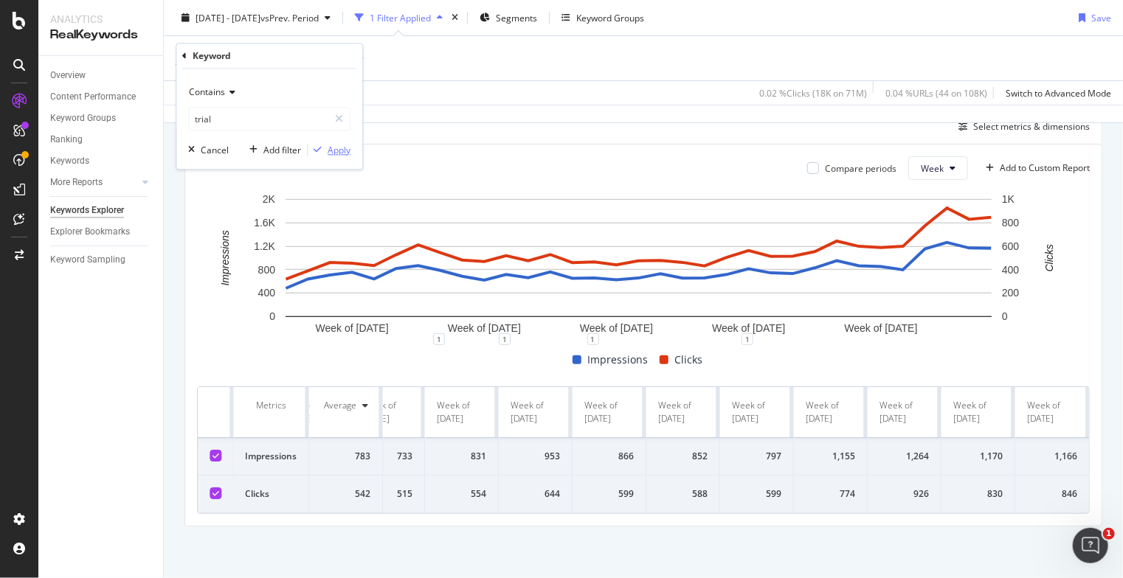
click at [338, 156] on div "Apply" at bounding box center [338, 150] width 23 height 13
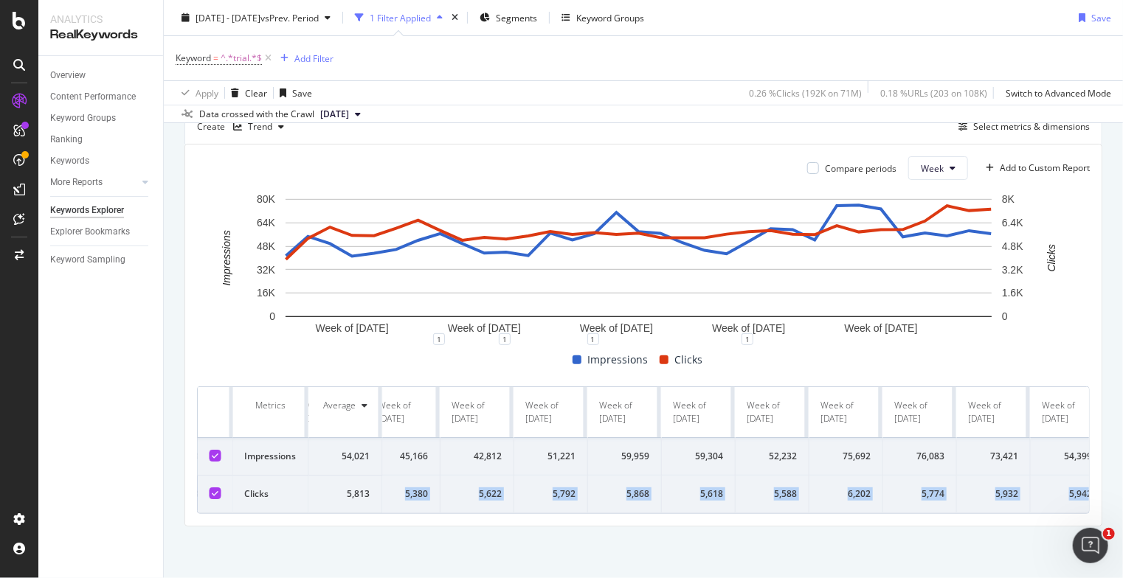
scroll to position [0, 1738]
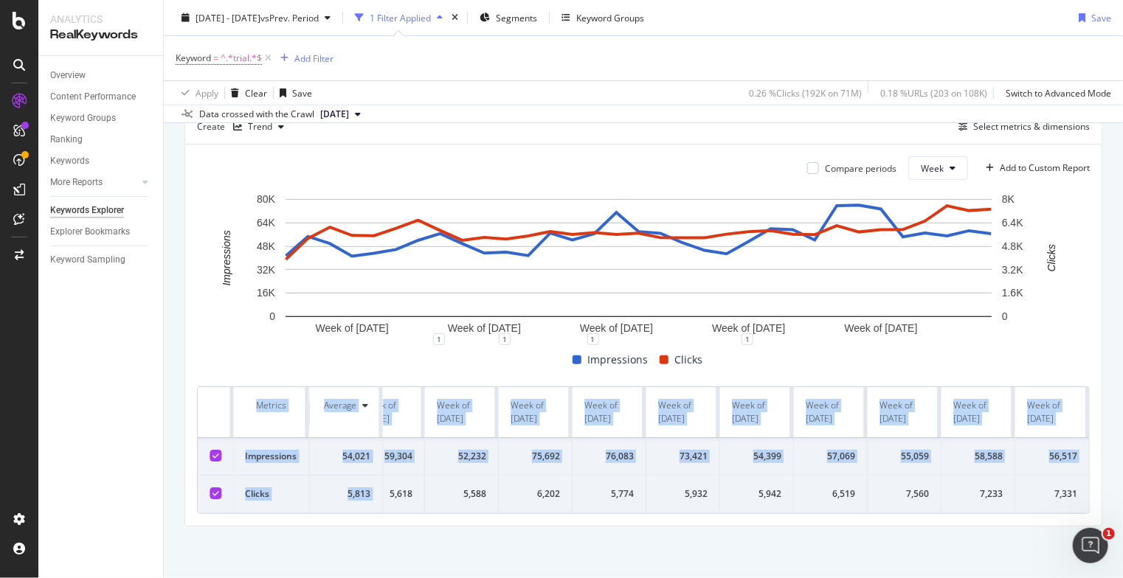
drag, startPoint x: 420, startPoint y: 486, endPoint x: 1122, endPoint y: 471, distance: 702.3
click at [1122, 471] on div "Keywords Explorer TMobile - Weekly (JS) [DATE] - [DATE] vs Prev. Period 1 Filte…" at bounding box center [643, 289] width 959 height 578
copy table "Metrics Average Week of [DATE] Week of [DATE] Week of [DATE] Week of [DATE] Wee…"
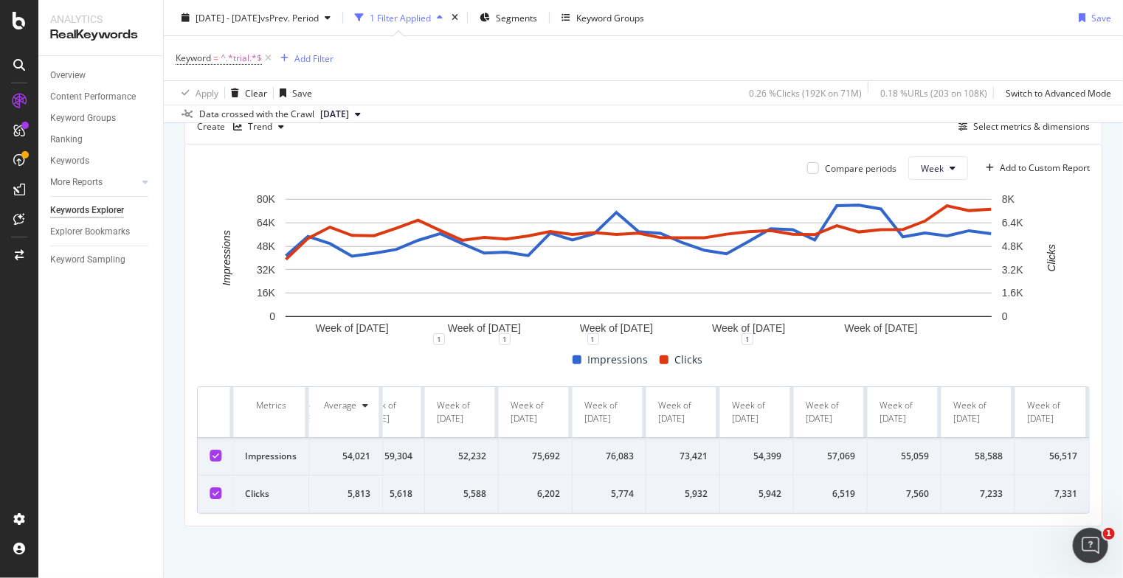
click at [216, 452] on icon at bounding box center [215, 455] width 7 height 7
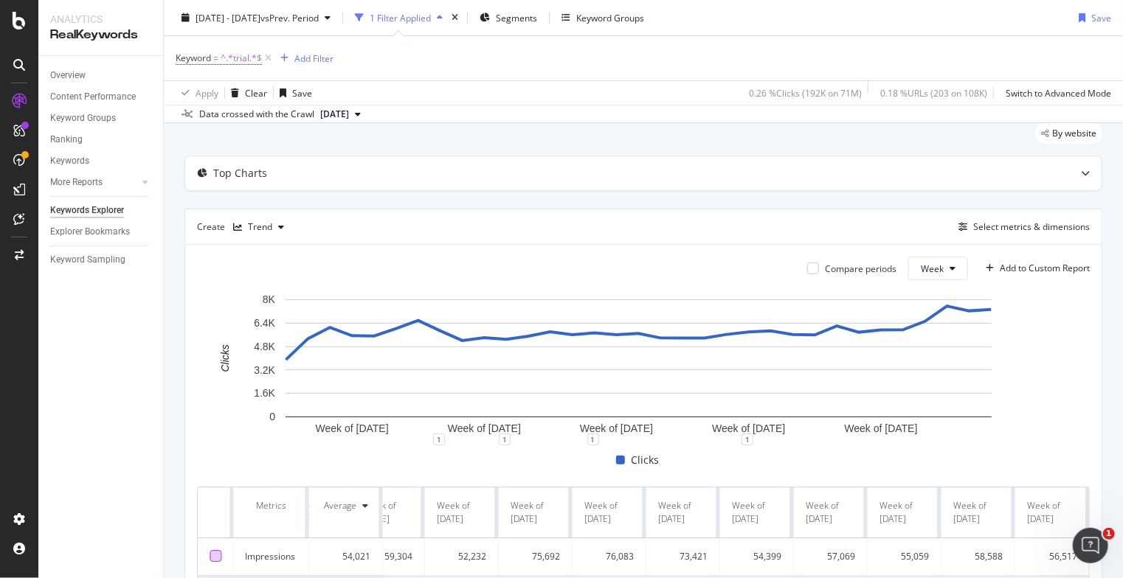
scroll to position [0, 0]
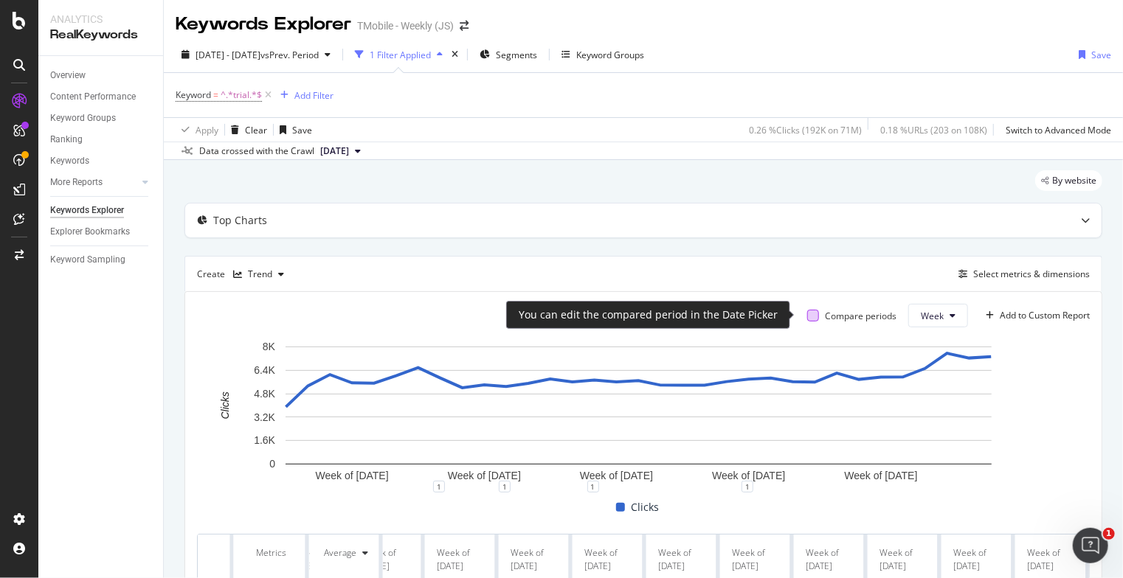
click at [807, 312] on div at bounding box center [813, 316] width 12 height 12
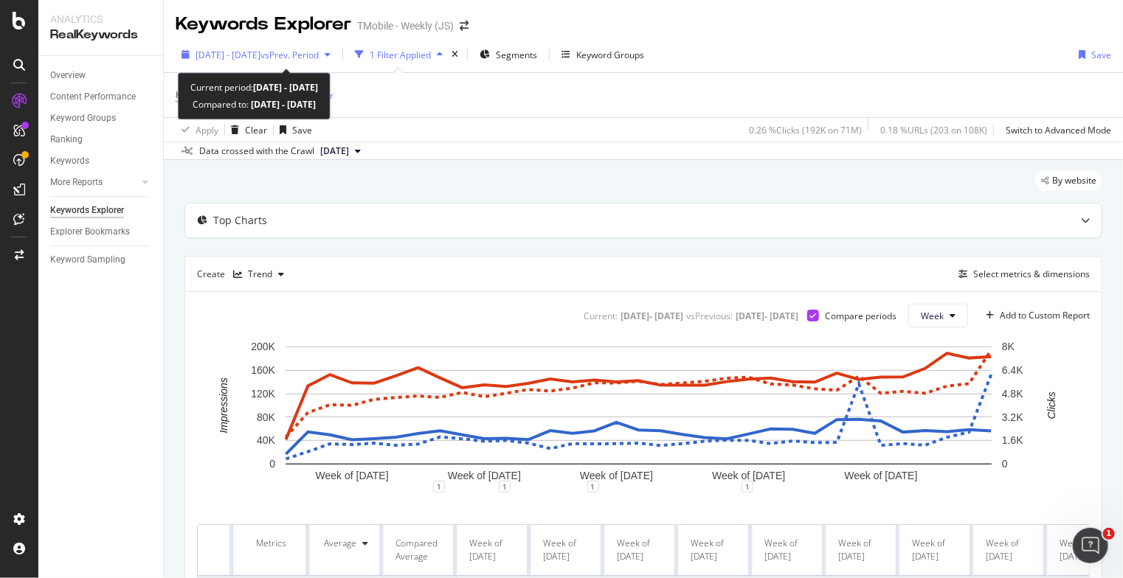
click at [318, 60] on span "vs Prev. Period" at bounding box center [289, 55] width 58 height 13
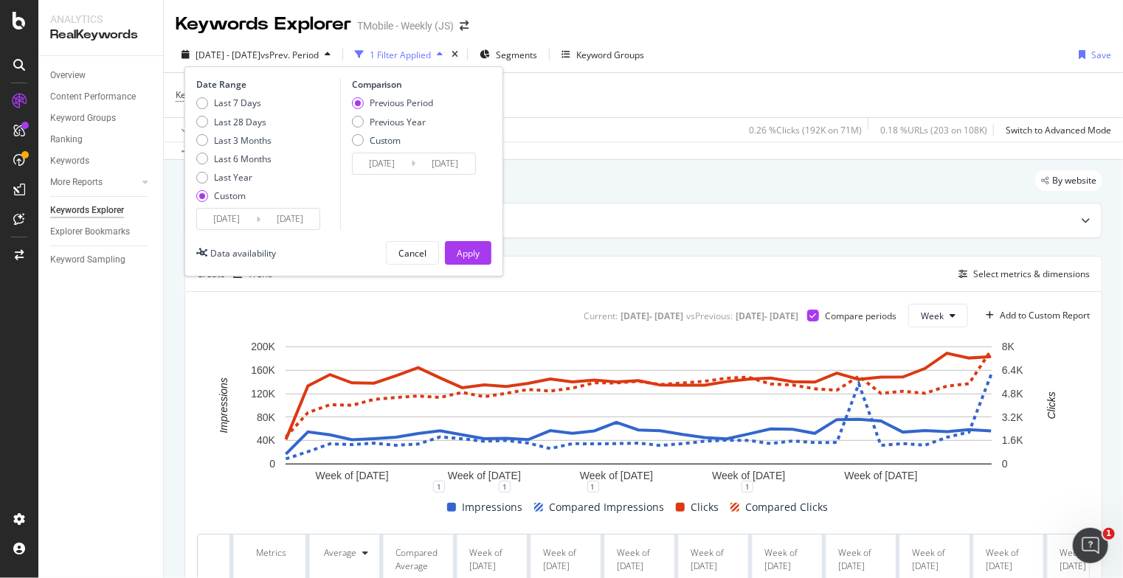
click at [254, 218] on input "[DATE]" at bounding box center [226, 219] width 59 height 21
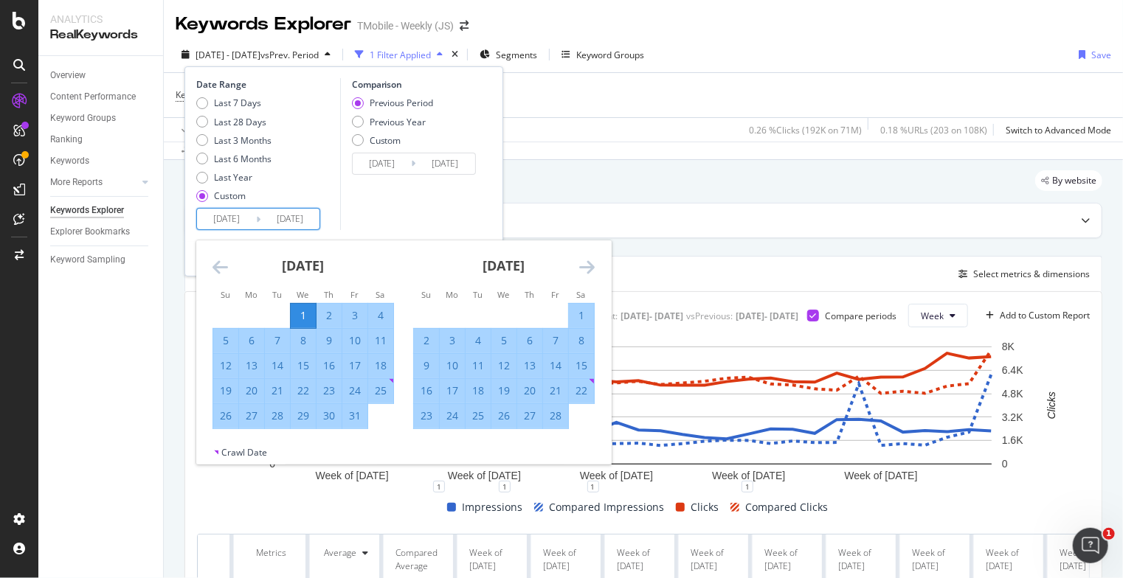
click at [579, 266] on icon "Move forward to switch to the next month." at bounding box center [586, 267] width 15 height 18
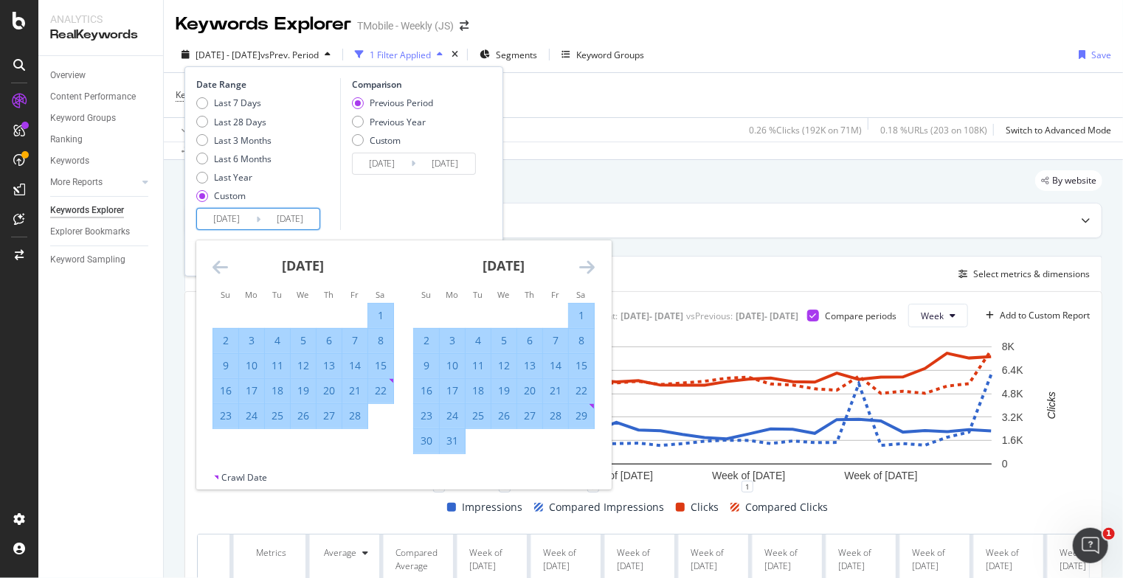
click at [579, 266] on icon "Move forward to switch to the next month." at bounding box center [586, 267] width 15 height 18
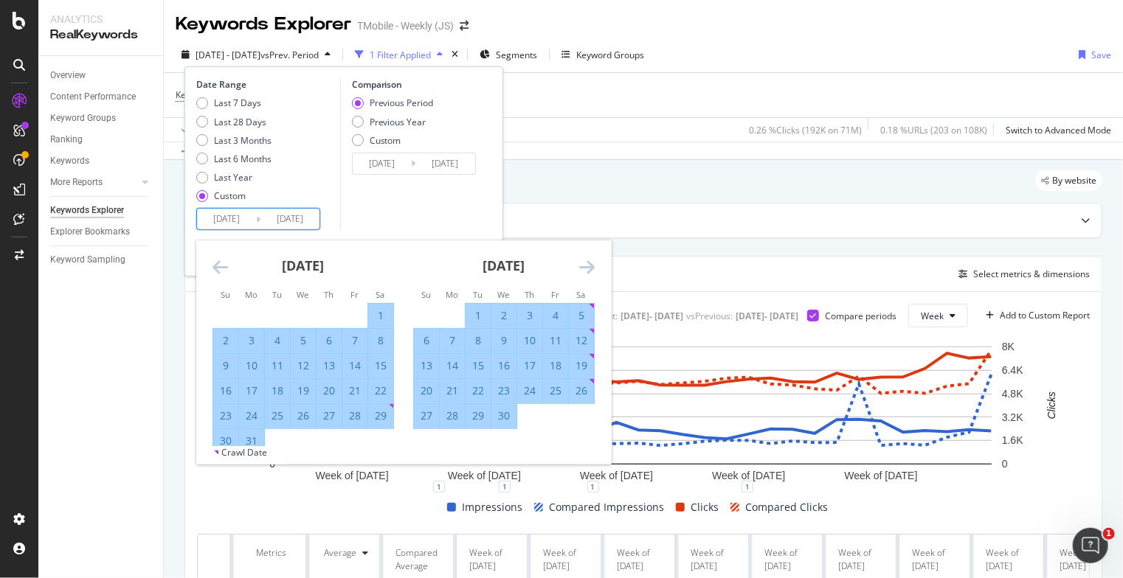
click at [579, 266] on icon "Move forward to switch to the next month." at bounding box center [586, 267] width 15 height 18
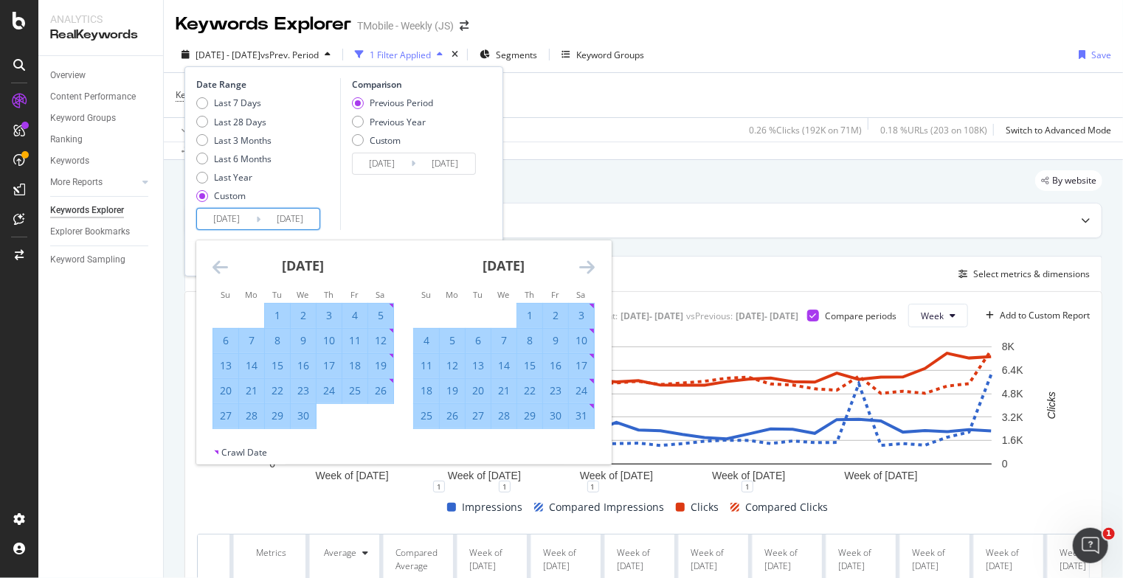
click at [579, 266] on icon "Move forward to switch to the next month." at bounding box center [586, 267] width 15 height 18
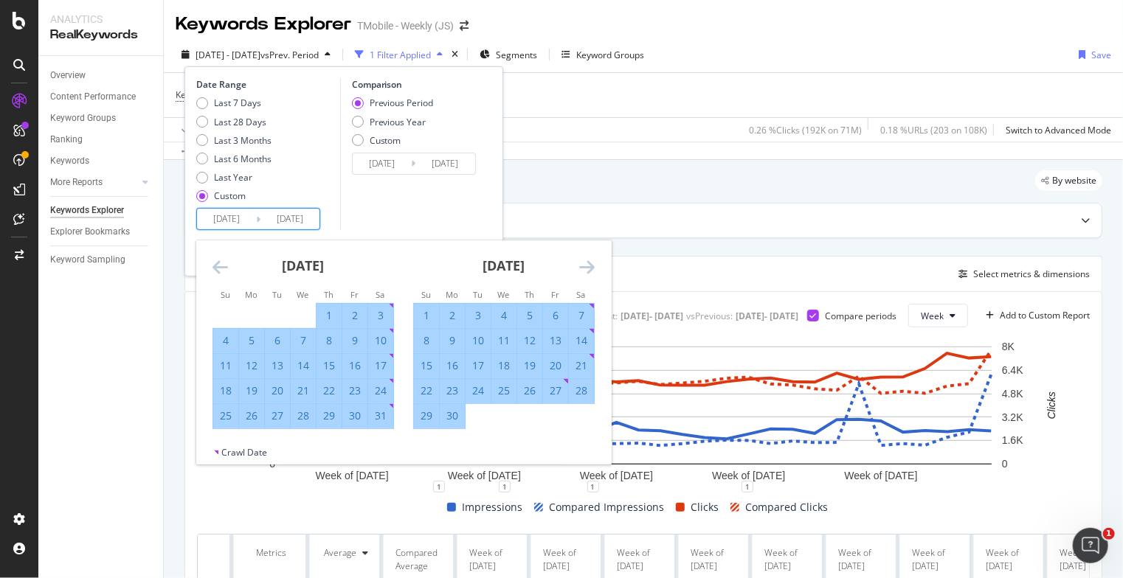
click at [588, 268] on icon "Move forward to switch to the next month." at bounding box center [586, 267] width 15 height 18
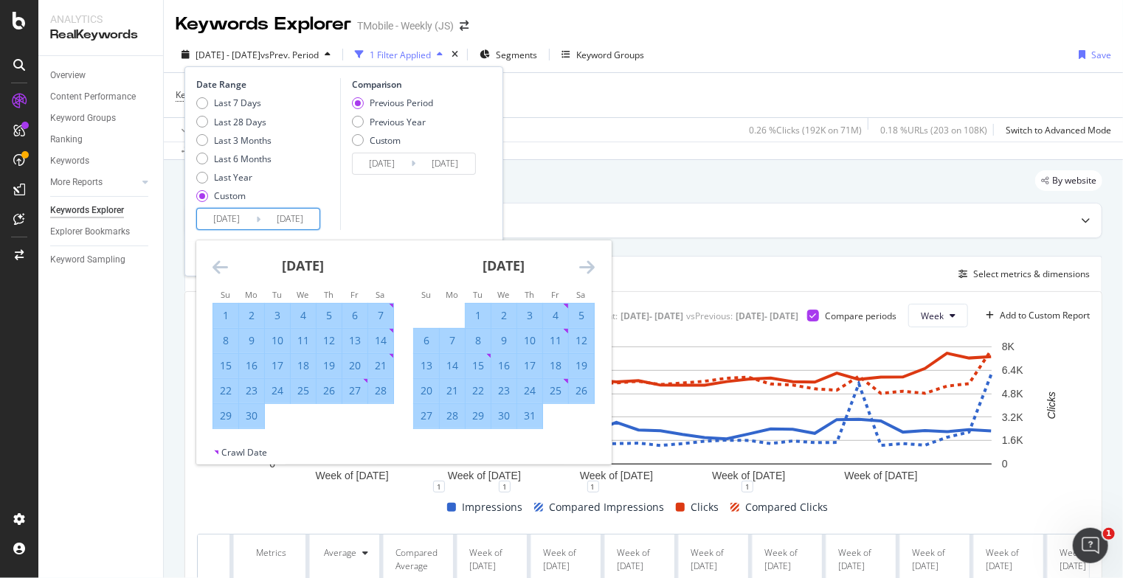
click at [502, 388] on div "23" at bounding box center [503, 391] width 25 height 15
type input "[DATE]"
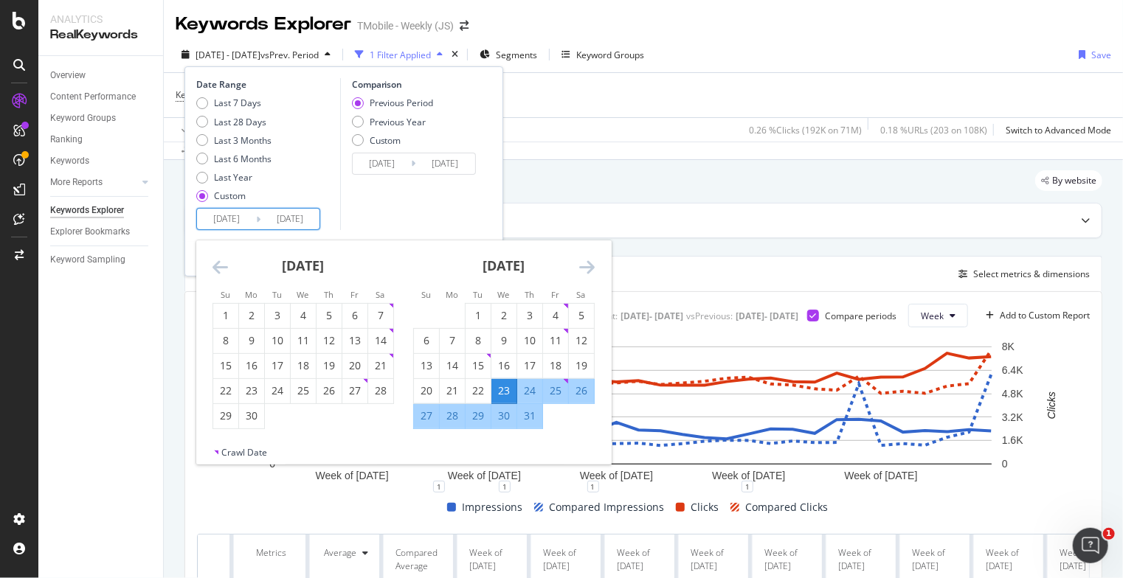
click at [591, 268] on icon "Move forward to switch to the next month." at bounding box center [586, 267] width 15 height 18
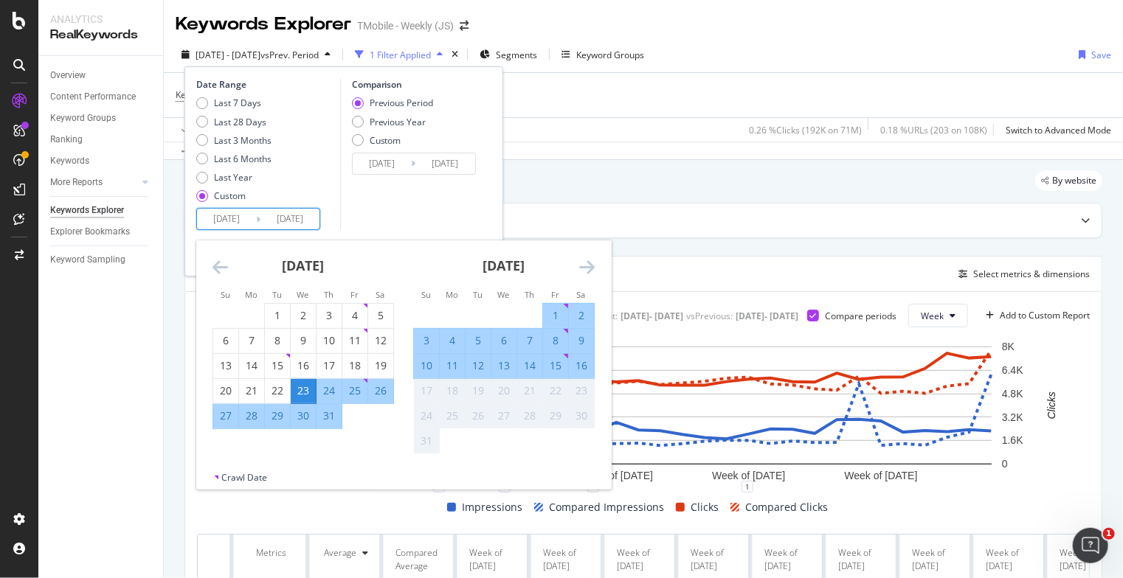
click at [578, 368] on div "16" at bounding box center [581, 365] width 25 height 15
type input "[DATE]"
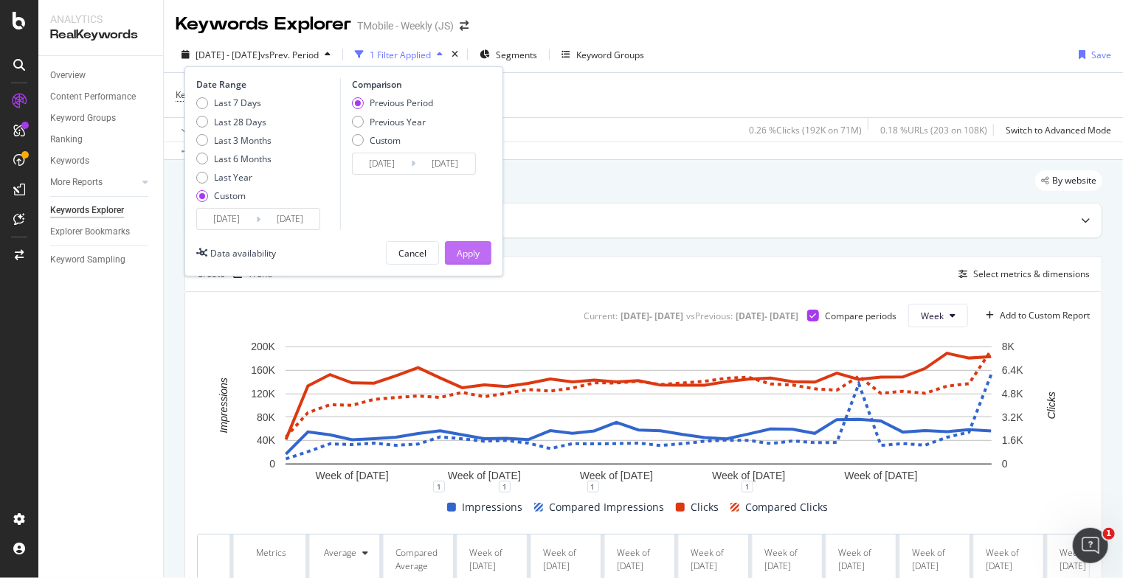
click at [465, 257] on div "Apply" at bounding box center [468, 253] width 23 height 13
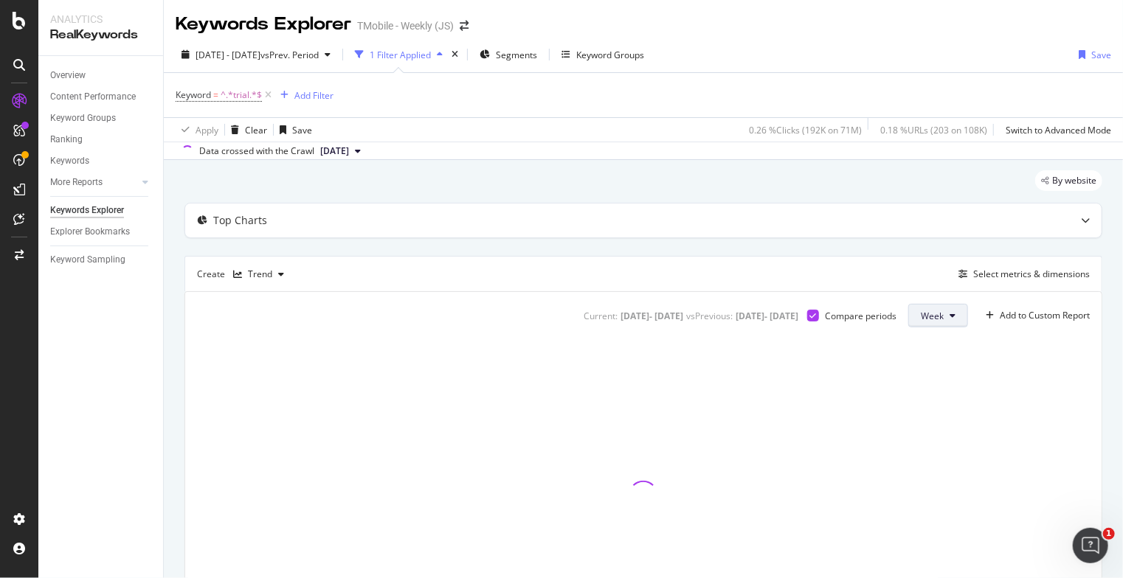
click at [922, 312] on span "Week" at bounding box center [931, 316] width 23 height 13
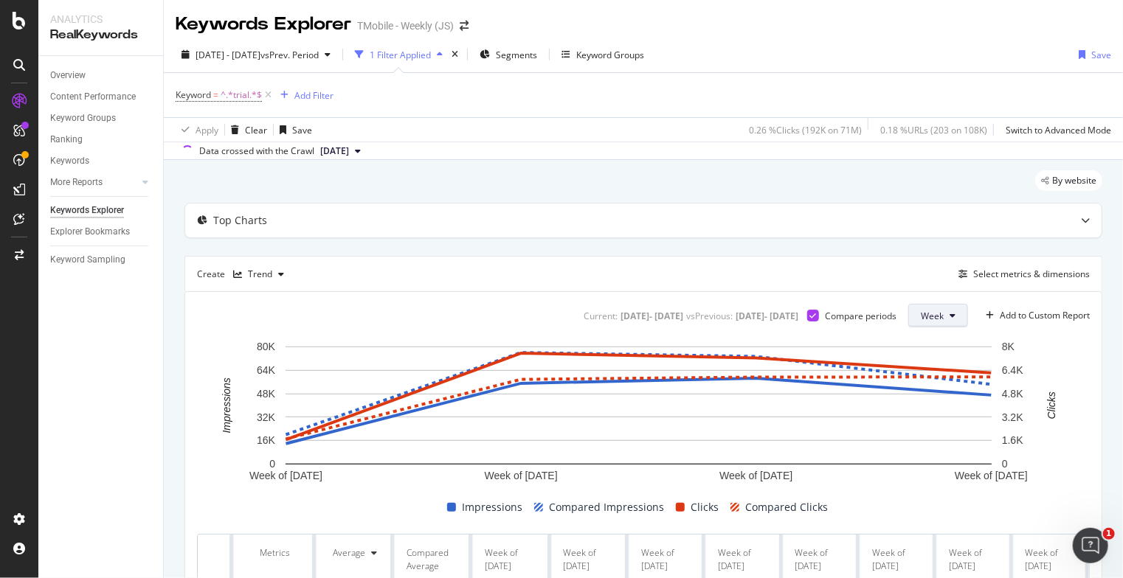
click at [927, 313] on span "Week" at bounding box center [931, 316] width 23 height 13
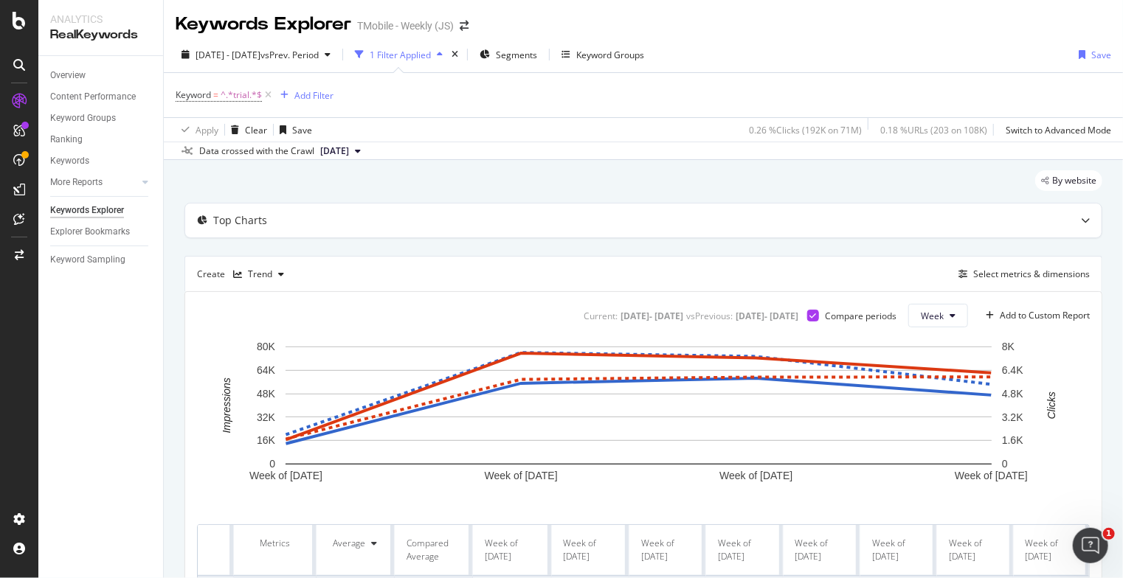
click at [920, 343] on rect "A chart." at bounding box center [638, 413] width 882 height 148
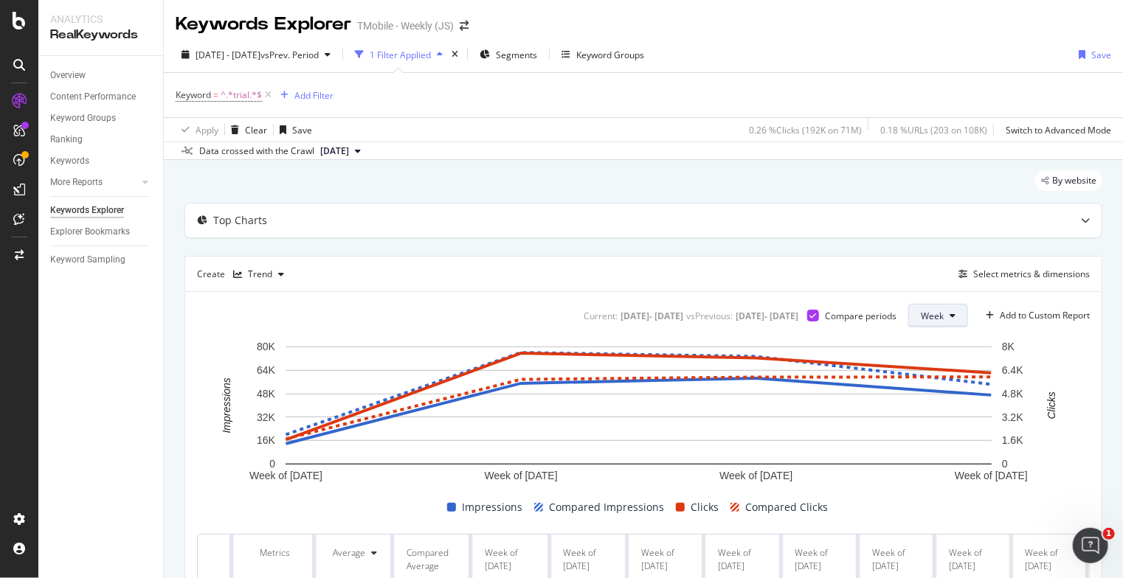
click at [922, 318] on span "Week" at bounding box center [931, 316] width 23 height 13
click at [919, 340] on span "Day" at bounding box center [922, 344] width 27 height 13
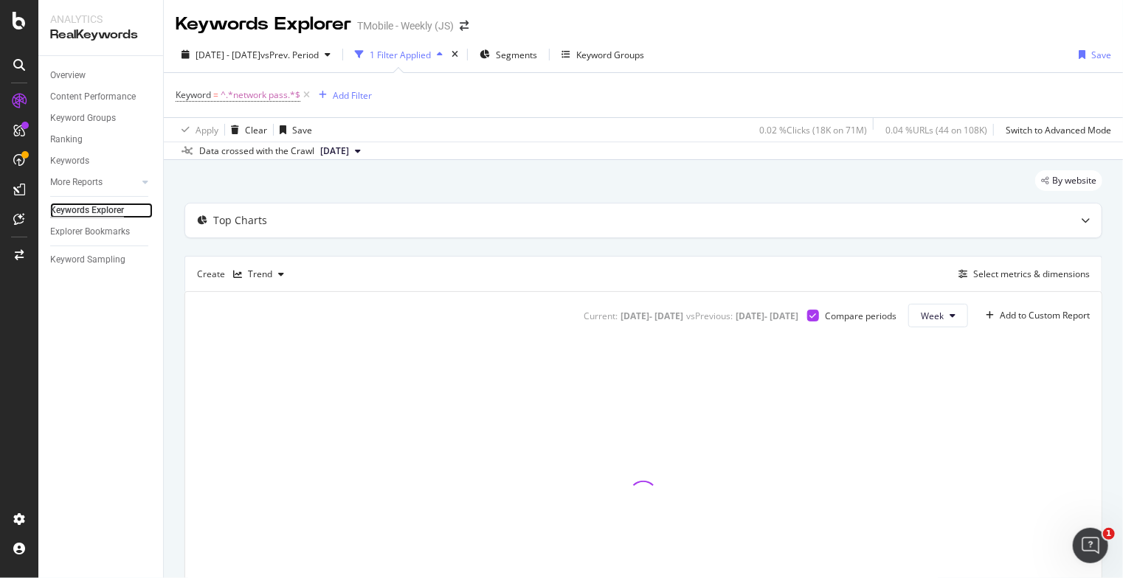
click at [97, 204] on div "Keywords Explorer" at bounding box center [87, 210] width 74 height 15
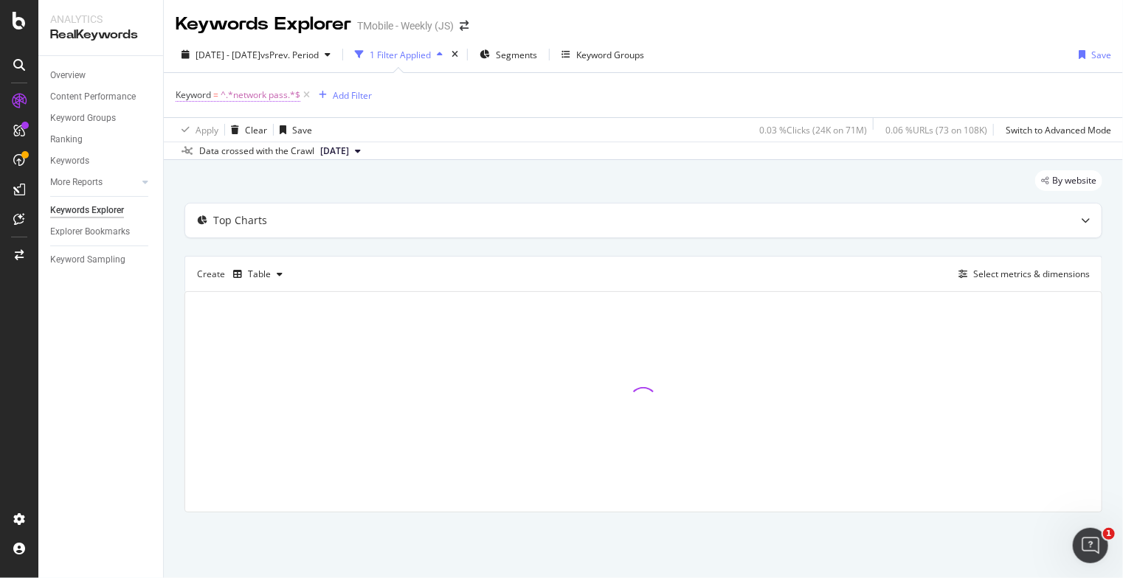
click at [248, 93] on span "^.*network pass.*$" at bounding box center [261, 95] width 80 height 21
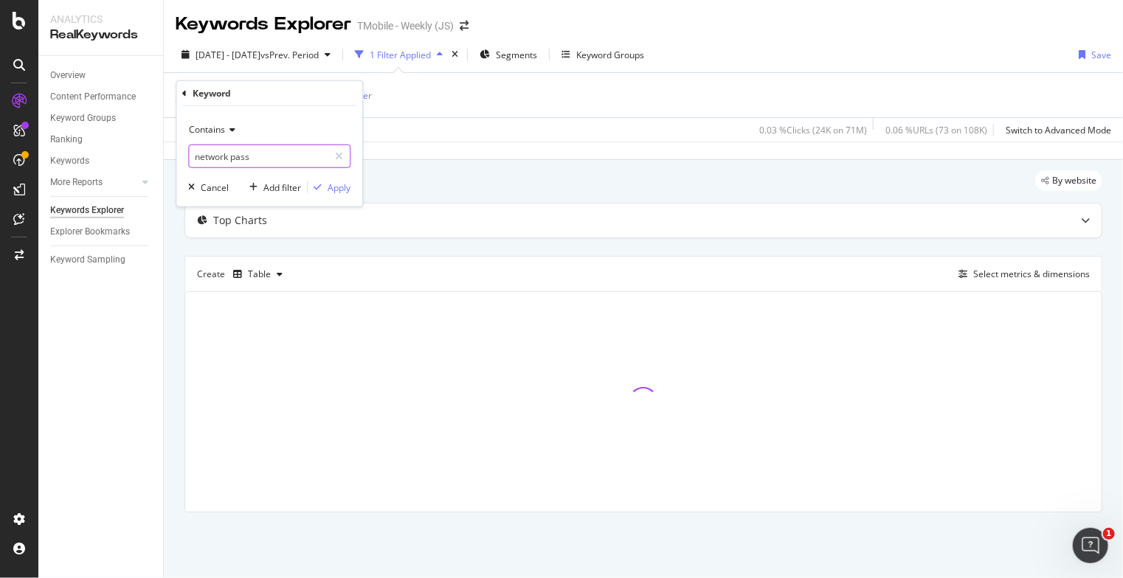
click at [243, 156] on input "network pass" at bounding box center [258, 157] width 139 height 24
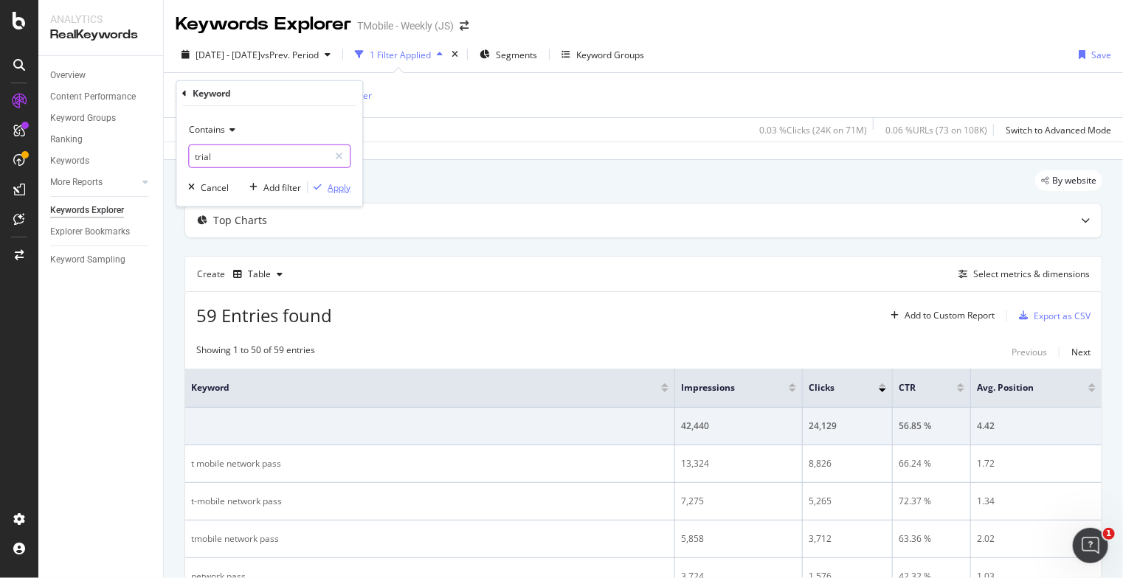
type input "trial"
click at [336, 190] on div "Apply" at bounding box center [338, 187] width 23 height 13
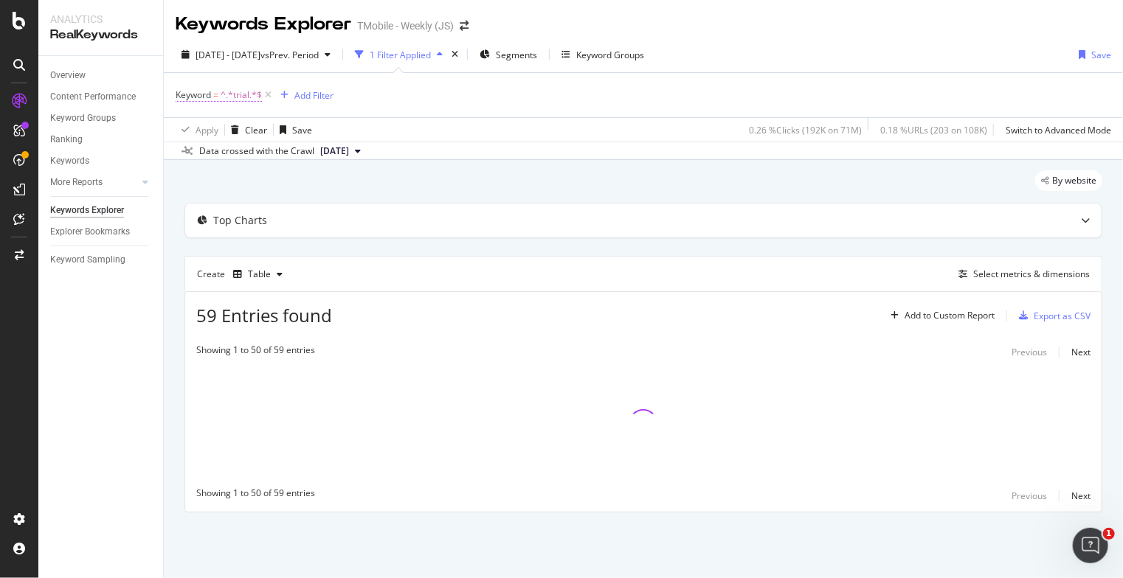
click at [238, 93] on span "^.*trial.*$" at bounding box center [241, 95] width 41 height 21
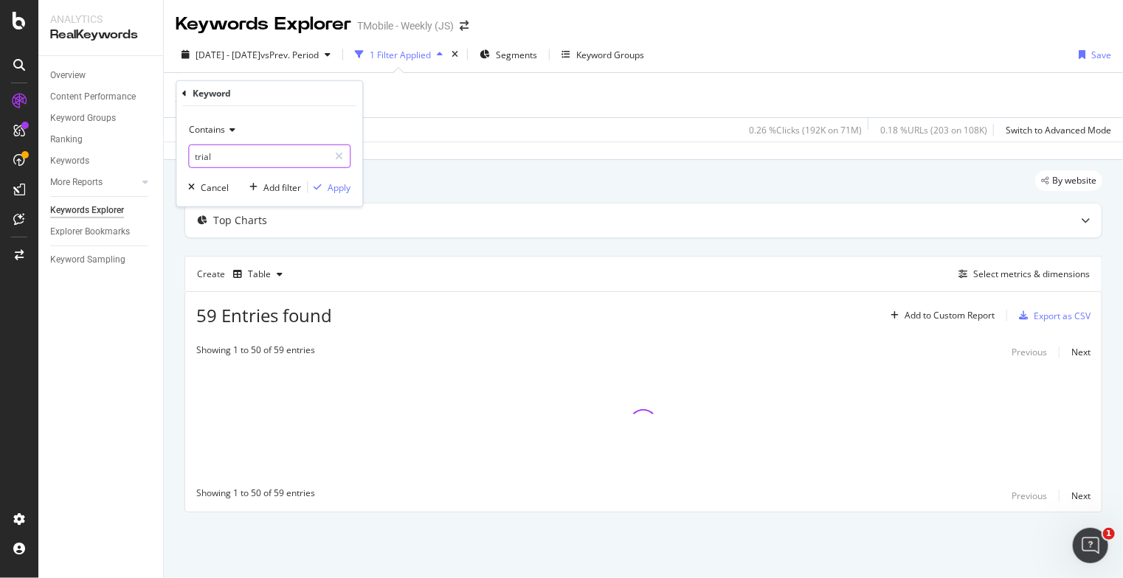
click at [221, 157] on input "trial" at bounding box center [258, 157] width 139 height 24
type input "mobile trial"
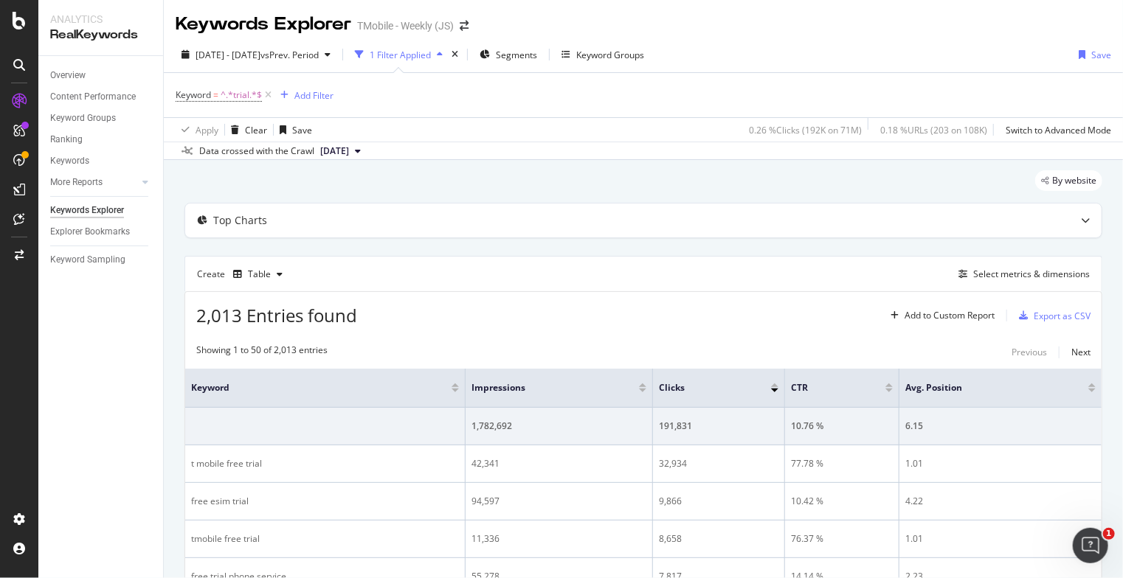
click at [459, 178] on div "By website" at bounding box center [643, 186] width 918 height 32
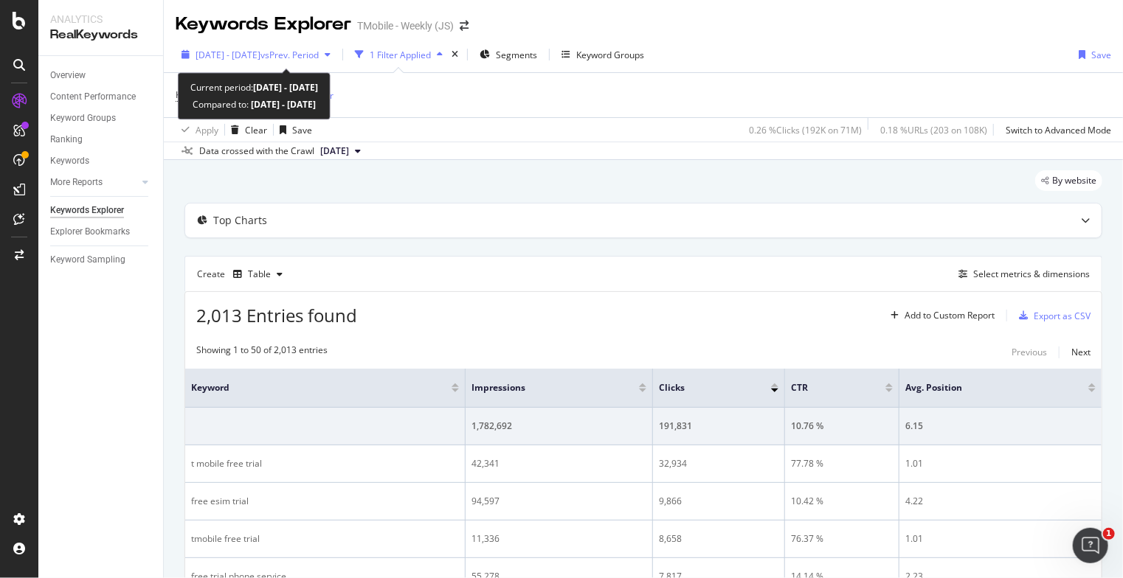
click at [319, 56] on span "vs Prev. Period" at bounding box center [289, 55] width 58 height 13
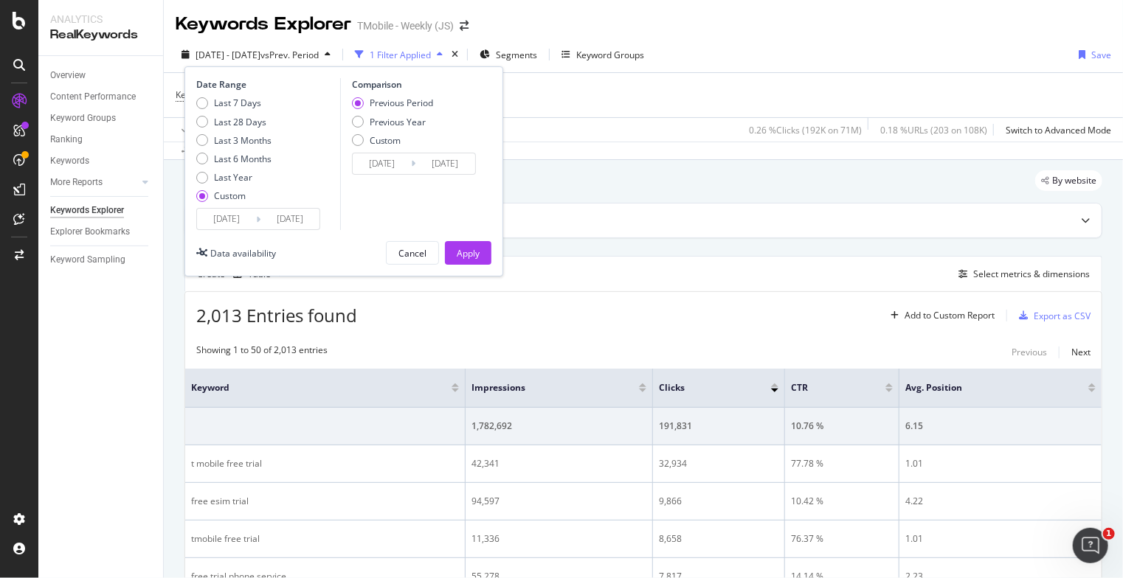
click at [260, 221] on input "[DATE]" at bounding box center [289, 219] width 59 height 21
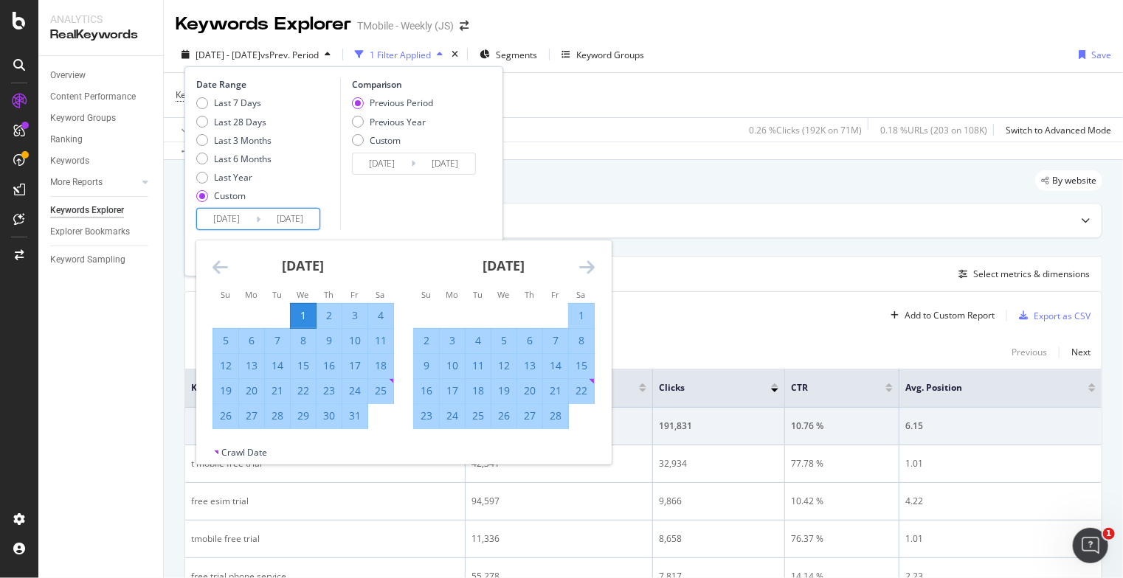
click at [584, 267] on icon "Move forward to switch to the next month." at bounding box center [586, 267] width 15 height 18
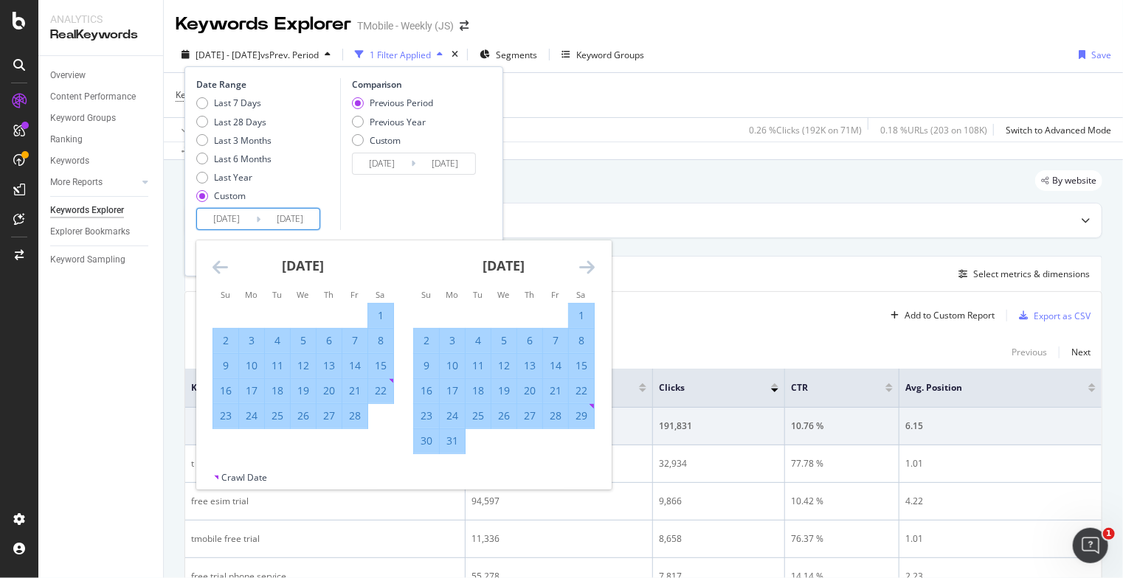
click at [584, 267] on icon "Move forward to switch to the next month." at bounding box center [586, 267] width 15 height 18
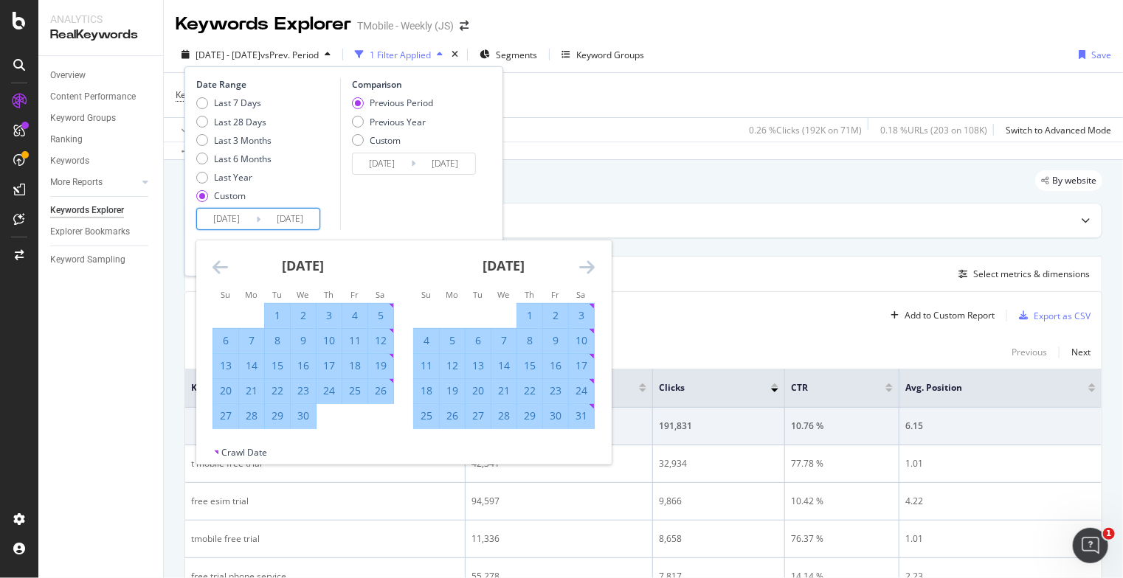
click at [584, 267] on icon "Move forward to switch to the next month." at bounding box center [586, 267] width 15 height 18
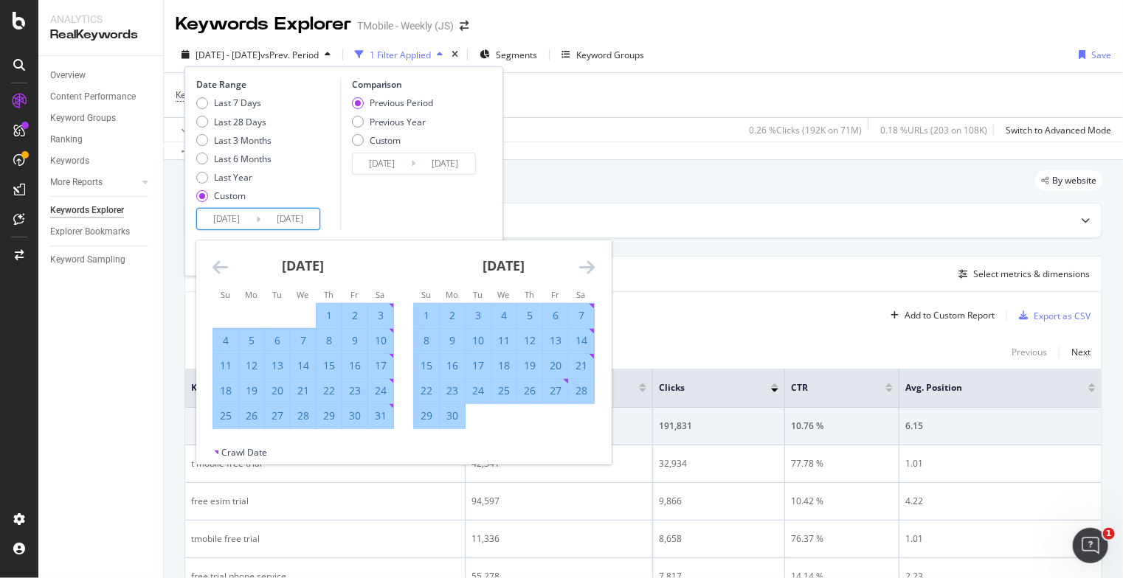
click at [584, 267] on icon "Move forward to switch to the next month." at bounding box center [586, 267] width 15 height 18
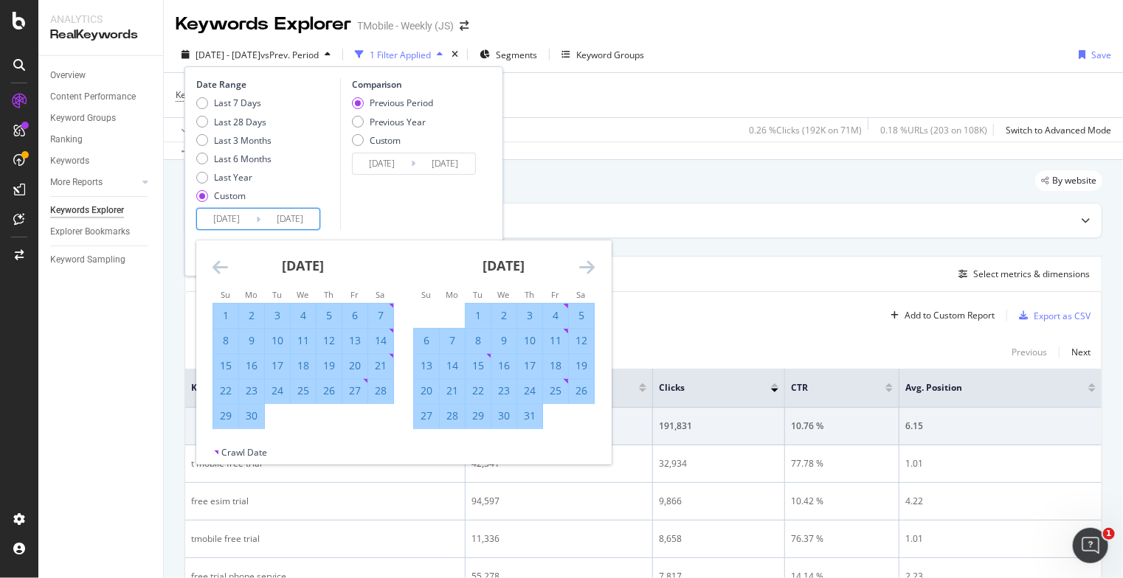
click at [532, 392] on div "24" at bounding box center [529, 391] width 25 height 15
type input "[DATE]"
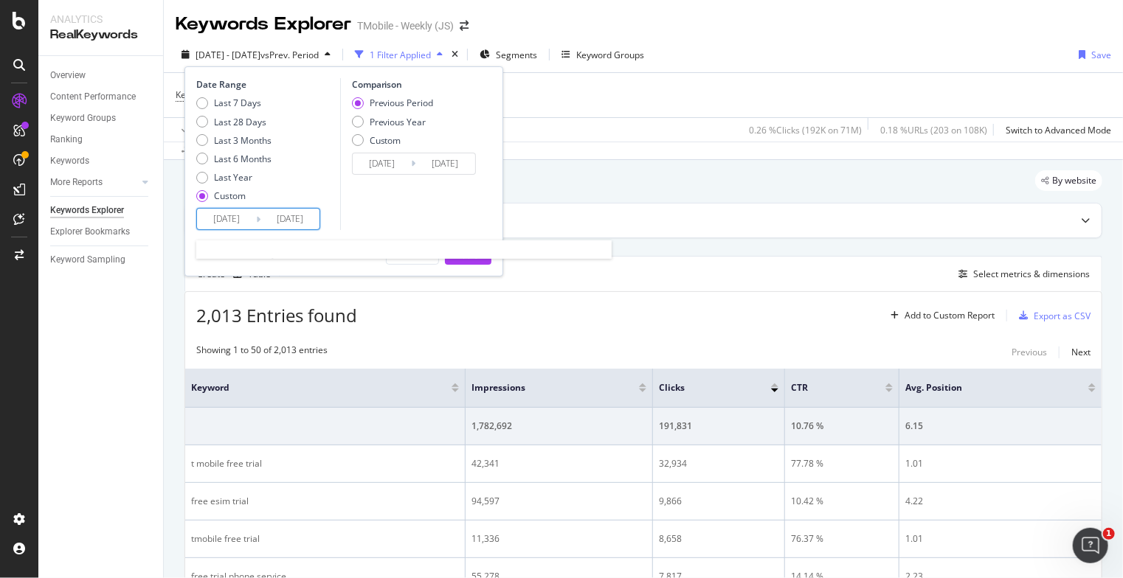
click at [234, 221] on input "[DATE]" at bounding box center [226, 219] width 59 height 21
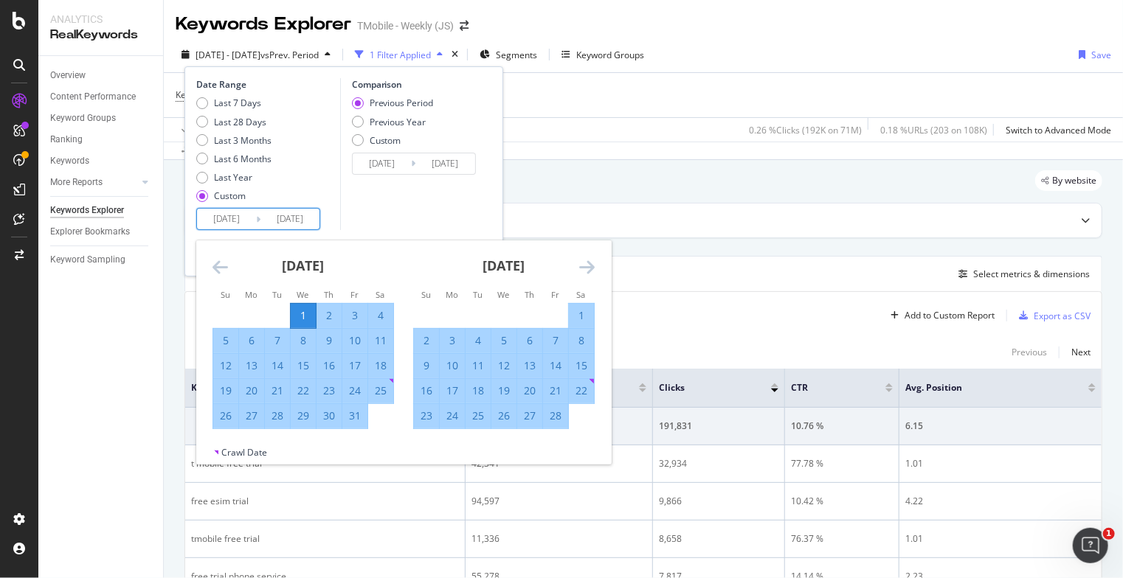
click at [583, 268] on icon "Move forward to switch to the next month." at bounding box center [586, 267] width 15 height 18
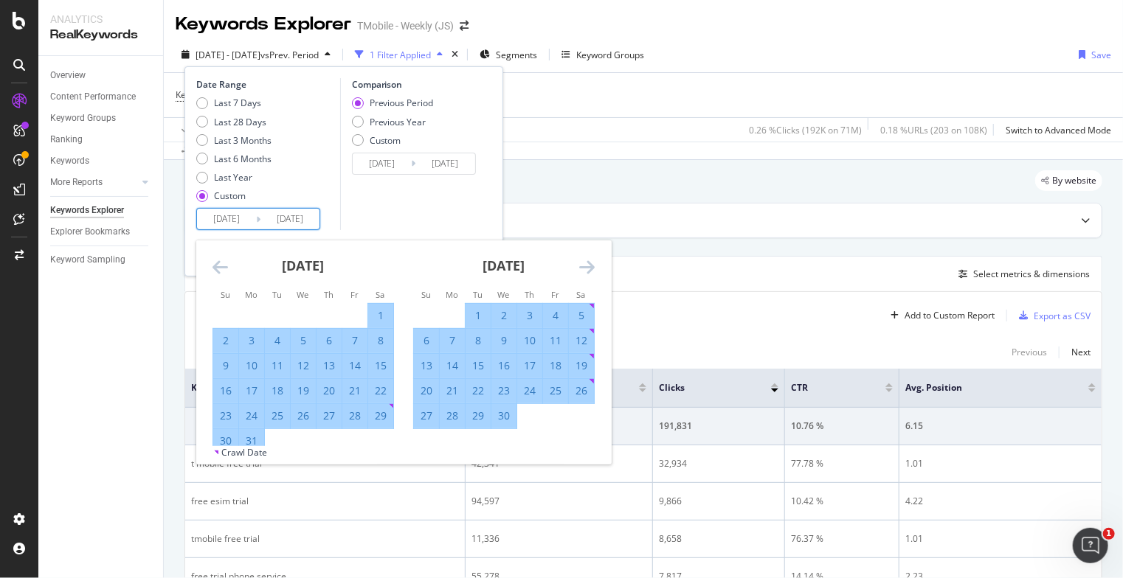
click at [583, 268] on icon "Move forward to switch to the next month." at bounding box center [586, 267] width 15 height 18
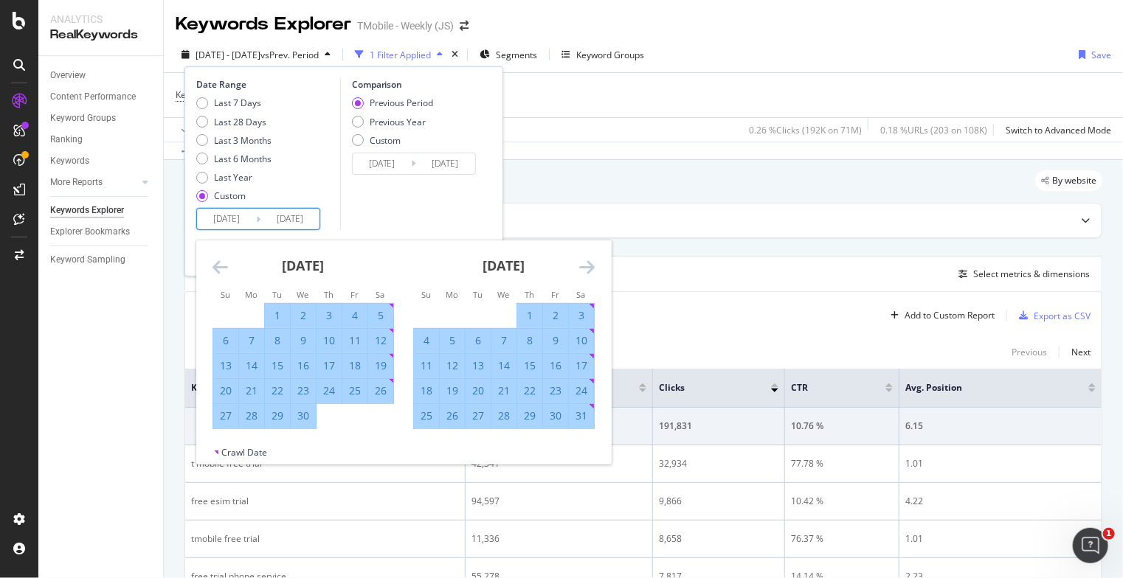
click at [583, 268] on icon "Move forward to switch to the next month." at bounding box center [586, 267] width 15 height 18
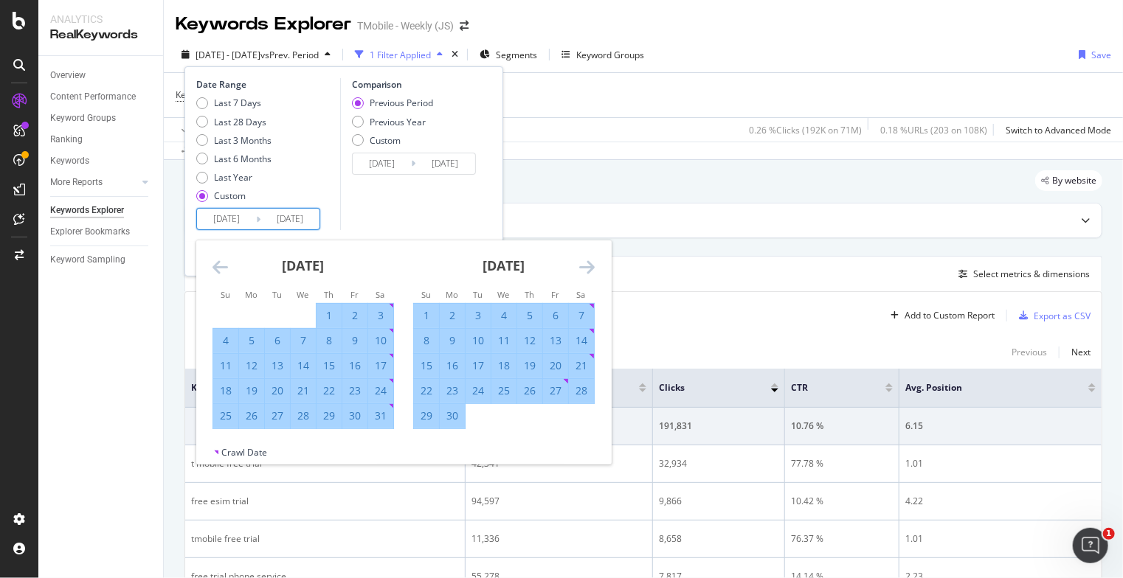
click at [583, 268] on icon "Move forward to switch to the next month." at bounding box center [586, 267] width 15 height 18
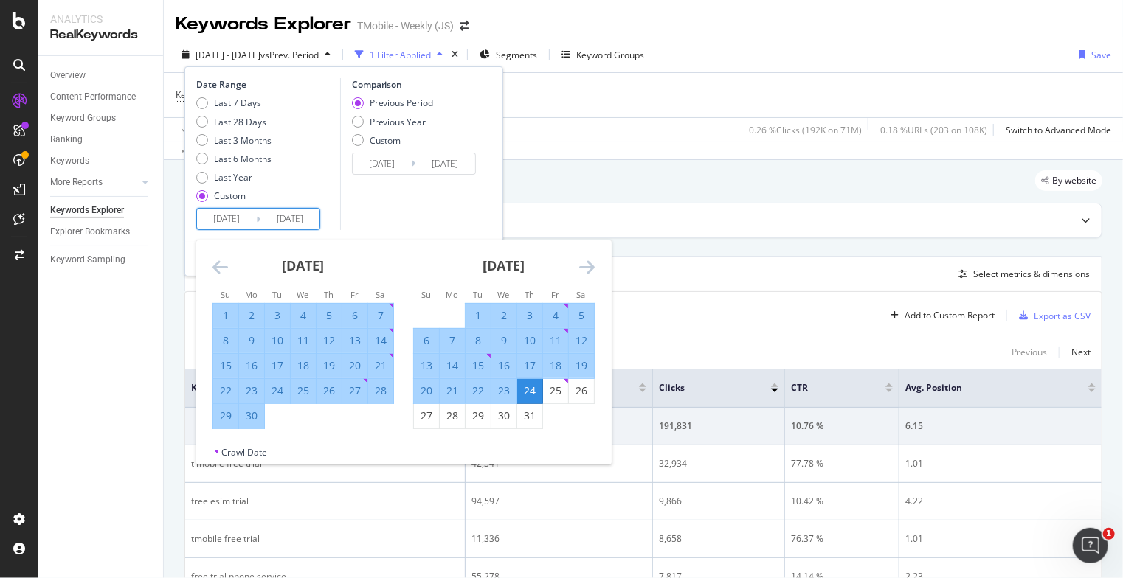
click at [583, 268] on icon "Move forward to switch to the next month." at bounding box center [586, 267] width 15 height 18
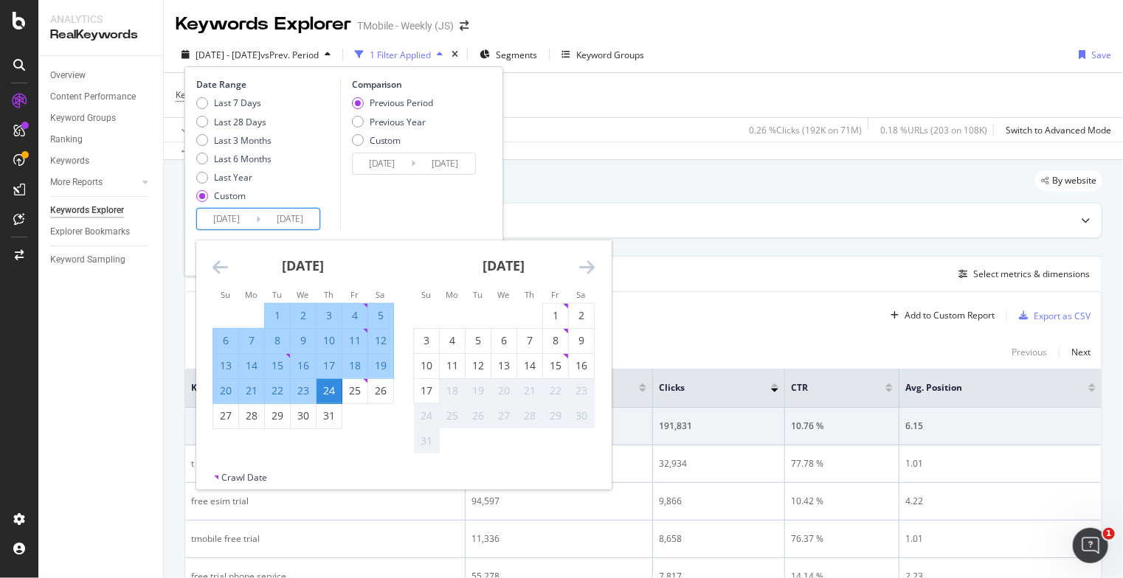
click at [221, 267] on icon "Move backward to switch to the previous month." at bounding box center [219, 267] width 15 height 18
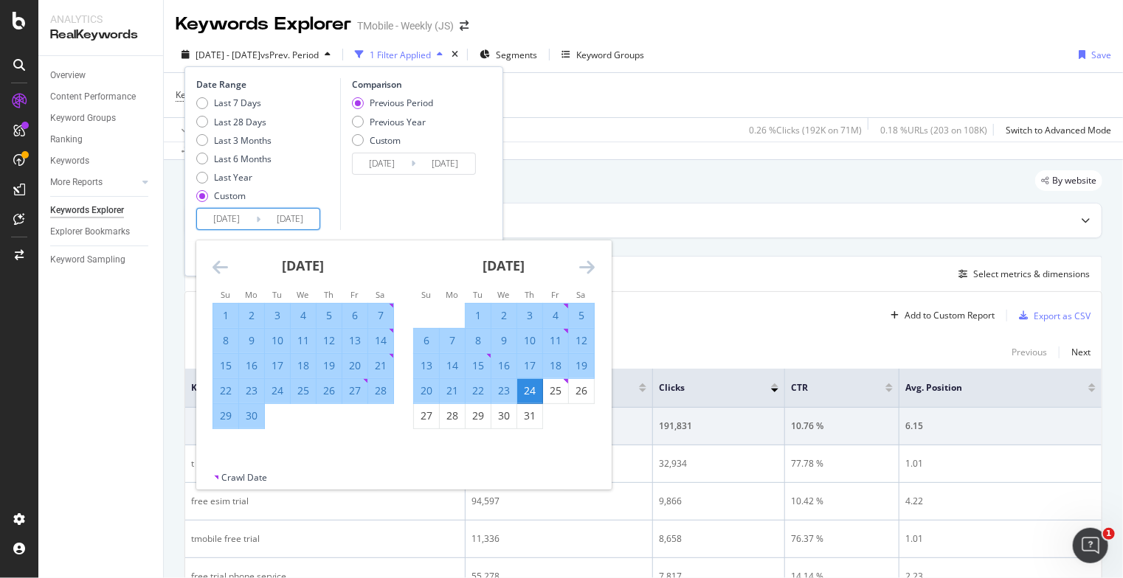
click at [527, 388] on div "24" at bounding box center [529, 391] width 25 height 15
type input "[DATE]"
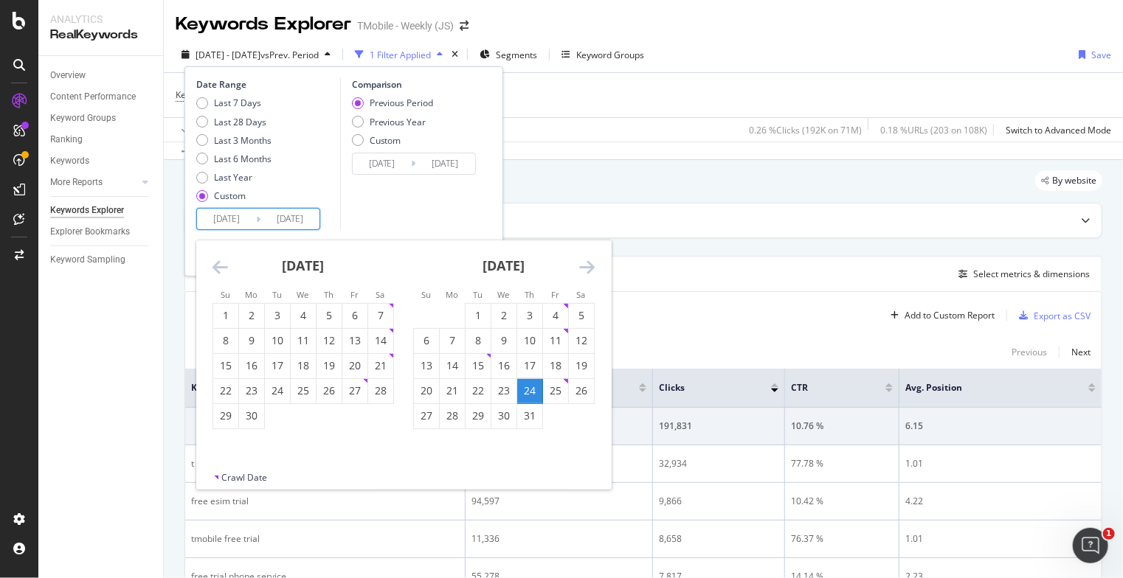
click at [584, 273] on icon "Move forward to switch to the next month." at bounding box center [586, 267] width 15 height 18
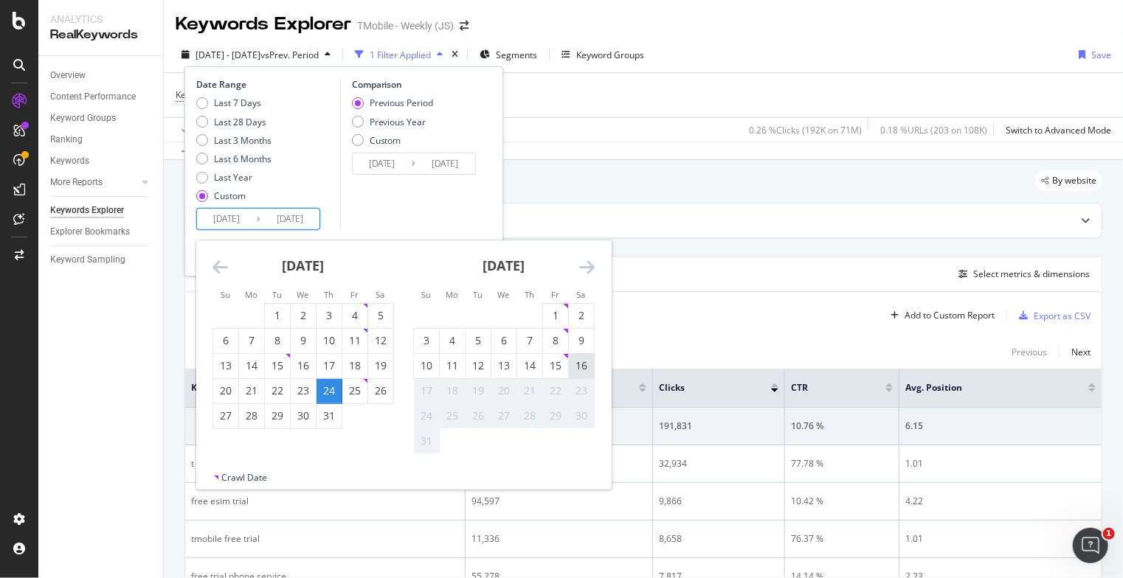
click at [581, 365] on div "16" at bounding box center [581, 365] width 25 height 15
type input "[DATE]"
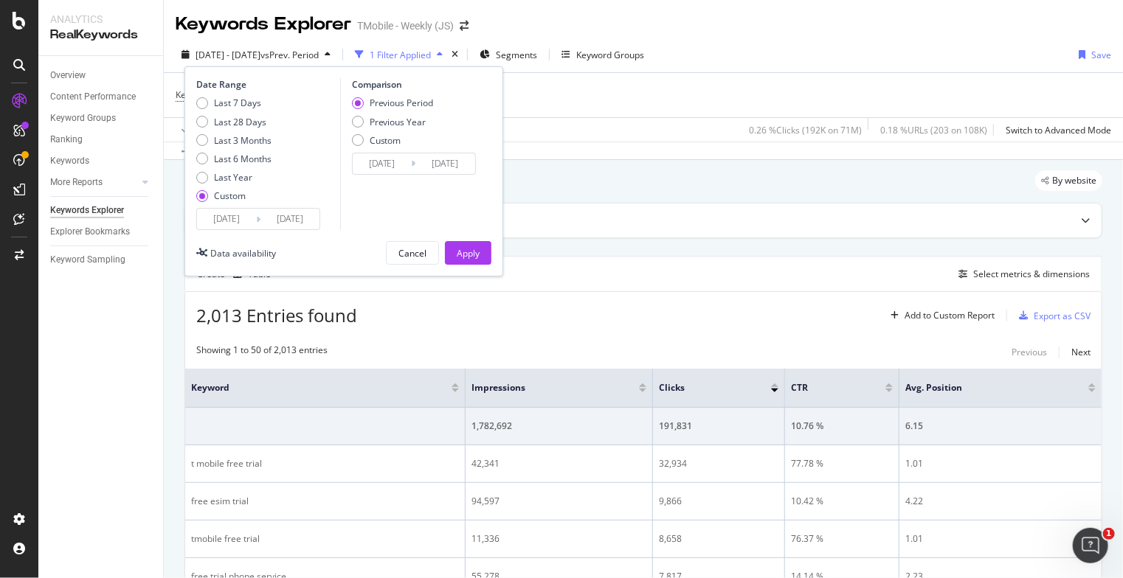
click at [474, 256] on div "Apply" at bounding box center [468, 253] width 23 height 13
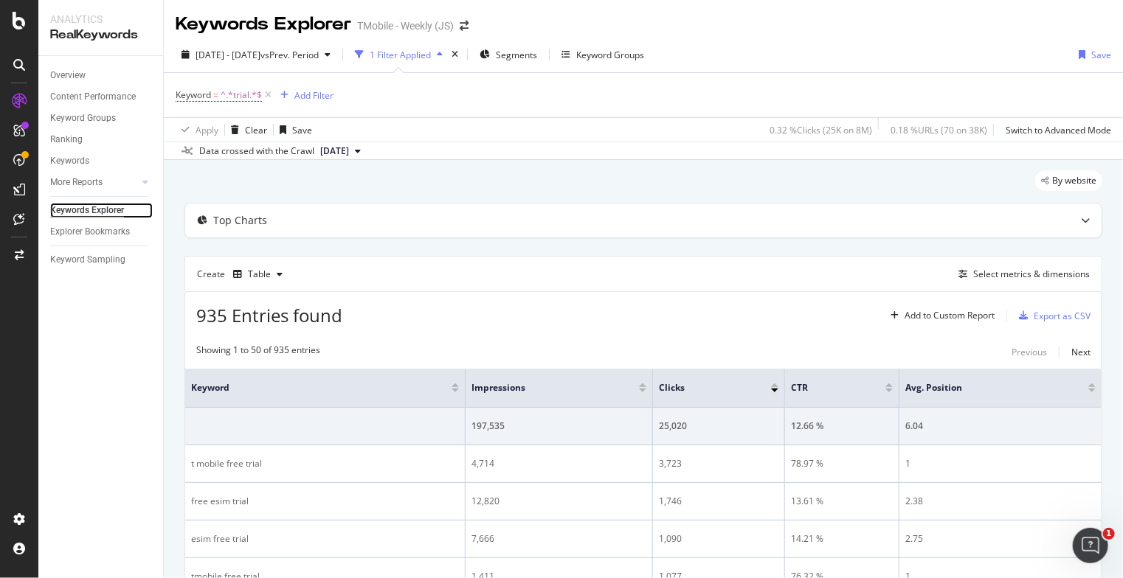
click at [94, 212] on div "Keywords Explorer" at bounding box center [87, 210] width 74 height 15
click at [1052, 132] on div "Switch to Advanced Mode" at bounding box center [1057, 130] width 105 height 13
click at [1052, 132] on div "Switch back to Simple mode" at bounding box center [1053, 130] width 114 height 13
click at [86, 97] on div "Content Performance" at bounding box center [93, 96] width 86 height 15
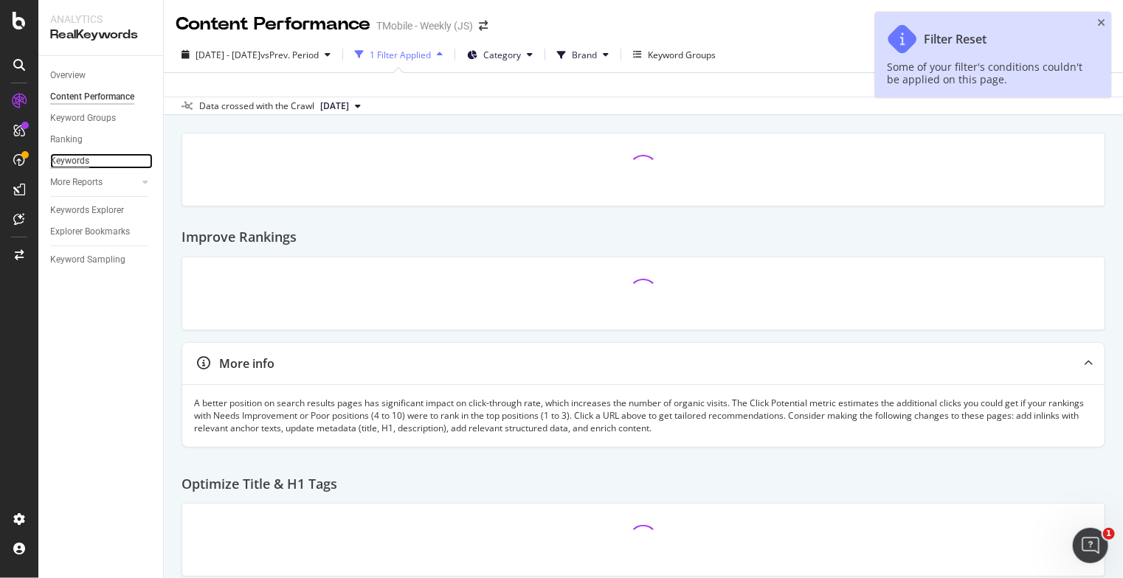
click at [72, 162] on div "Keywords" at bounding box center [69, 160] width 39 height 15
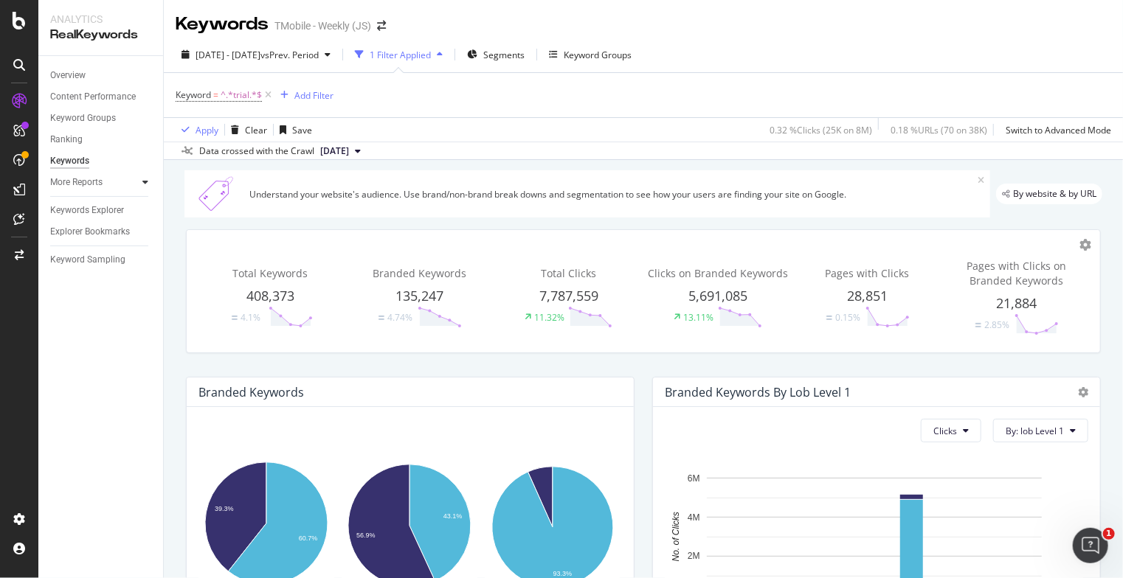
click at [146, 181] on icon at bounding box center [145, 182] width 6 height 9
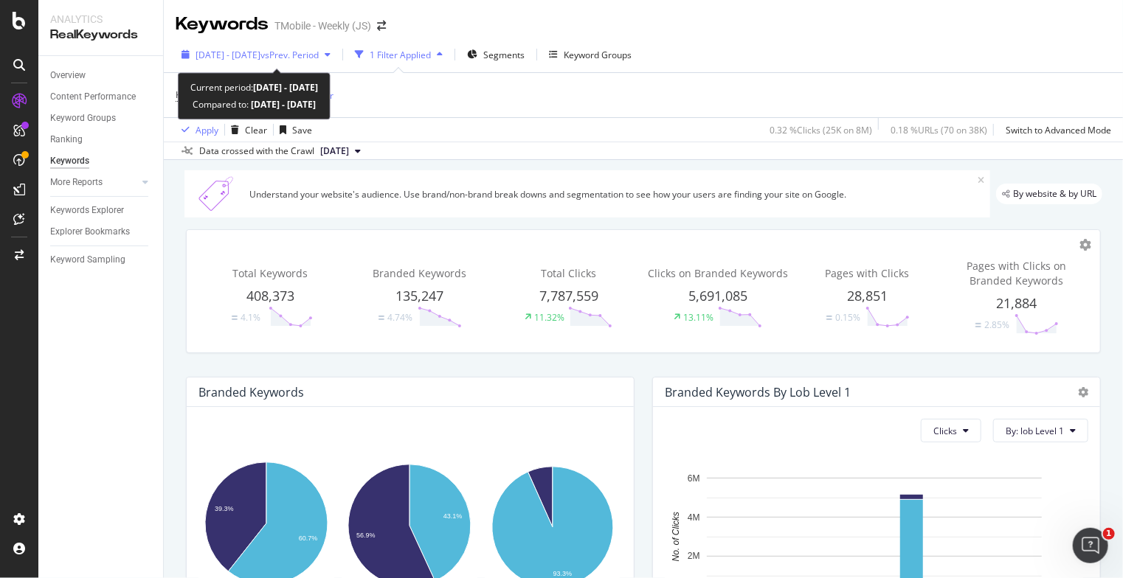
click at [260, 53] on span "[DATE] - [DATE]" at bounding box center [227, 55] width 65 height 13
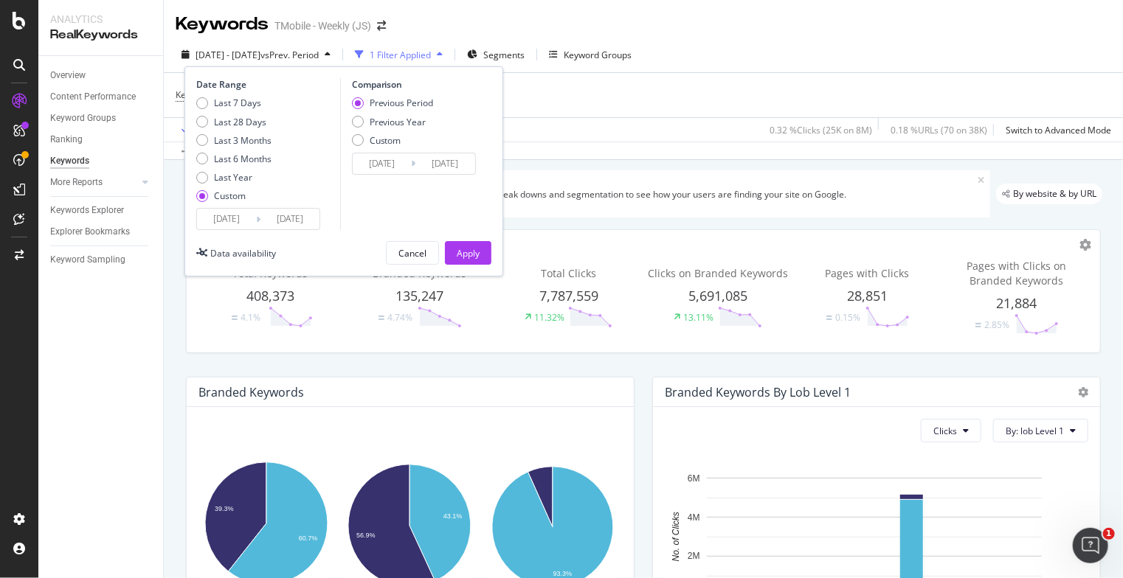
click at [225, 218] on input "[DATE]" at bounding box center [226, 219] width 59 height 21
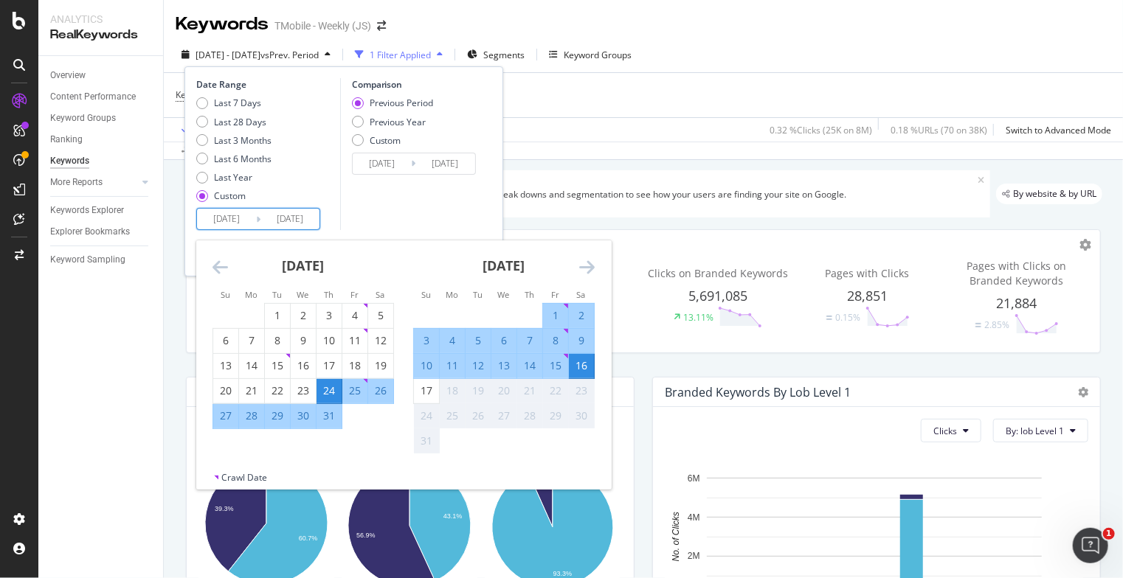
click at [575, 122] on div "Apply Clear Save 0.32 % Clicks ( 25K on 8M ) 0.18 % URLs ( 70 on 38K ) Switch t…" at bounding box center [643, 129] width 959 height 24
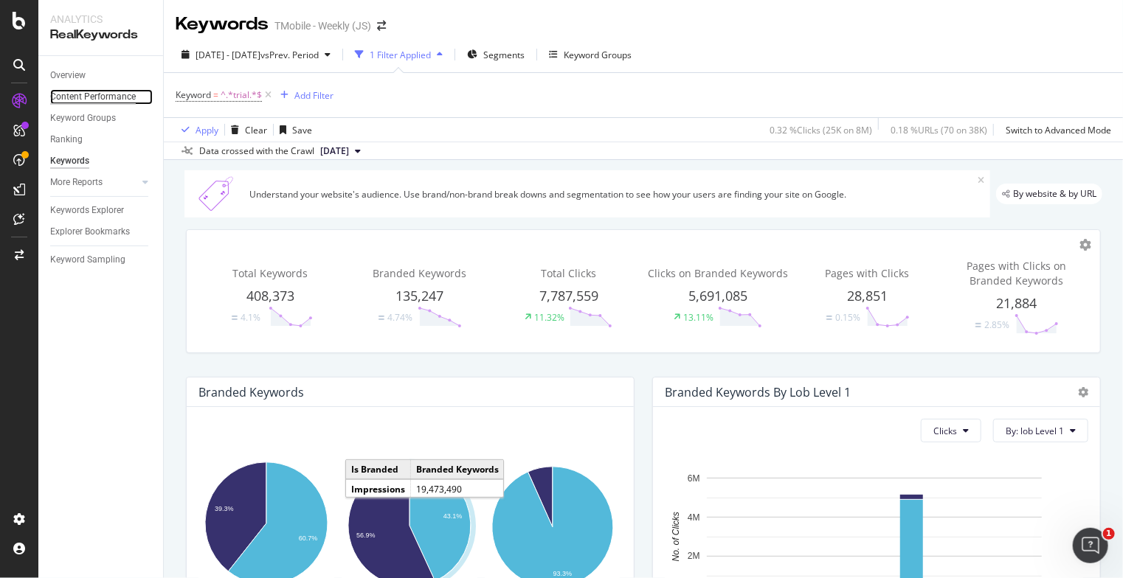
click at [73, 94] on div "Content Performance" at bounding box center [93, 96] width 86 height 15
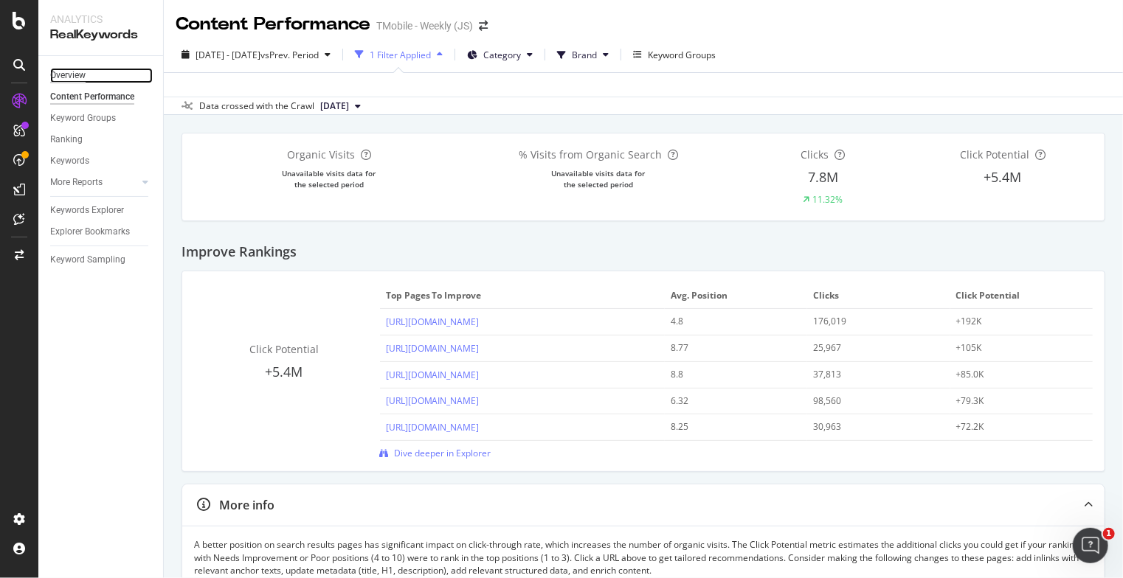
click at [66, 79] on div "Overview" at bounding box center [67, 75] width 35 height 15
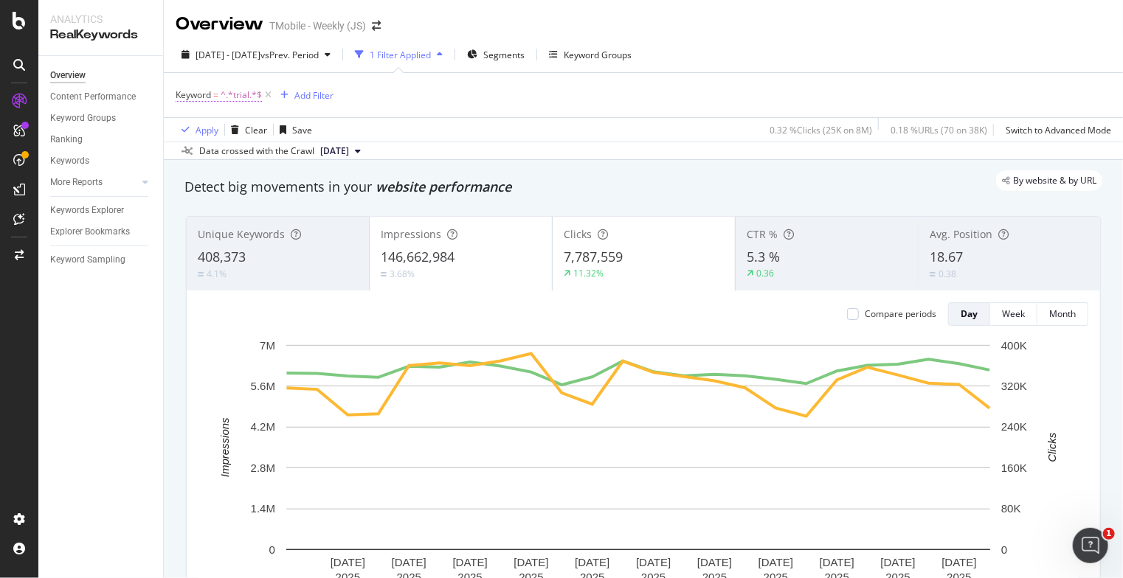
click at [242, 92] on span "^.*trial.*$" at bounding box center [241, 95] width 41 height 21
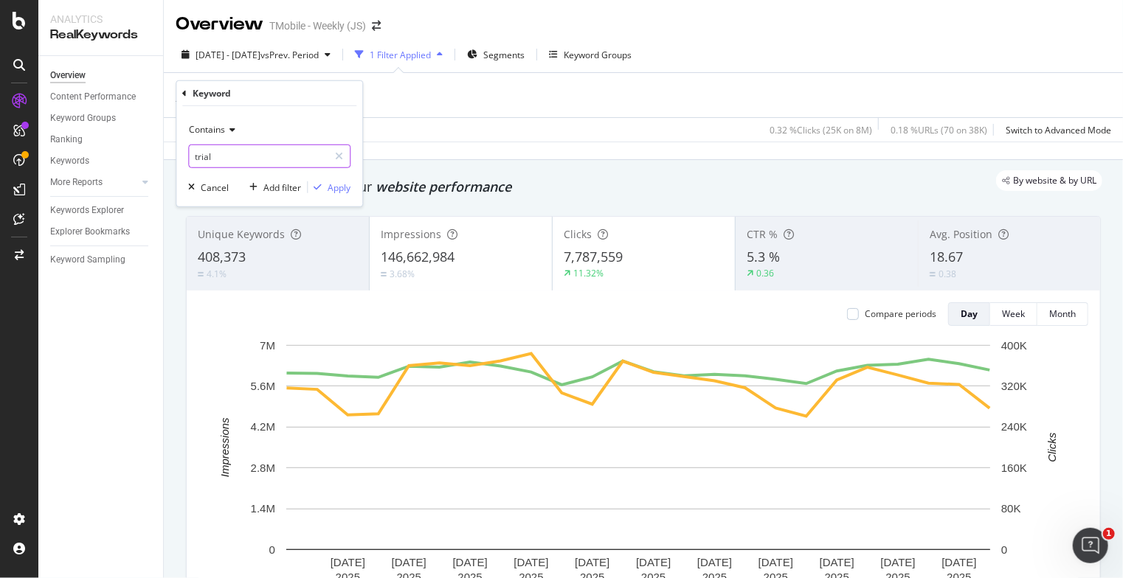
click at [194, 152] on input "trial" at bounding box center [258, 157] width 139 height 24
click at [194, 151] on input "trial" at bounding box center [258, 157] width 139 height 24
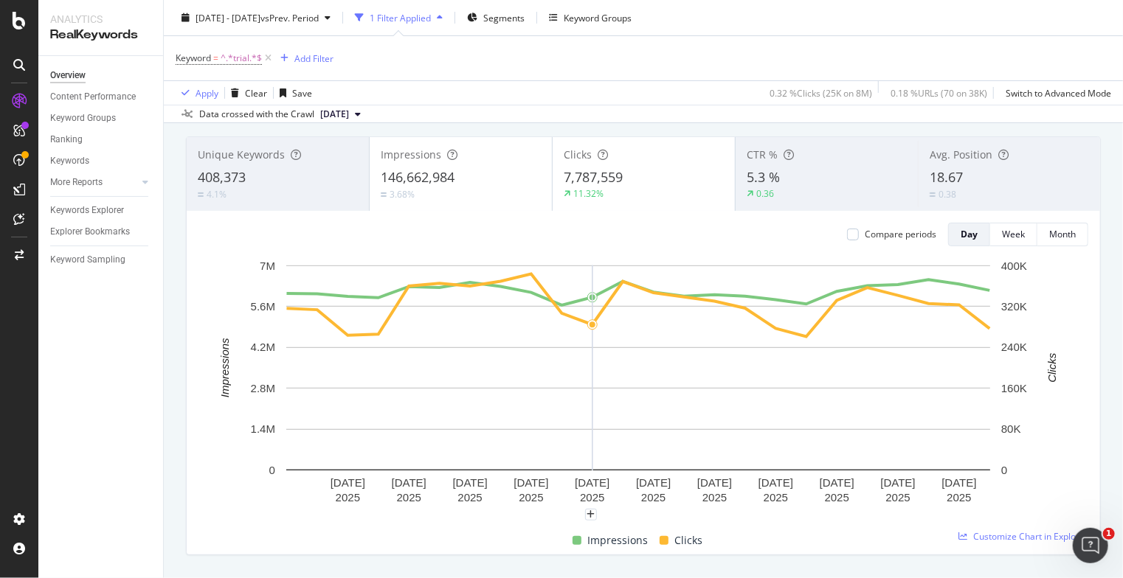
scroll to position [148, 0]
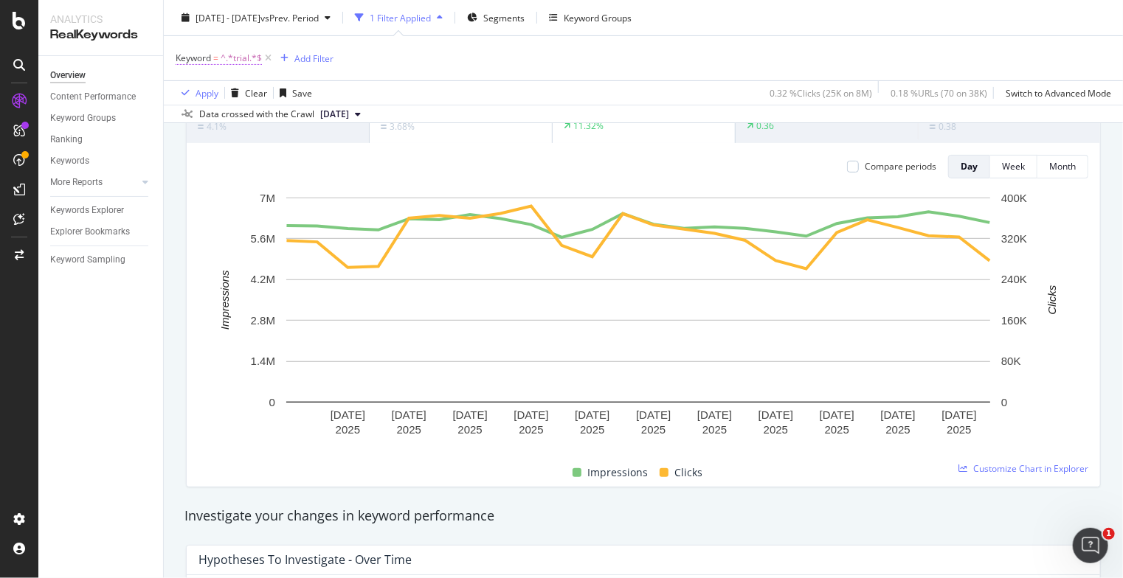
click at [232, 58] on span "^.*trial.*$" at bounding box center [241, 58] width 41 height 21
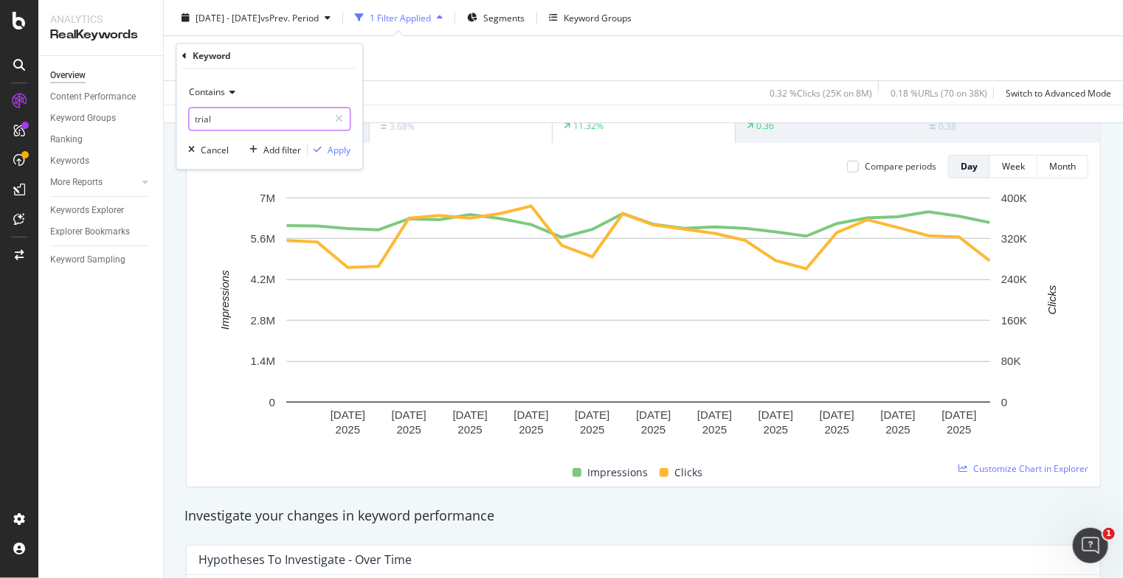
click at [195, 117] on input "trial" at bounding box center [258, 120] width 139 height 24
click at [193, 114] on input "trial" at bounding box center [258, 120] width 139 height 24
click at [193, 117] on input "trial" at bounding box center [258, 120] width 139 height 24
click at [195, 123] on input "trial" at bounding box center [258, 120] width 139 height 24
type input "mobile trial"
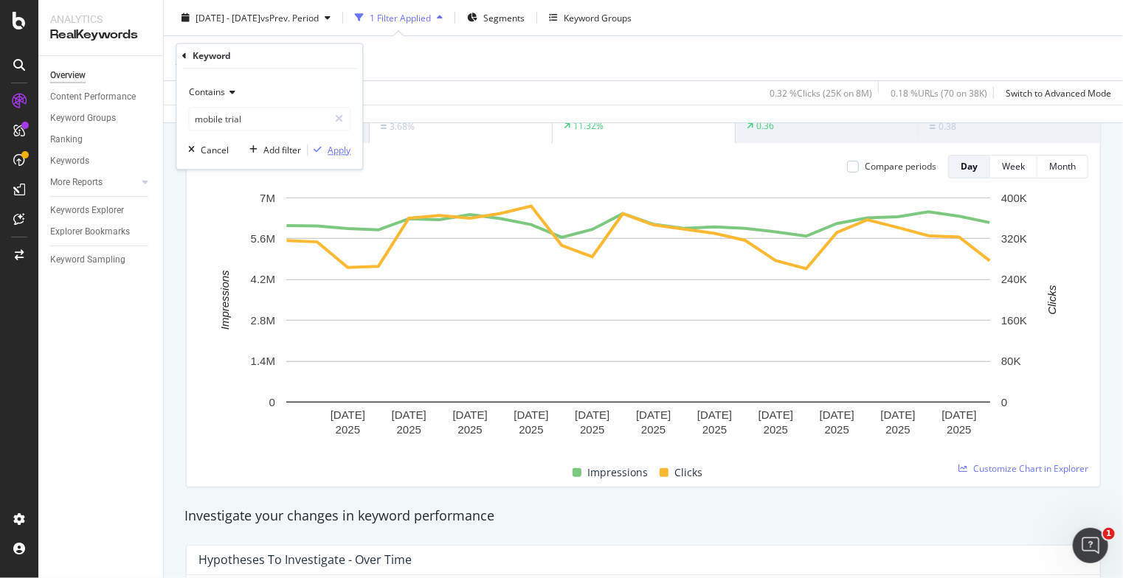
click at [330, 150] on div "Apply" at bounding box center [338, 150] width 23 height 13
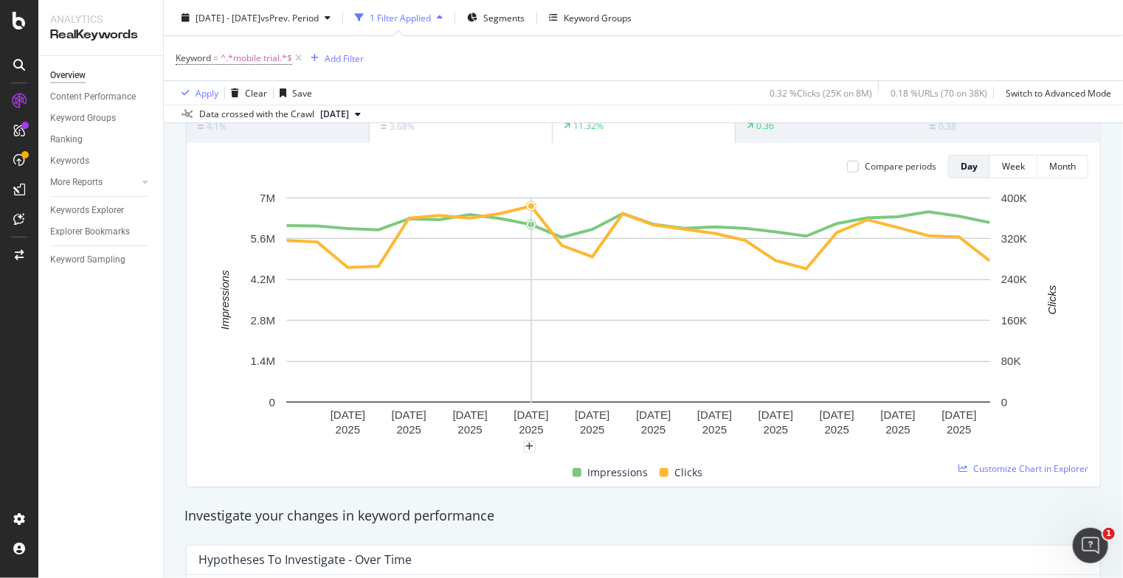
scroll to position [0, 0]
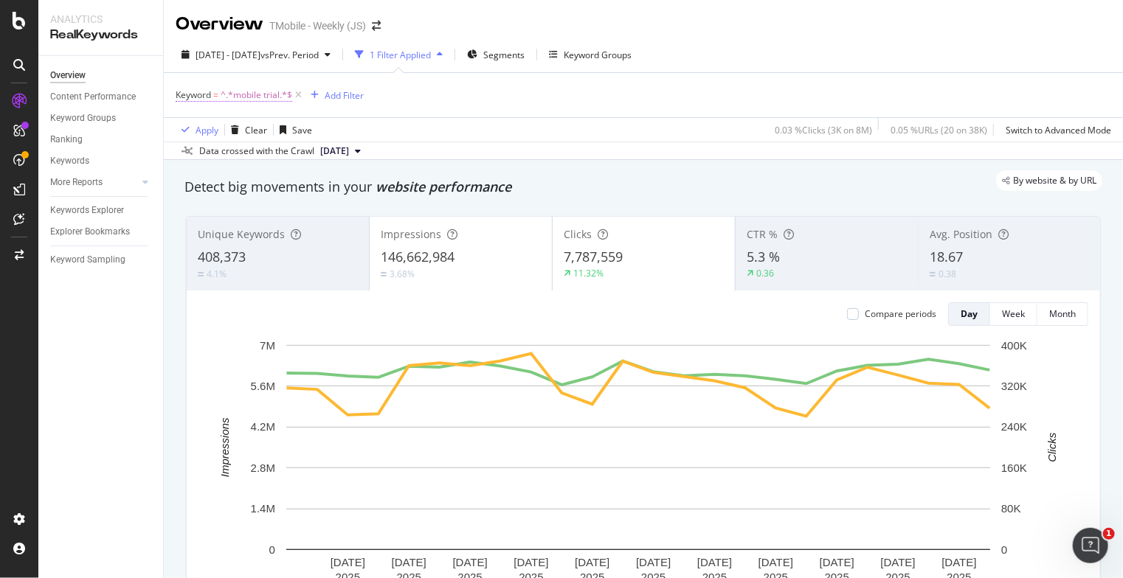
click at [245, 94] on span "^.*mobile trial.*$" at bounding box center [257, 95] width 72 height 21
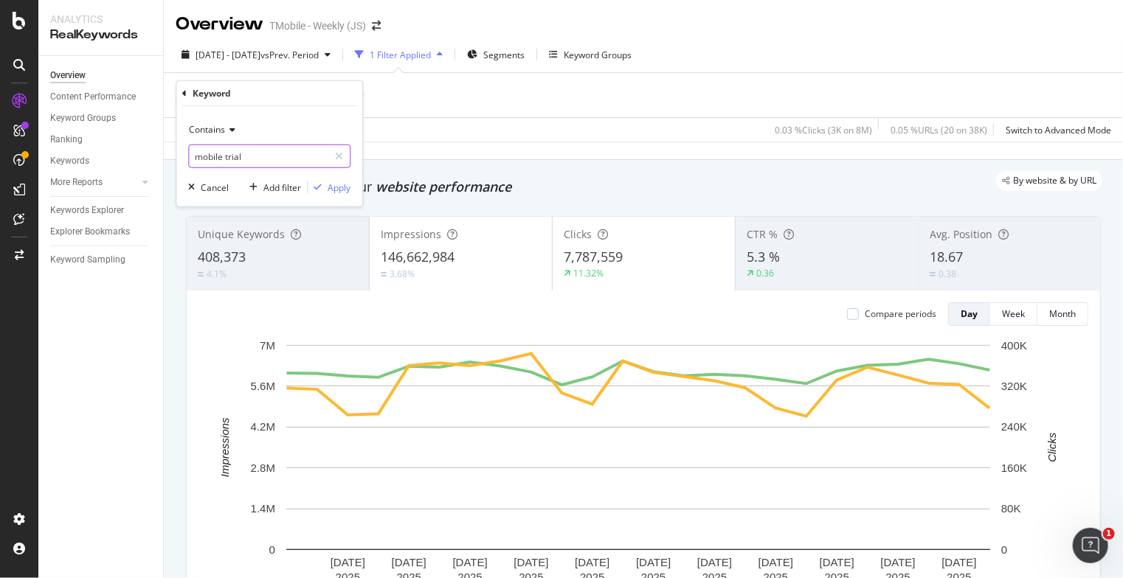
click at [226, 156] on input "mobile trial" at bounding box center [258, 157] width 139 height 24
click at [327, 183] on div "button" at bounding box center [318, 187] width 20 height 9
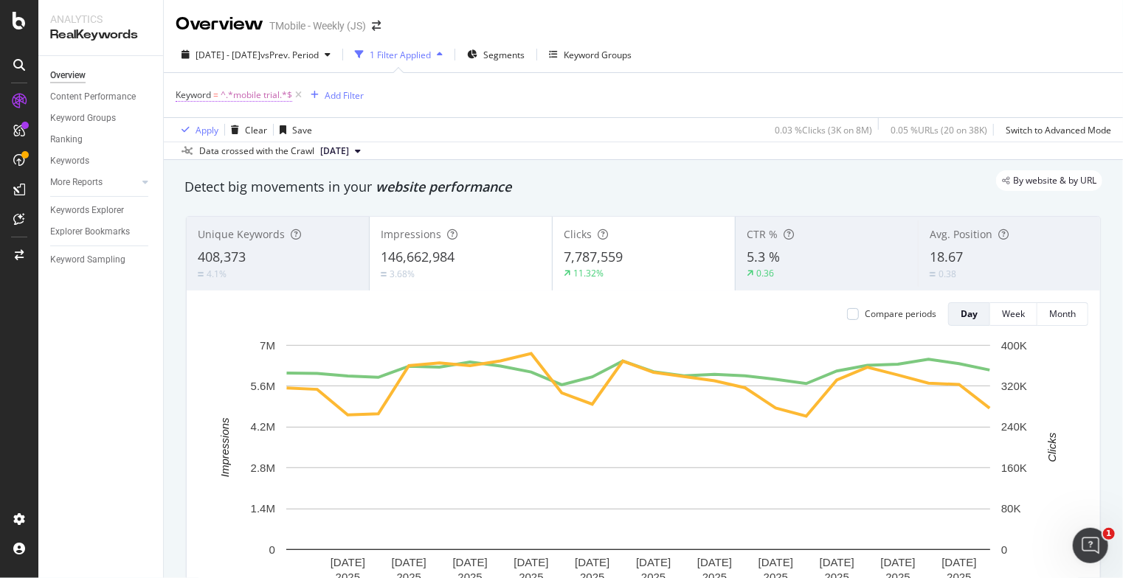
click at [249, 96] on span "^.*mobile trial.*$" at bounding box center [257, 95] width 72 height 21
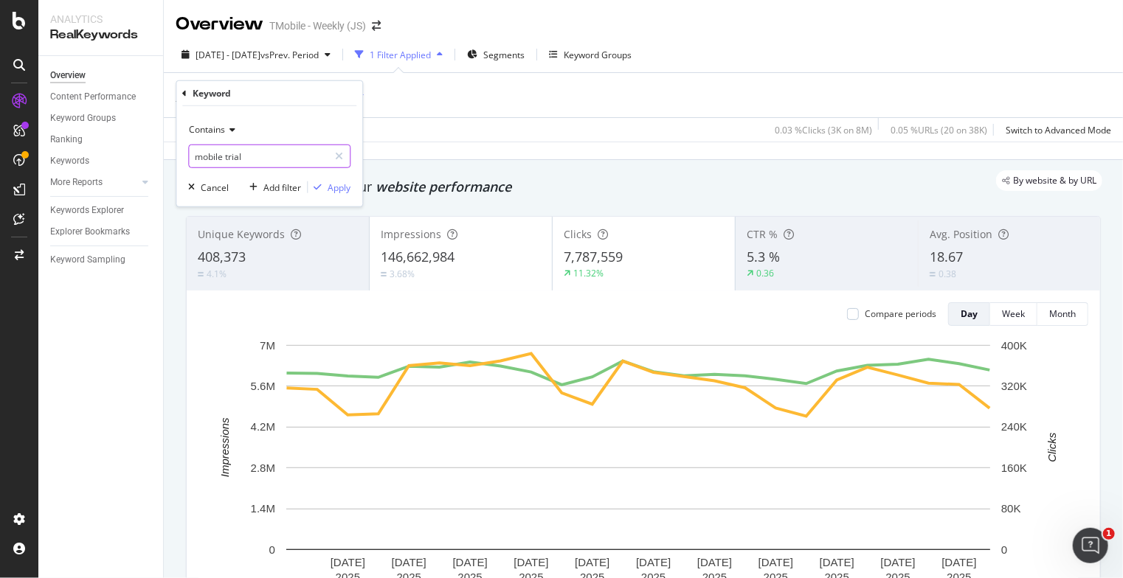
click at [223, 153] on input "mobile trial" at bounding box center [258, 157] width 139 height 24
drag, startPoint x: 225, startPoint y: 155, endPoint x: 186, endPoint y: 153, distance: 39.1
click at [186, 153] on div "Contains mobile trial Cancel Add filter Apply" at bounding box center [269, 156] width 186 height 100
type input "trial"
click at [324, 188] on div "button" at bounding box center [318, 187] width 20 height 9
